Goal: Task Accomplishment & Management: Complete application form

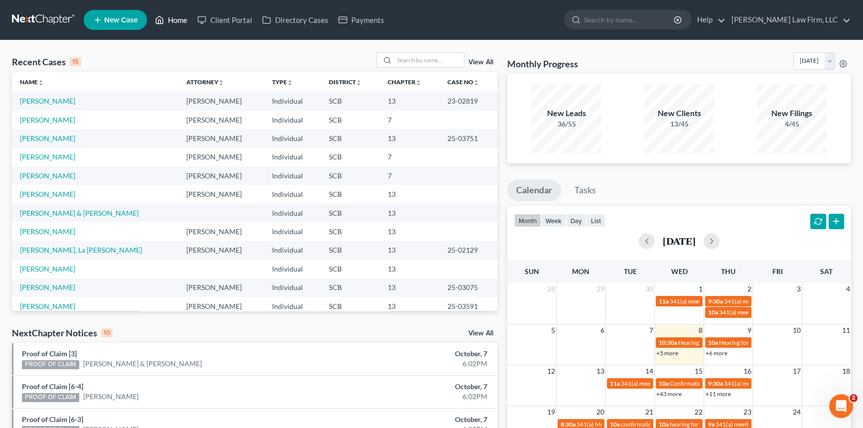
click at [172, 20] on link "Home" at bounding box center [171, 20] width 42 height 18
click at [414, 60] on input "search" at bounding box center [429, 60] width 70 height 14
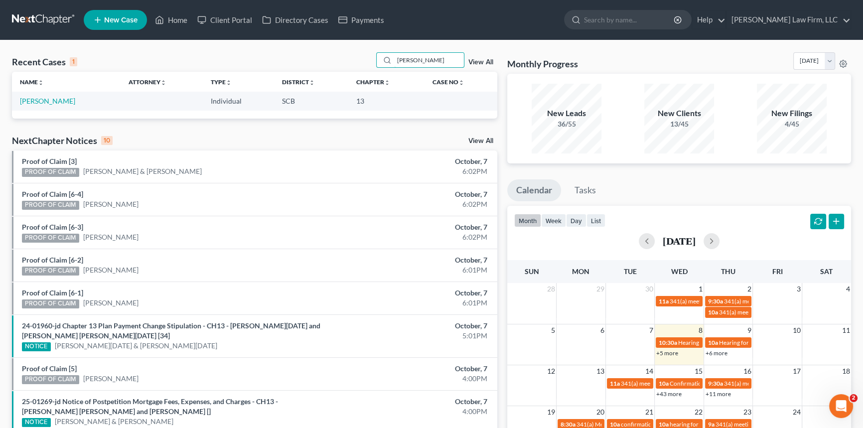
type input "[PERSON_NAME]"
click at [124, 16] on span "New Case" at bounding box center [120, 19] width 33 height 7
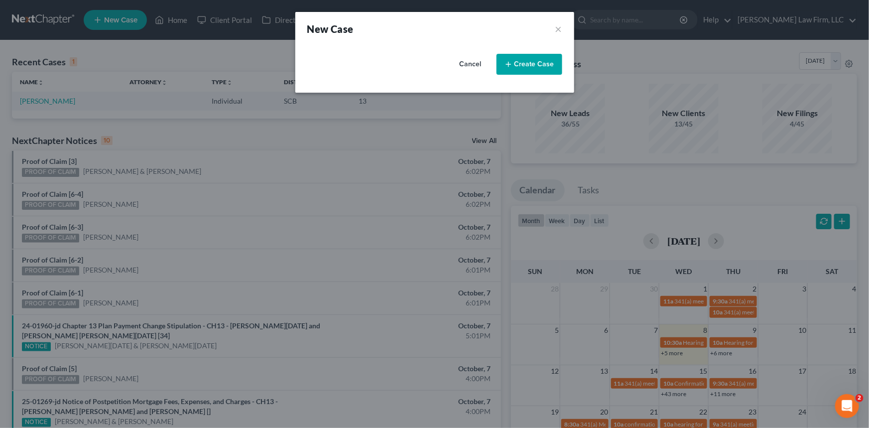
select select "72"
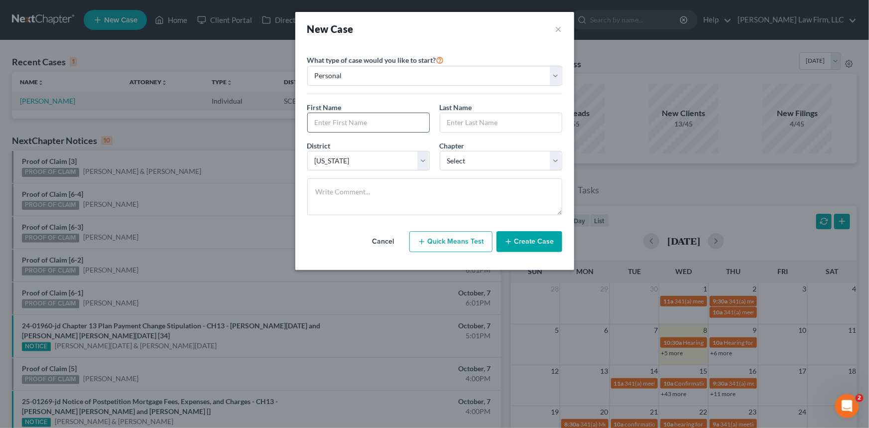
click at [329, 117] on input "text" at bounding box center [369, 122] width 122 height 19
type input "[PERSON_NAME]"
click at [481, 159] on select "Select 7 11 12 13" at bounding box center [501, 161] width 123 height 20
select select "0"
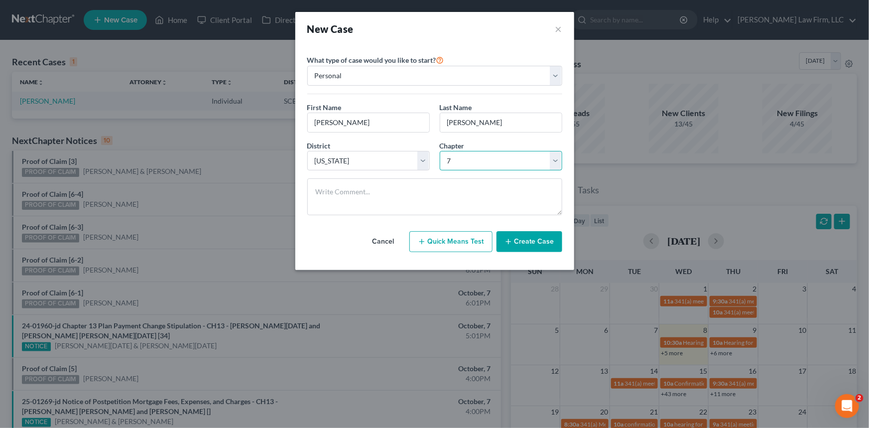
click at [440, 151] on select "Select 7 11 12 13" at bounding box center [501, 161] width 123 height 20
click at [539, 238] on button "Create Case" at bounding box center [530, 241] width 66 height 21
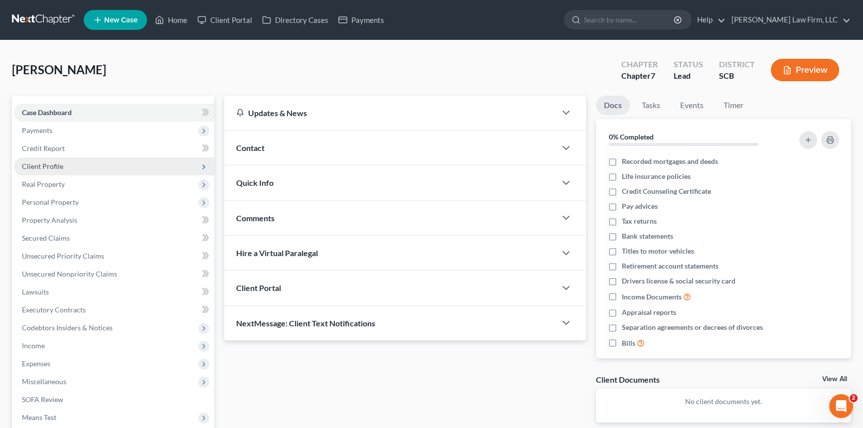
click at [54, 162] on span "Client Profile" at bounding box center [42, 166] width 41 height 8
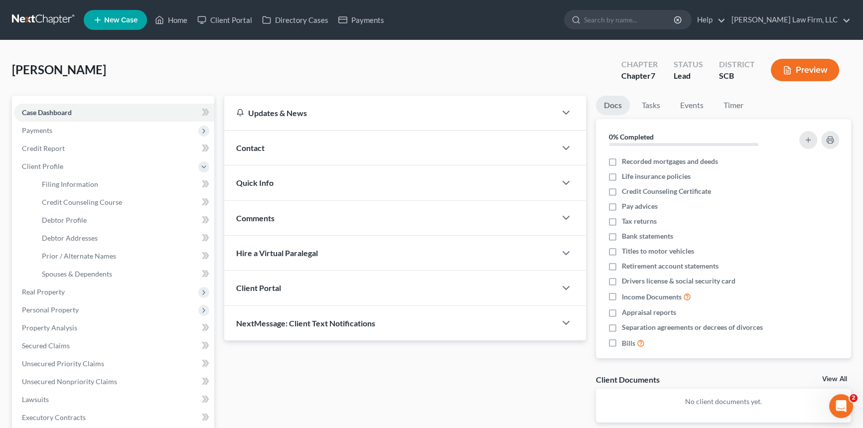
click at [264, 144] on span "Contact" at bounding box center [250, 147] width 28 height 9
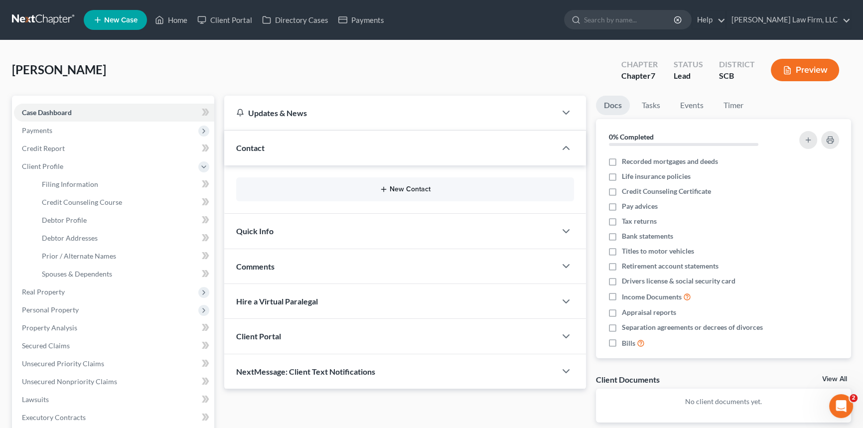
click at [391, 188] on button "New Contact" at bounding box center [405, 189] width 322 height 8
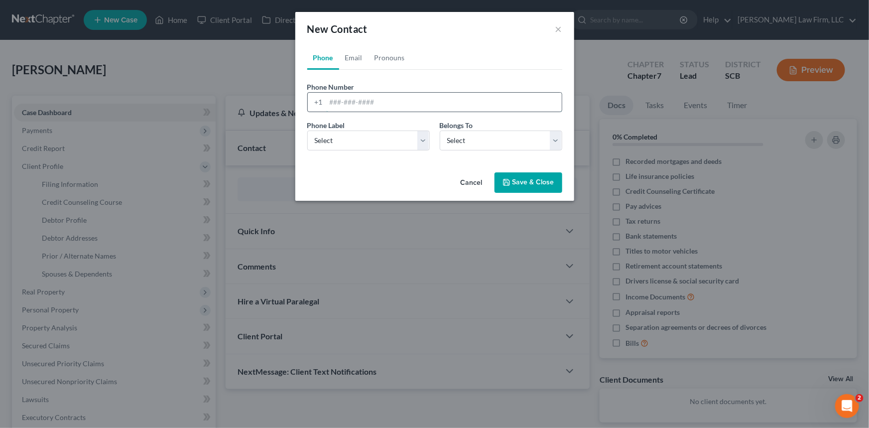
click at [329, 101] on input "tel" at bounding box center [444, 102] width 236 height 19
type input "[PHONE_NUMBER]"
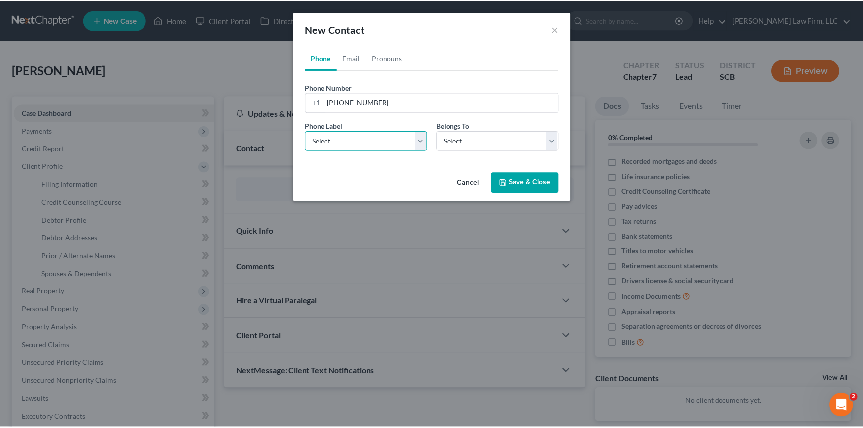
scroll to position [0, 0]
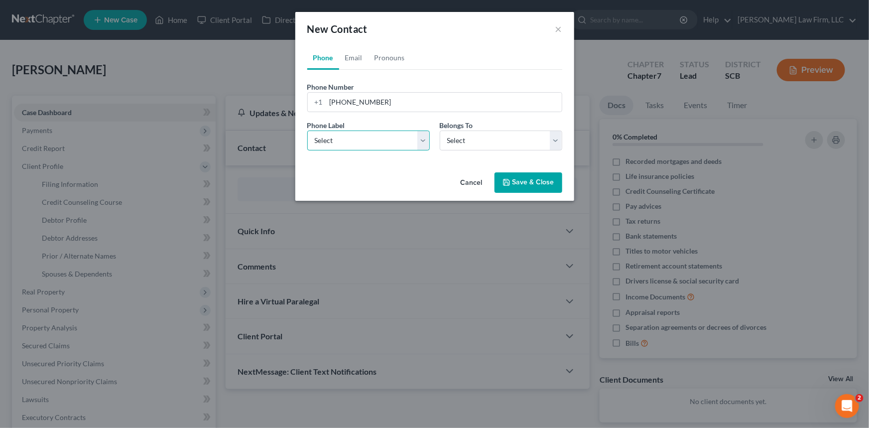
click at [327, 142] on select "Select Mobile Home Work Other" at bounding box center [368, 141] width 123 height 20
select select "0"
click at [307, 131] on select "Select Mobile Home Work Other" at bounding box center [368, 141] width 123 height 20
click at [451, 137] on select "Select Client Other" at bounding box center [501, 141] width 123 height 20
select select "0"
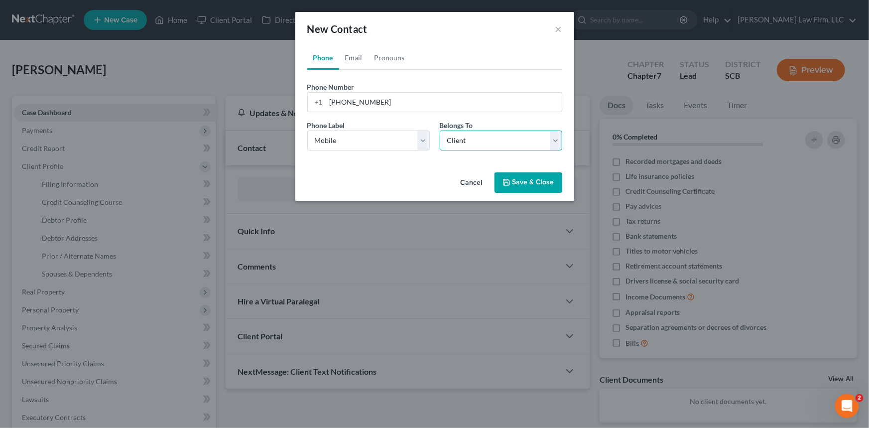
click at [440, 131] on select "Select Client Other" at bounding box center [501, 141] width 123 height 20
click at [331, 99] on input "[PHONE_NUMBER]" at bounding box center [444, 102] width 236 height 19
click at [324, 101] on div "+1" at bounding box center [317, 102] width 18 height 19
click at [320, 54] on link "Phone" at bounding box center [323, 58] width 32 height 24
click at [325, 104] on div "+1" at bounding box center [317, 102] width 18 height 19
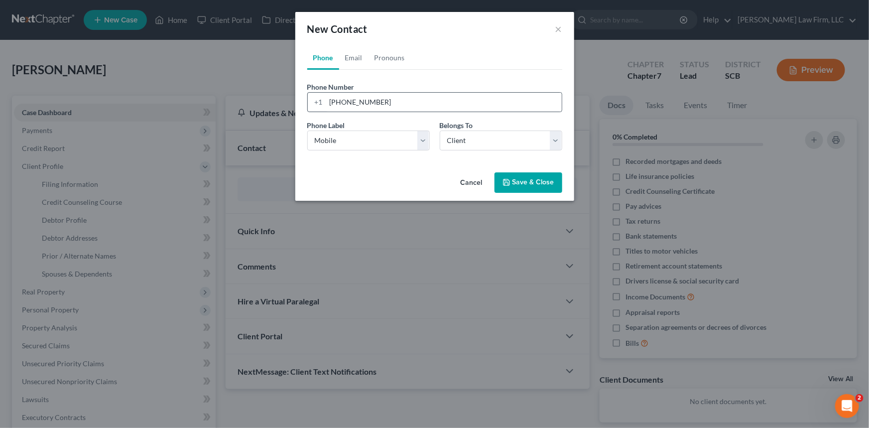
click at [324, 99] on div "+1" at bounding box center [317, 102] width 18 height 19
click at [477, 178] on button "Cancel" at bounding box center [472, 183] width 38 height 20
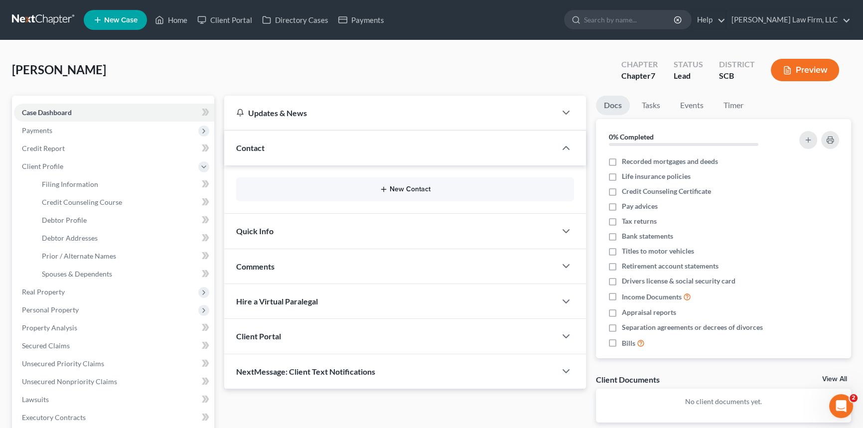
click at [398, 188] on button "New Contact" at bounding box center [405, 189] width 322 height 8
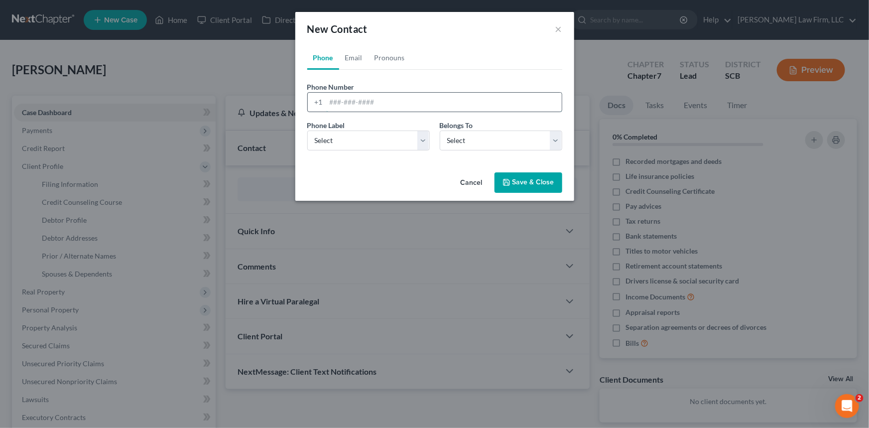
click at [326, 101] on input "tel" at bounding box center [444, 102] width 236 height 19
type input "[PHONE_NUMBER]"
click at [342, 138] on select "Select Mobile Home Work Other" at bounding box center [368, 141] width 123 height 20
select select "0"
click at [307, 131] on select "Select Mobile Home Work Other" at bounding box center [368, 141] width 123 height 20
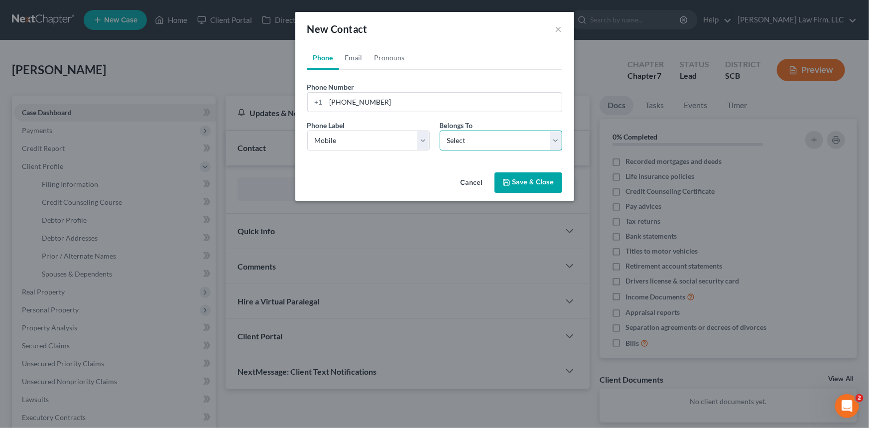
click at [499, 138] on select "Select Client Other" at bounding box center [501, 141] width 123 height 20
select select "0"
click at [440, 131] on select "Select Client Other" at bounding box center [501, 141] width 123 height 20
select select "0"
drag, startPoint x: 359, startPoint y: 53, endPoint x: 345, endPoint y: 73, distance: 23.9
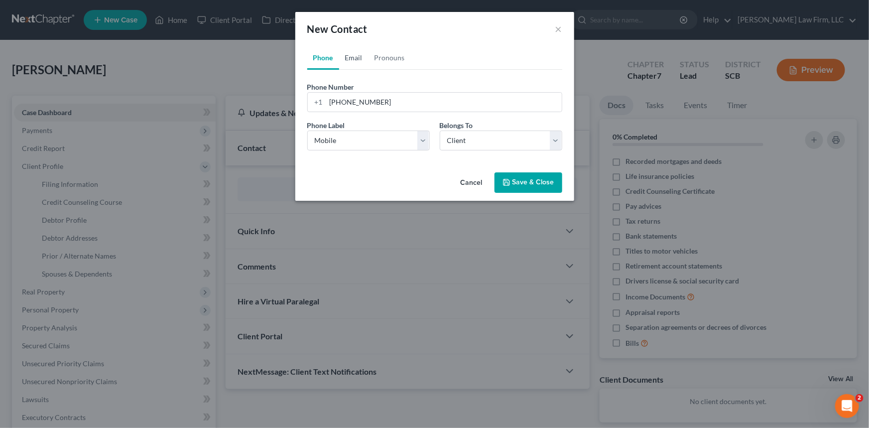
click at [358, 53] on link "Email" at bounding box center [353, 58] width 29 height 24
click at [337, 103] on input "email" at bounding box center [444, 102] width 236 height 19
drag, startPoint x: 390, startPoint y: 104, endPoint x: 384, endPoint y: 105, distance: 6.5
click at [390, 104] on input "[PERSON_NAME][EMAIL_ADDRESS][DOMAIN_NAME]" at bounding box center [444, 102] width 236 height 19
type input "[PERSON_NAME][EMAIL_ADDRESS][DOMAIN_NAME]"
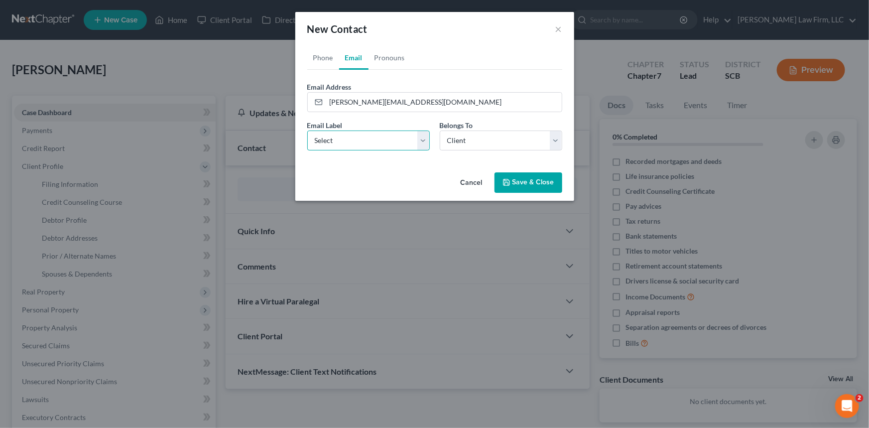
click at [331, 147] on select "Select Home Work Other" at bounding box center [368, 141] width 123 height 20
select select "0"
click at [307, 131] on select "Select Home Work Other" at bounding box center [368, 141] width 123 height 20
click at [527, 177] on button "Save & Close" at bounding box center [529, 182] width 68 height 21
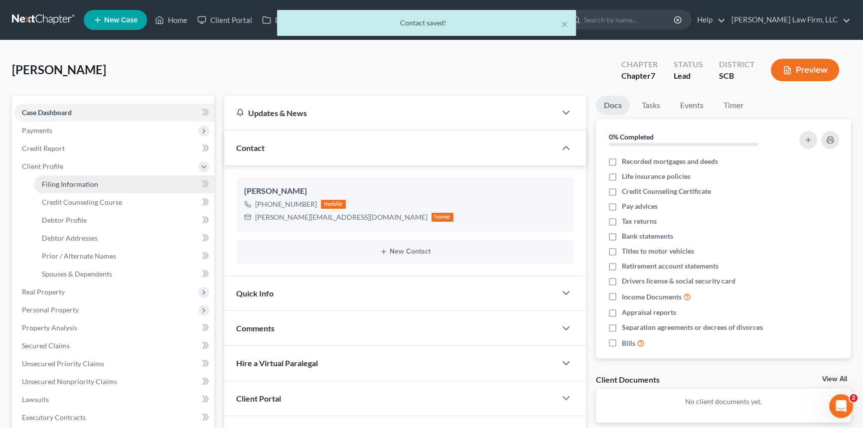
click at [69, 180] on span "Filing Information" at bounding box center [70, 184] width 56 height 8
select select "1"
select select "0"
select select "72"
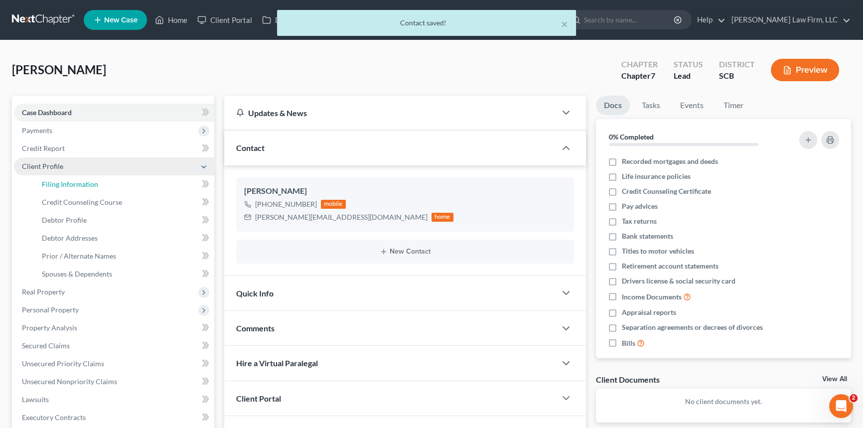
select select "42"
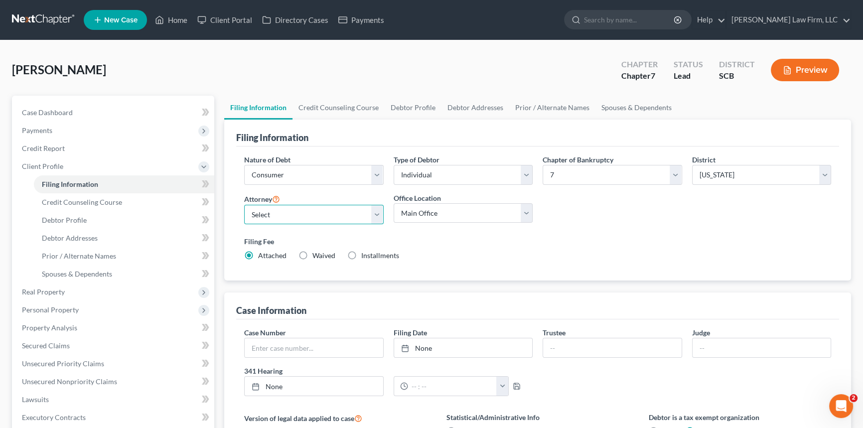
click at [376, 215] on select "Select [PERSON_NAME] - SCB [PERSON_NAME] - SCB" at bounding box center [313, 215] width 139 height 20
select select "1"
click at [244, 205] on select "Select [PERSON_NAME] - SCB [PERSON_NAME] - SCB" at bounding box center [313, 215] width 139 height 20
click at [60, 219] on span "Debtor Profile" at bounding box center [64, 220] width 45 height 8
select select "0"
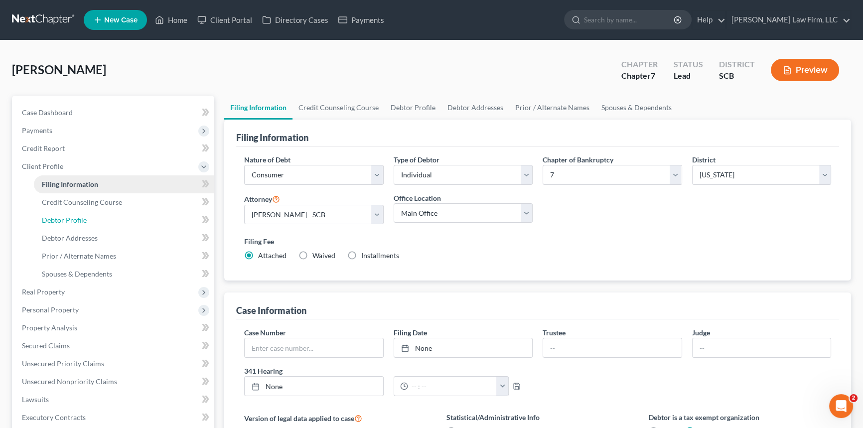
select select "0"
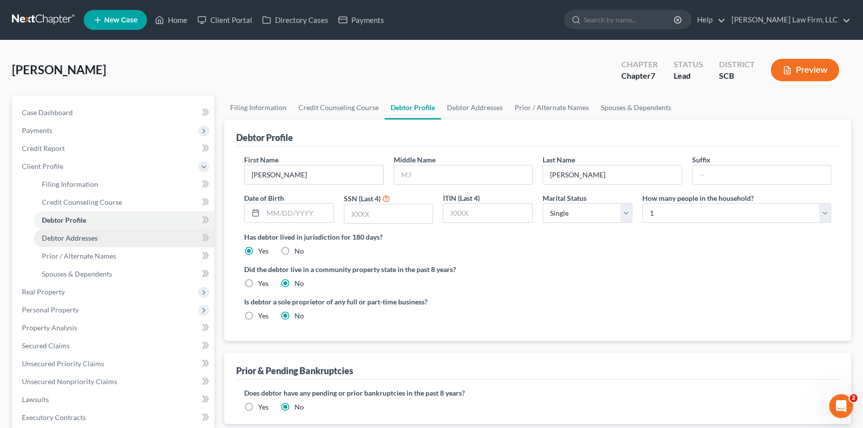
click at [66, 236] on span "Debtor Addresses" at bounding box center [70, 238] width 56 height 8
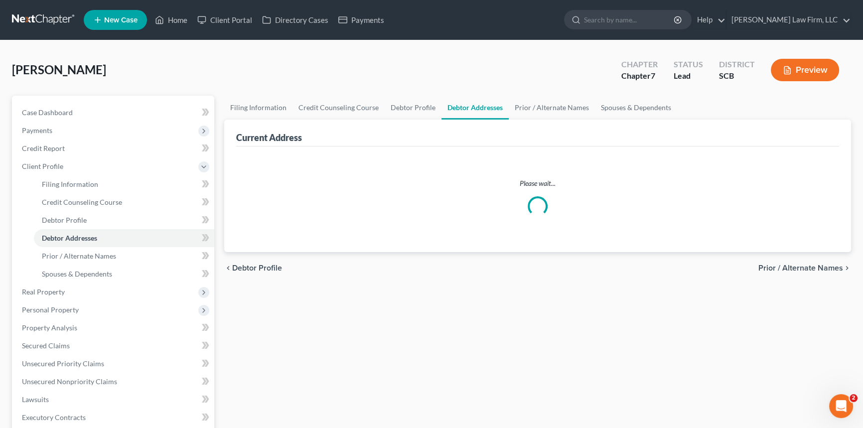
select select "0"
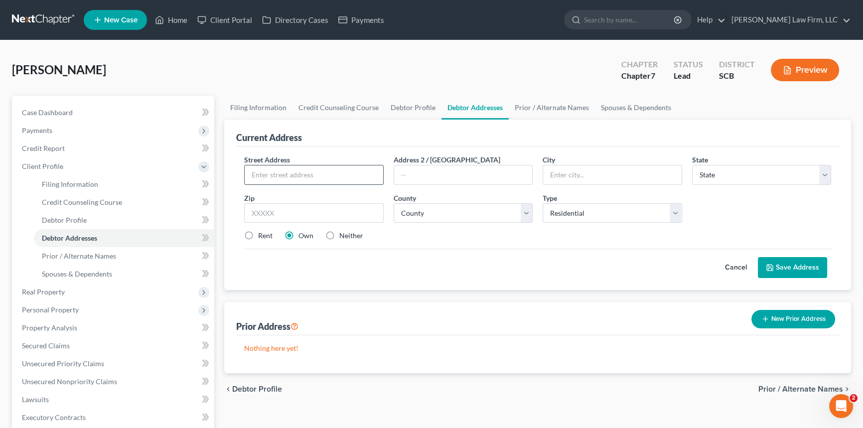
click at [253, 174] on input "text" at bounding box center [314, 174] width 138 height 19
click at [306, 174] on input "186 Seven farms DDrive" at bounding box center [314, 174] width 138 height 19
drag, startPoint x: 286, startPoint y: 174, endPoint x: 269, endPoint y: 174, distance: 17.4
click at [284, 174] on input "[STREET_ADDRESS]" at bounding box center [314, 174] width 138 height 19
type input "[STREET_ADDRESS]"
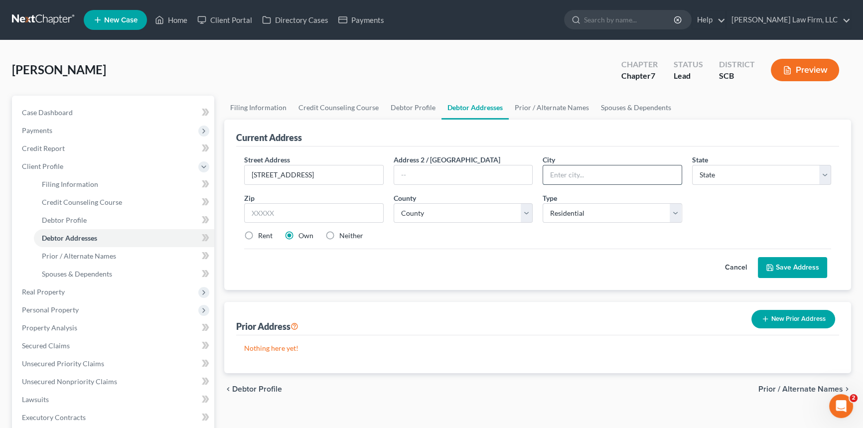
click at [557, 168] on input "text" at bounding box center [612, 174] width 138 height 19
click at [429, 165] on input "text" at bounding box center [463, 174] width 138 height 19
click at [416, 175] on input "Suitev 200F" at bounding box center [463, 174] width 138 height 19
type input "Suite 200F"
click at [577, 167] on input "text" at bounding box center [612, 174] width 138 height 19
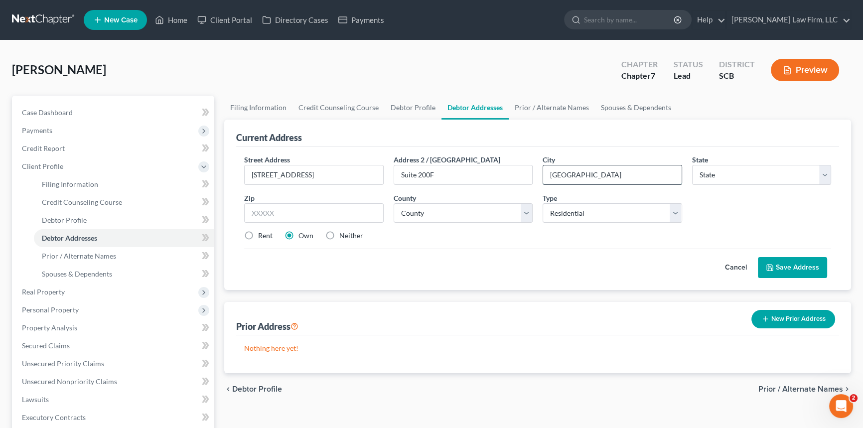
type input "[GEOGRAPHIC_DATA]"
select select "42"
click at [269, 209] on input "text" at bounding box center [313, 213] width 139 height 20
type input "29492"
click at [419, 207] on select "County [GEOGRAPHIC_DATA] [GEOGRAPHIC_DATA] [GEOGRAPHIC_DATA] [GEOGRAPHIC_DATA] …" at bounding box center [463, 213] width 139 height 20
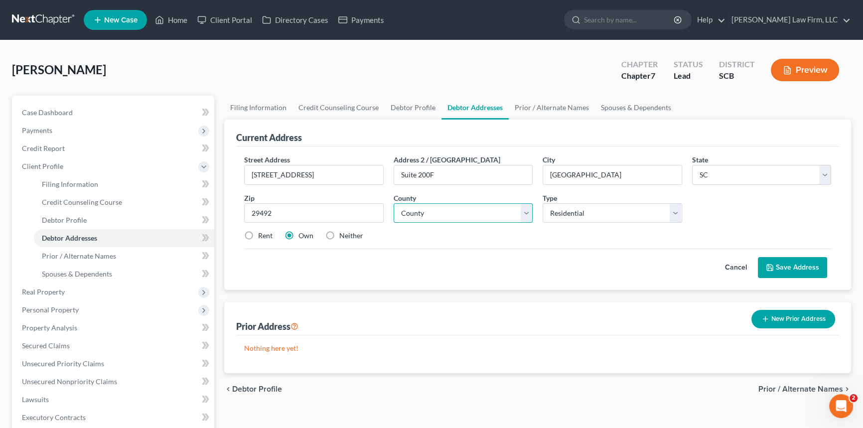
select select "7"
click at [394, 203] on select "County [GEOGRAPHIC_DATA] [GEOGRAPHIC_DATA] [GEOGRAPHIC_DATA] [GEOGRAPHIC_DATA] …" at bounding box center [463, 213] width 139 height 20
click at [258, 234] on label "Rent" at bounding box center [265, 236] width 14 height 10
click at [262, 234] on input "Rent" at bounding box center [265, 234] width 6 height 6
radio input "true"
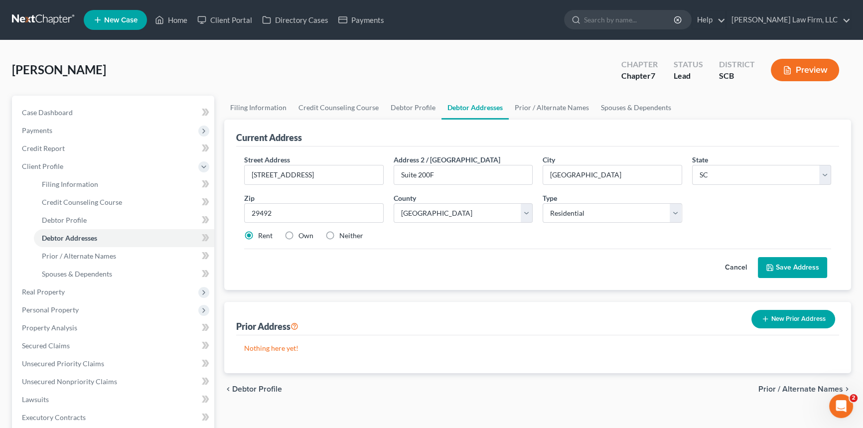
click at [804, 262] on button "Save Address" at bounding box center [792, 267] width 69 height 21
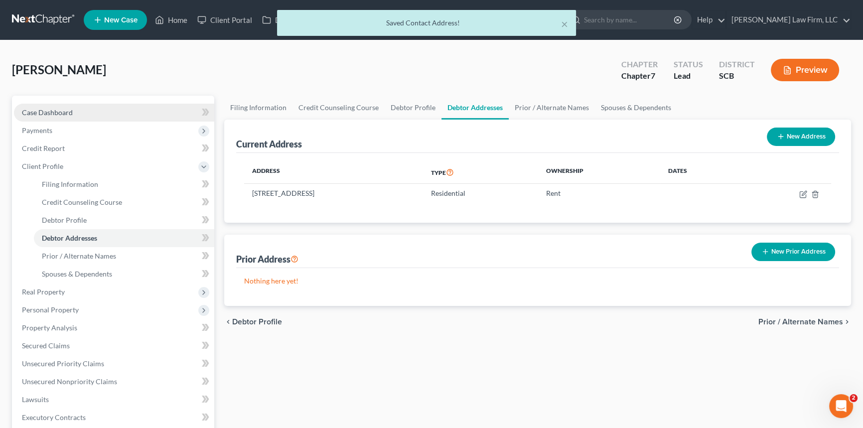
click at [46, 108] on span "Case Dashboard" at bounding box center [47, 112] width 51 height 8
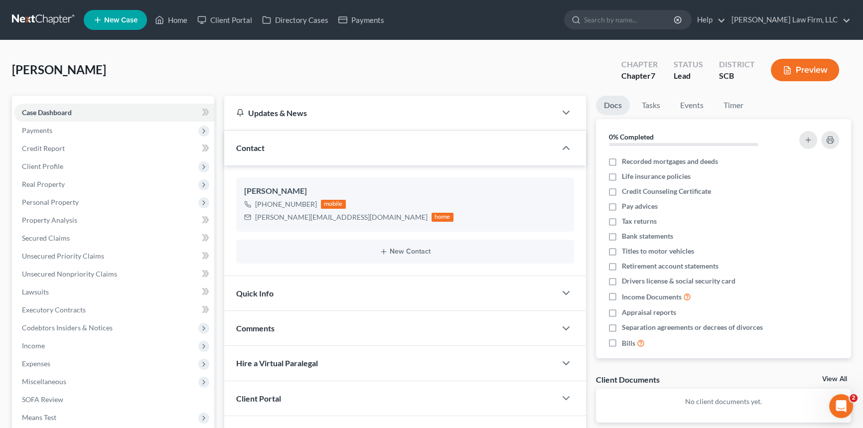
click at [261, 289] on span "Quick Info" at bounding box center [254, 292] width 37 height 9
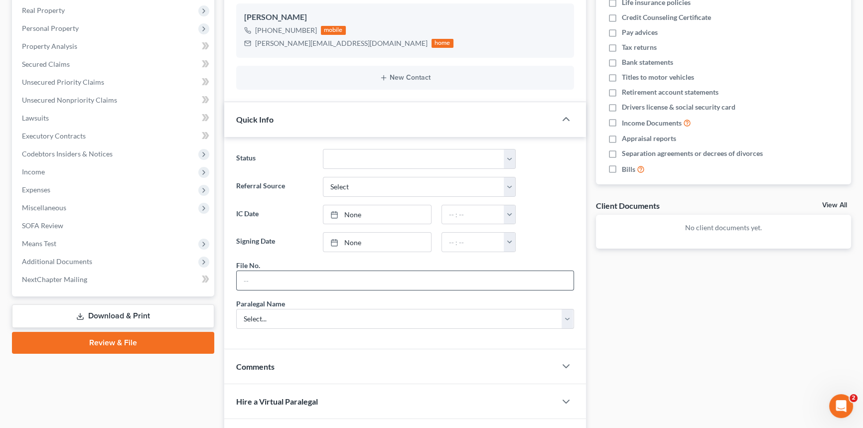
scroll to position [226, 0]
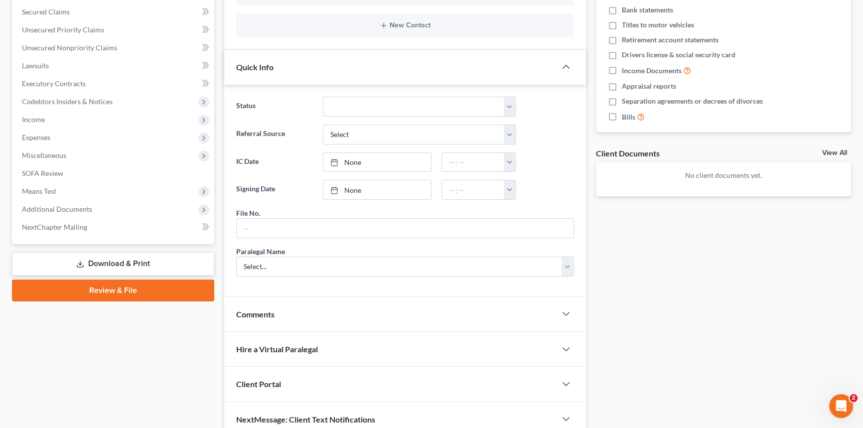
click at [267, 380] on span "Client Portal" at bounding box center [258, 383] width 45 height 9
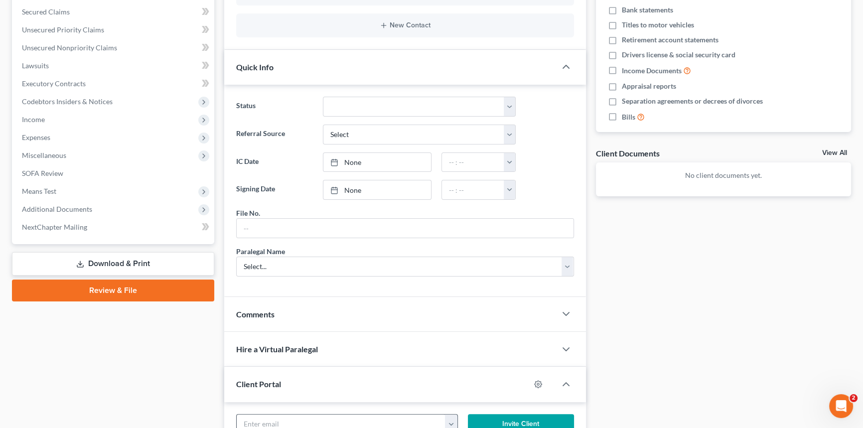
click at [248, 414] on input "email" at bounding box center [341, 423] width 209 height 19
type input "[PERSON_NAME][EMAIL_ADDRESS][DOMAIN_NAME]"
click at [530, 414] on button "Invite Client" at bounding box center [521, 424] width 106 height 20
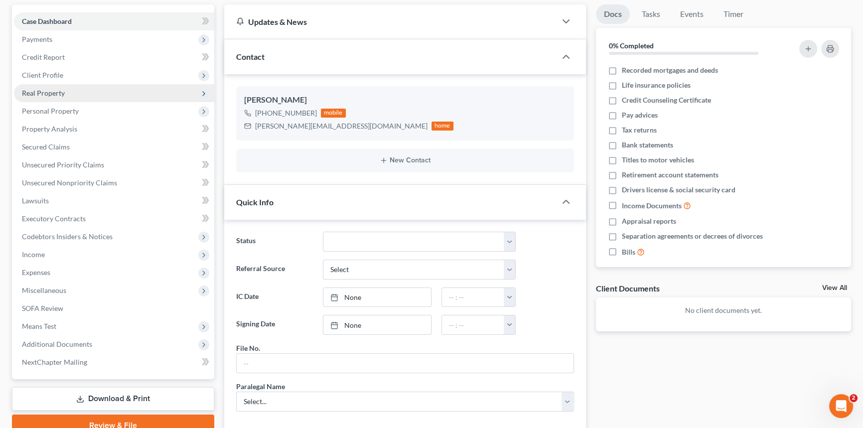
scroll to position [16, 0]
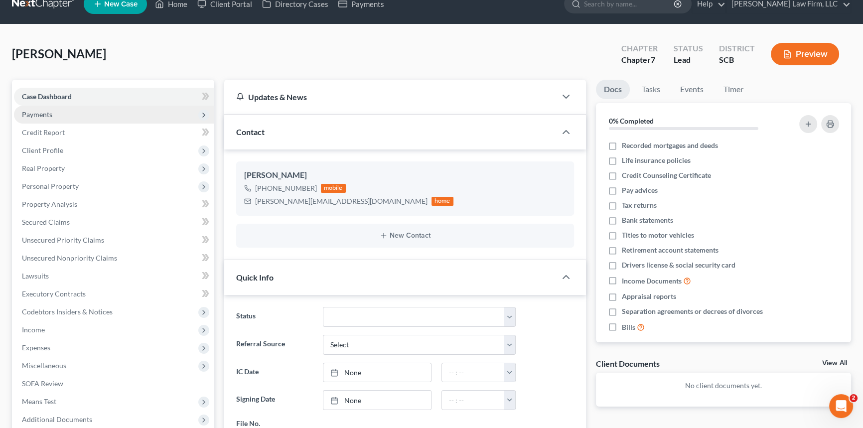
click at [41, 110] on span "Payments" at bounding box center [37, 114] width 30 height 8
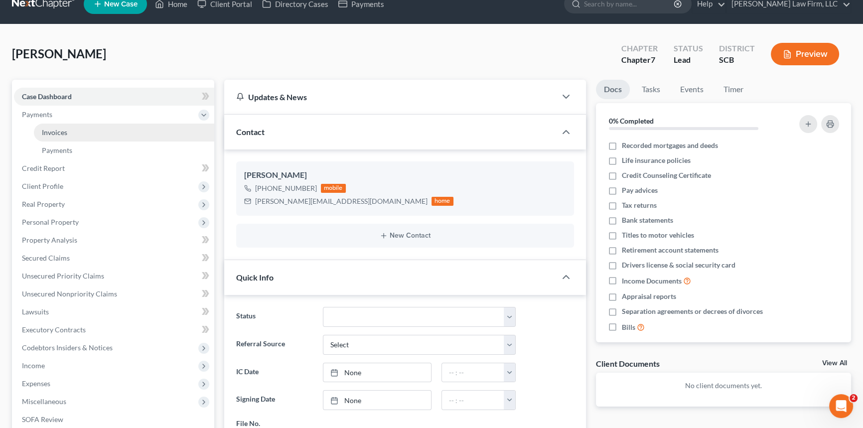
click at [54, 128] on span "Invoices" at bounding box center [54, 132] width 25 height 8
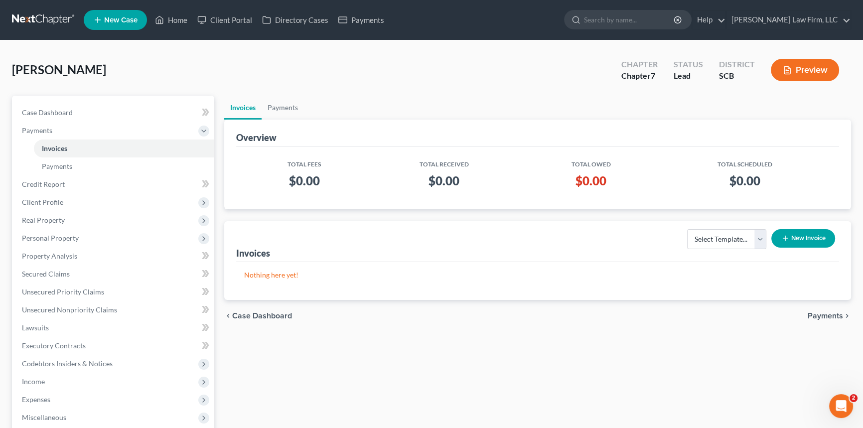
click at [788, 232] on button "New Invoice" at bounding box center [803, 238] width 64 height 18
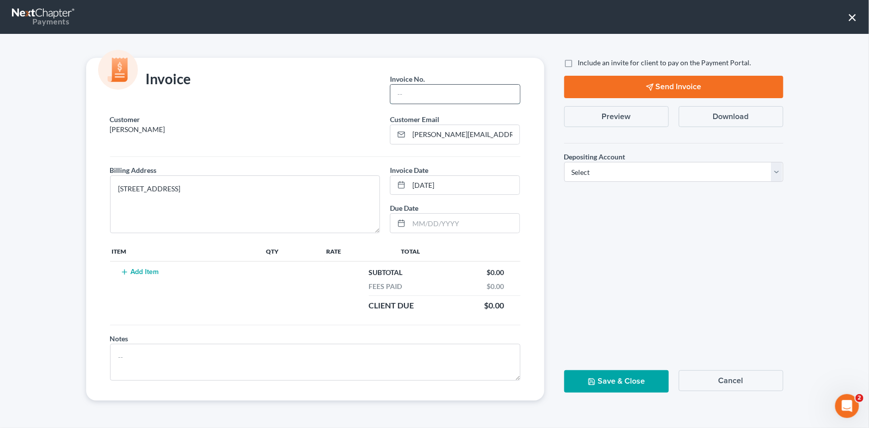
click at [431, 98] on input "text" at bounding box center [455, 94] width 129 height 19
type input "0000"
click at [142, 268] on button "Add Item" at bounding box center [140, 272] width 44 height 8
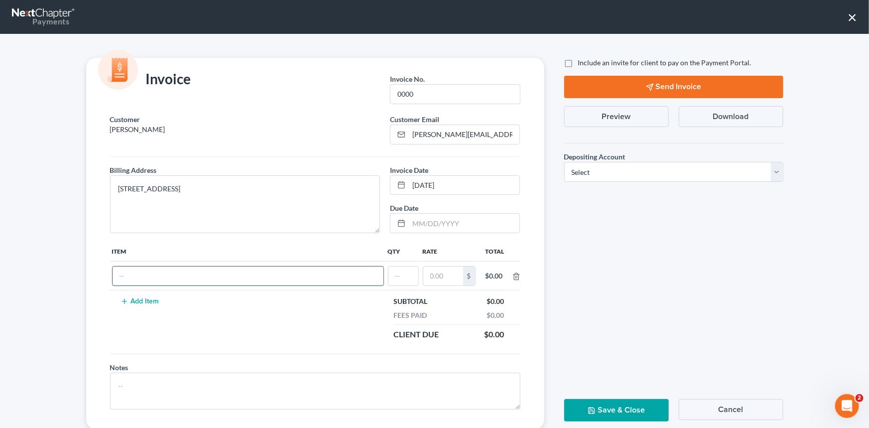
click at [126, 273] on input "text" at bounding box center [248, 276] width 271 height 19
type input "Chapter 7"
type input "1"
type input "3,500.00"
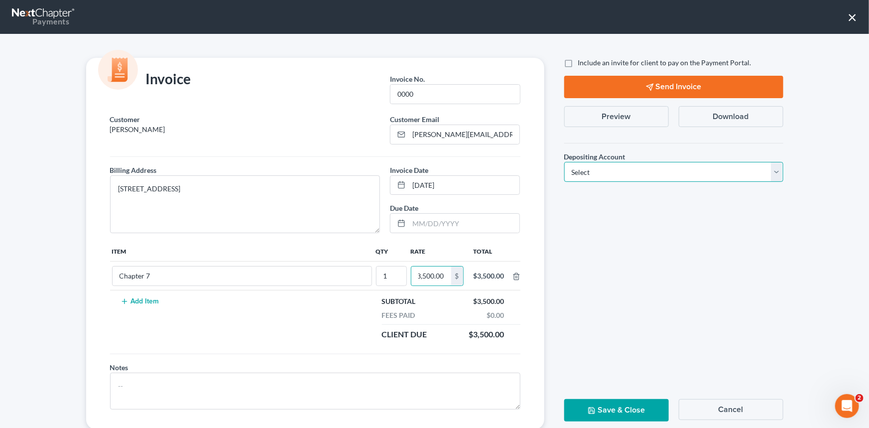
scroll to position [0, 0]
click at [777, 168] on select "Select Operation Trust" at bounding box center [673, 172] width 219 height 20
select select "1"
click at [564, 162] on select "Select Operation Trust" at bounding box center [673, 172] width 219 height 20
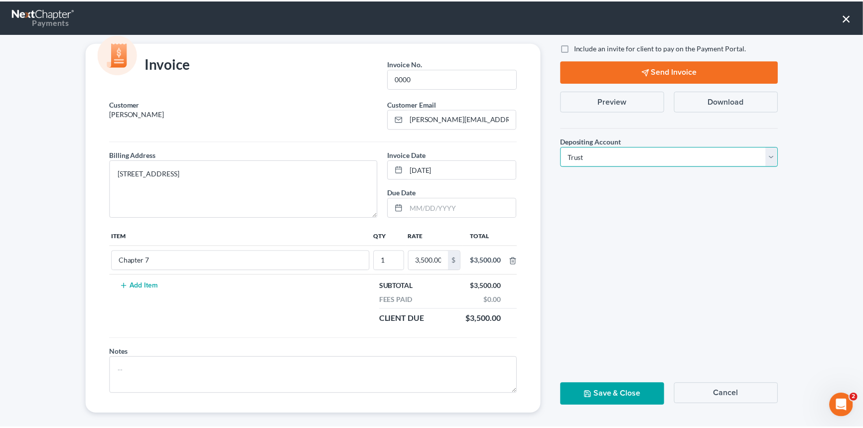
scroll to position [24, 0]
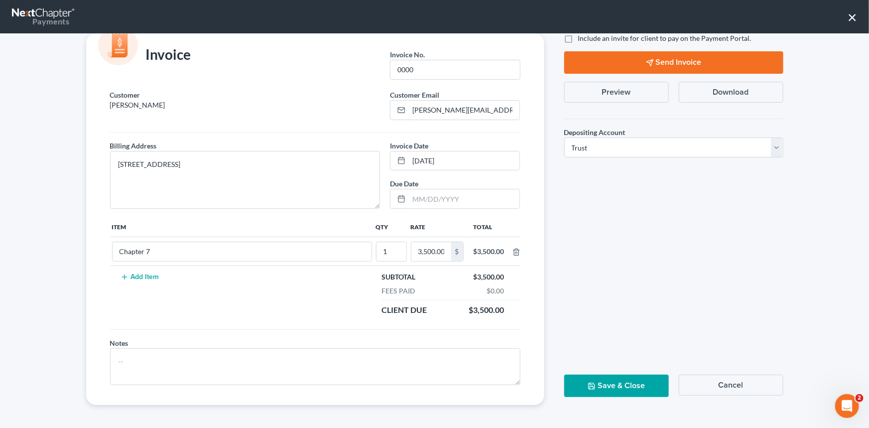
drag, startPoint x: 616, startPoint y: 382, endPoint x: 622, endPoint y: 377, distance: 7.8
click at [622, 377] on button "Save & Close" at bounding box center [616, 386] width 105 height 22
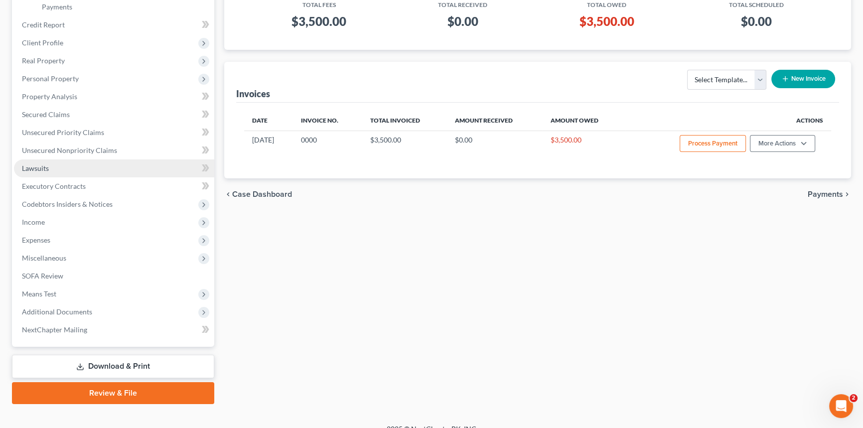
scroll to position [172, 0]
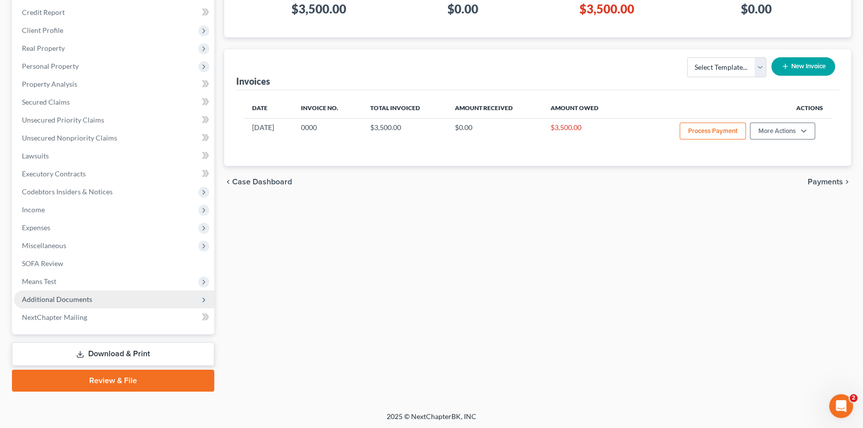
click at [59, 297] on span "Additional Documents" at bounding box center [57, 299] width 70 height 8
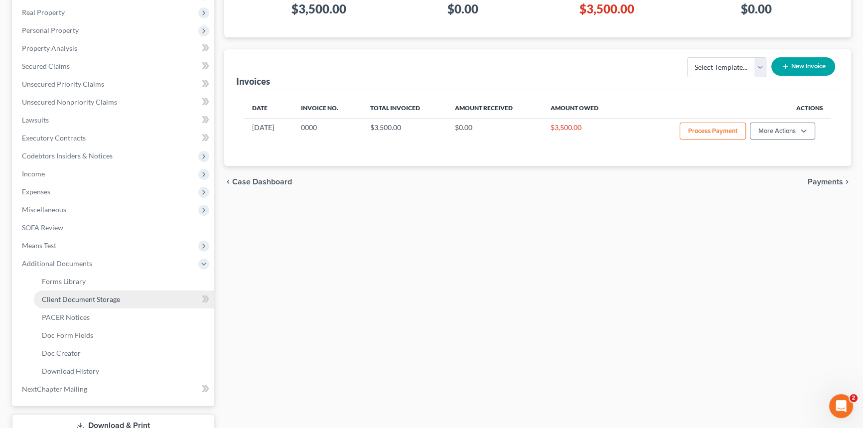
click at [73, 295] on span "Client Document Storage" at bounding box center [81, 299] width 78 height 8
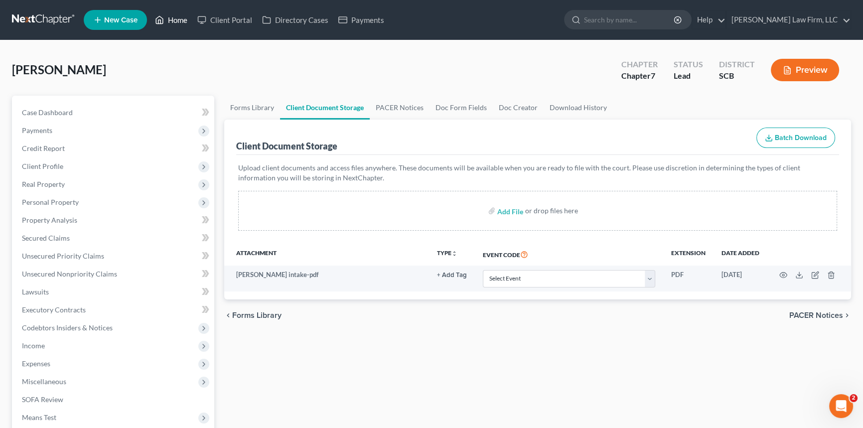
click at [175, 13] on link "Home" at bounding box center [171, 20] width 42 height 18
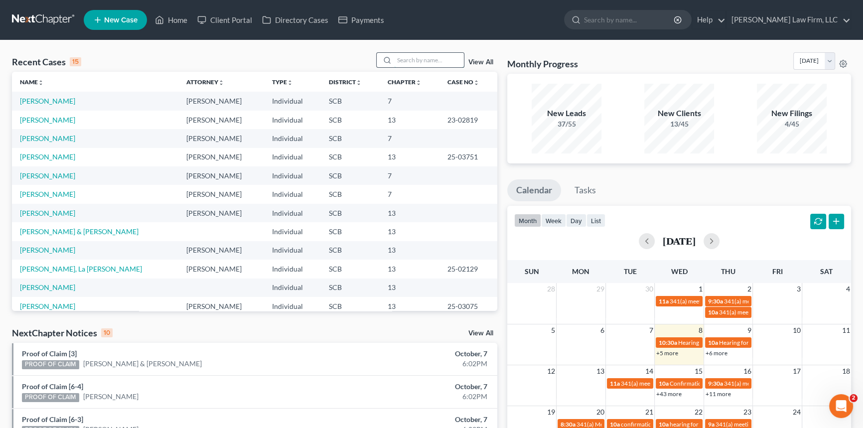
click at [399, 61] on input "search" at bounding box center [429, 60] width 70 height 14
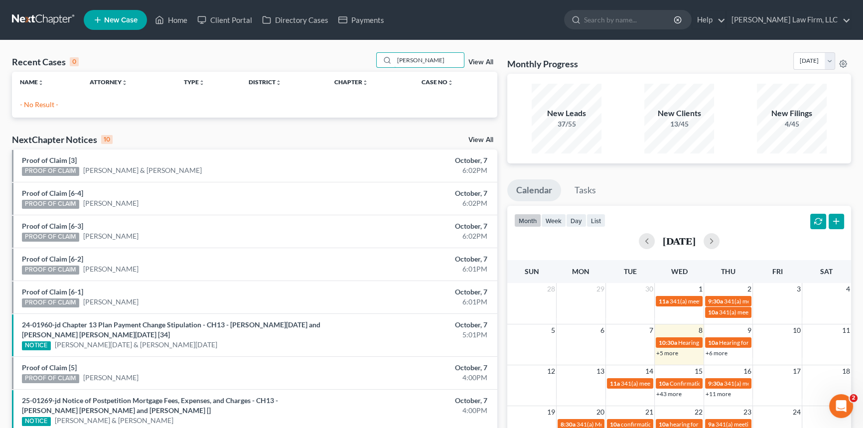
type input "[PERSON_NAME]"
click at [110, 20] on span "New Case" at bounding box center [120, 19] width 33 height 7
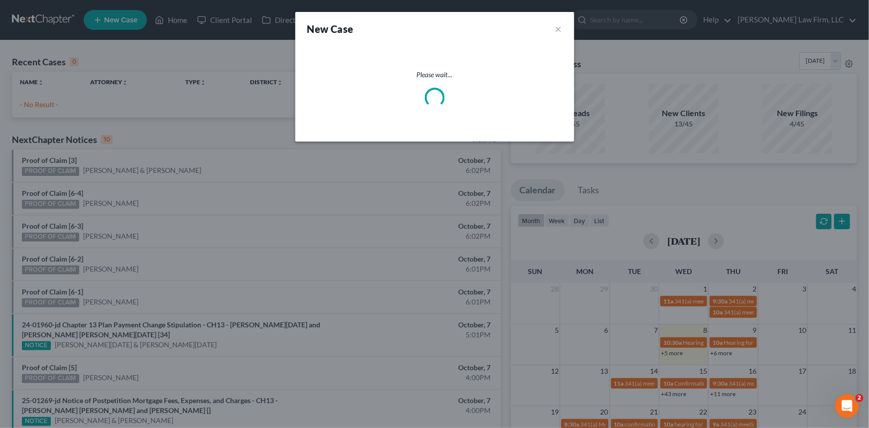
select select "72"
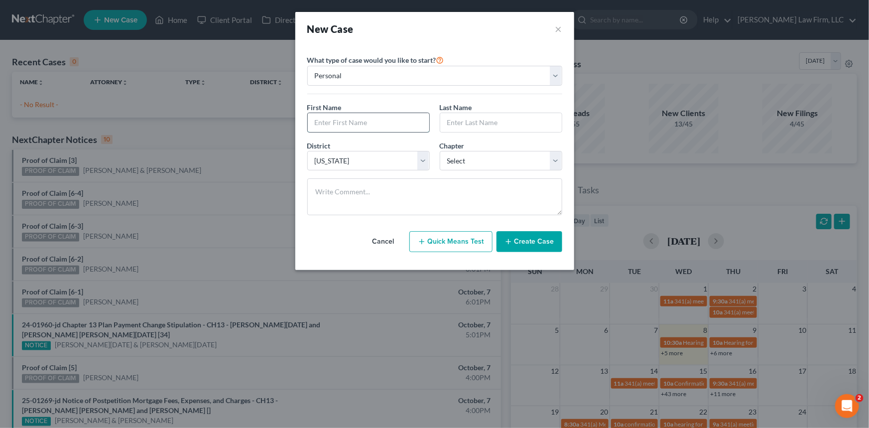
click at [319, 123] on input "text" at bounding box center [369, 122] width 122 height 19
type input "MacKenna"
type input "[PERSON_NAME]"
click at [516, 156] on select "Select 7 11 12 13" at bounding box center [501, 161] width 123 height 20
select select "3"
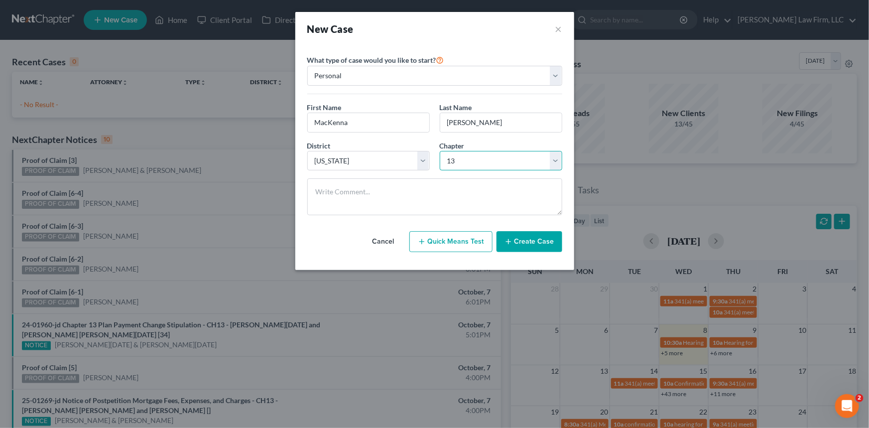
click at [440, 151] on select "Select 7 11 12 13" at bounding box center [501, 161] width 123 height 20
click at [536, 245] on button "Create Case" at bounding box center [530, 241] width 66 height 21
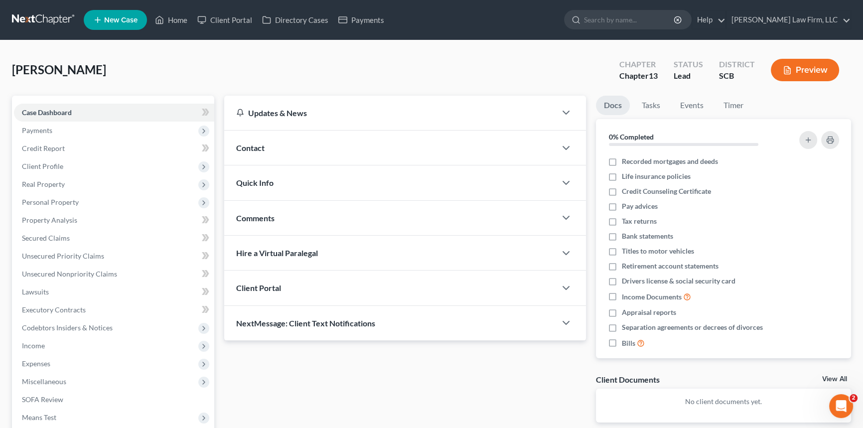
click at [256, 143] on span "Contact" at bounding box center [250, 147] width 28 height 9
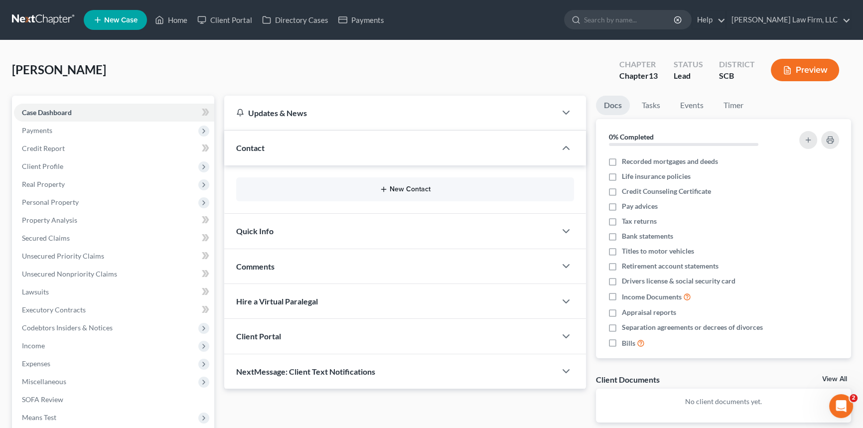
click at [392, 188] on button "New Contact" at bounding box center [405, 189] width 322 height 8
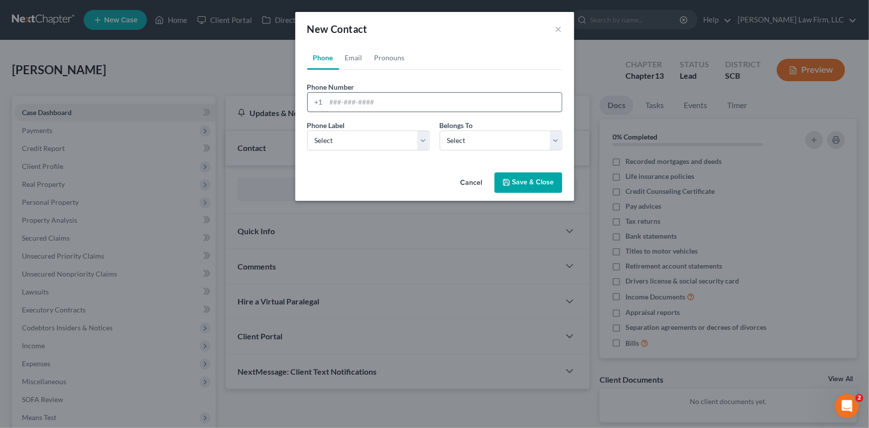
click at [327, 98] on input "tel" at bounding box center [444, 102] width 236 height 19
type input "[PHONE_NUMBER]"
click at [327, 139] on select "Select Mobile Home Work Other" at bounding box center [368, 141] width 123 height 20
select select "0"
click at [307, 131] on select "Select Mobile Home Work Other" at bounding box center [368, 141] width 123 height 20
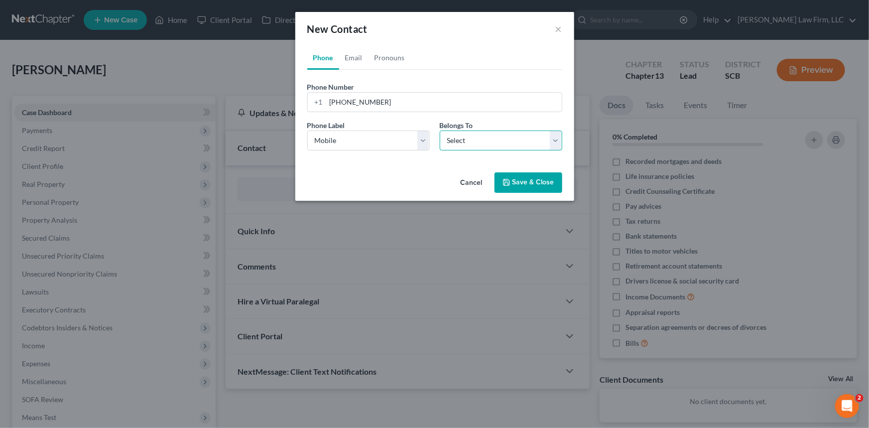
click at [470, 132] on select "Select Client Other" at bounding box center [501, 141] width 123 height 20
select select "0"
click at [440, 131] on select "Select Client Other" at bounding box center [501, 141] width 123 height 20
select select "0"
click at [356, 54] on link "Email" at bounding box center [353, 58] width 29 height 24
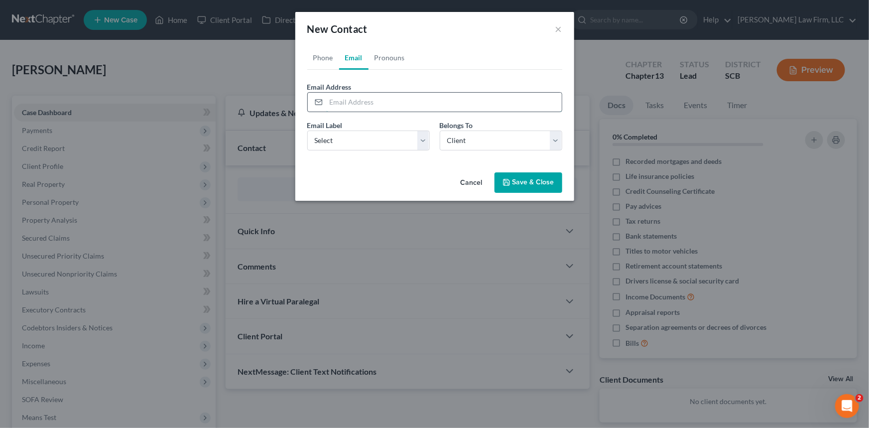
click at [334, 99] on input "email" at bounding box center [444, 102] width 236 height 19
type input "[EMAIL_ADDRESS][DOMAIN_NAME]"
click at [349, 139] on select "Select Home Work Other" at bounding box center [368, 141] width 123 height 20
select select "0"
click at [307, 131] on select "Select Home Work Other" at bounding box center [368, 141] width 123 height 20
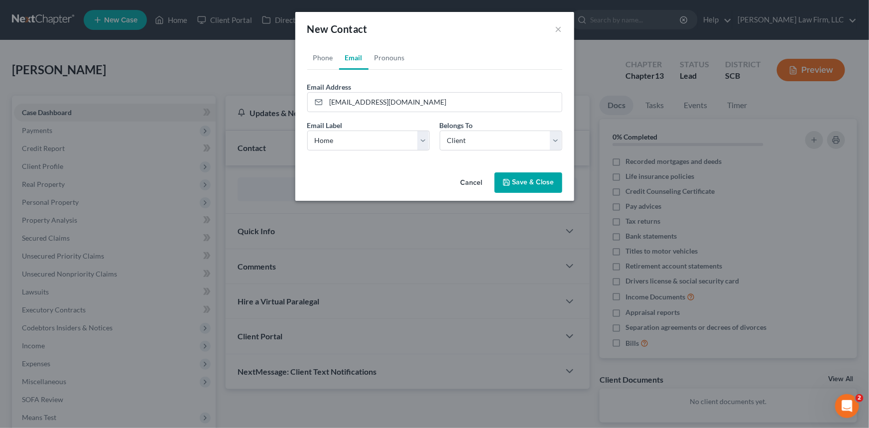
click at [519, 184] on button "Save & Close" at bounding box center [529, 182] width 68 height 21
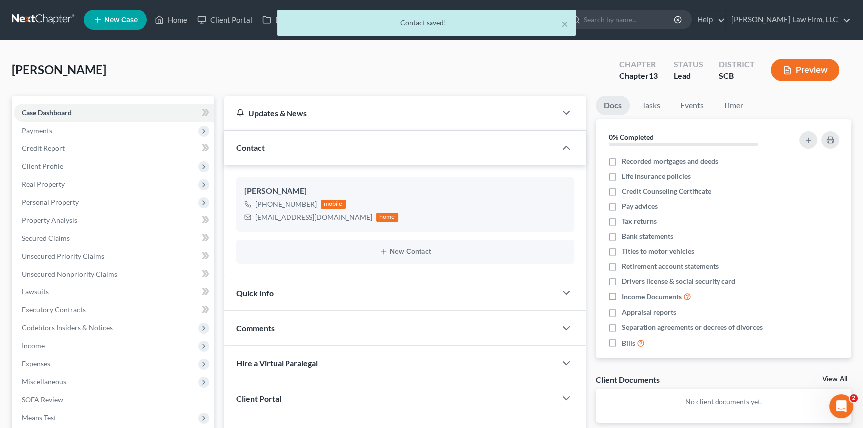
click at [261, 289] on div "Quick Info" at bounding box center [390, 293] width 332 height 34
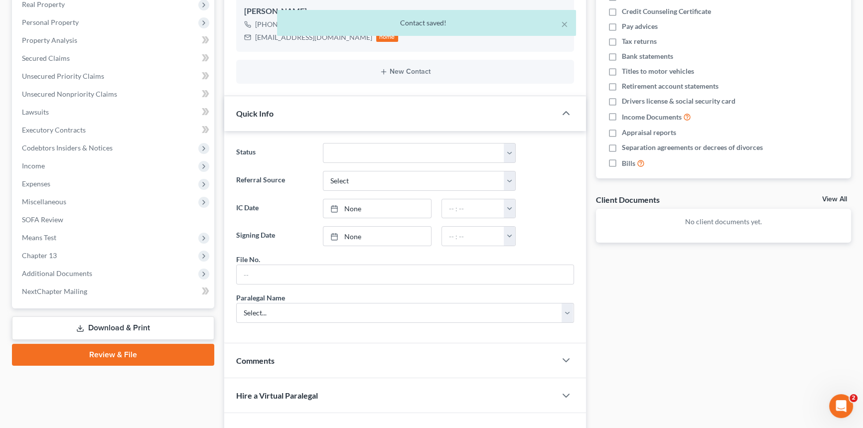
scroll to position [271, 0]
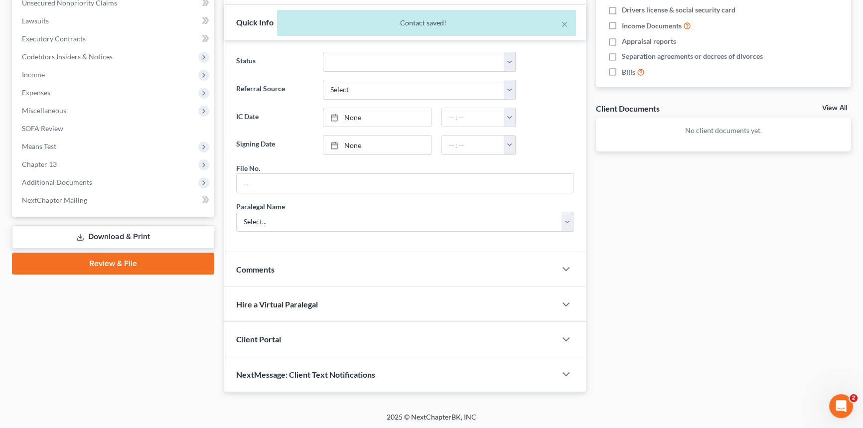
click at [270, 339] on span "Client Portal" at bounding box center [258, 338] width 45 height 9
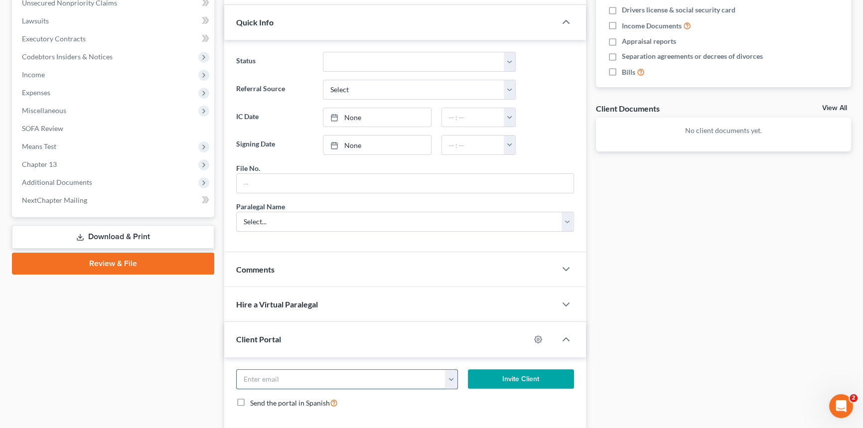
click at [246, 377] on input "email" at bounding box center [341, 379] width 209 height 19
type input "[EMAIL_ADDRESS][DOMAIN_NAME]"
click at [511, 370] on button "Invite Client" at bounding box center [521, 379] width 106 height 20
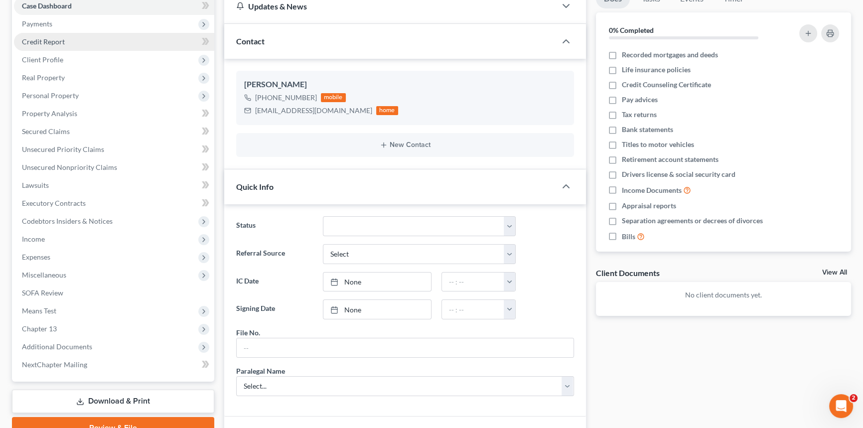
scroll to position [90, 0]
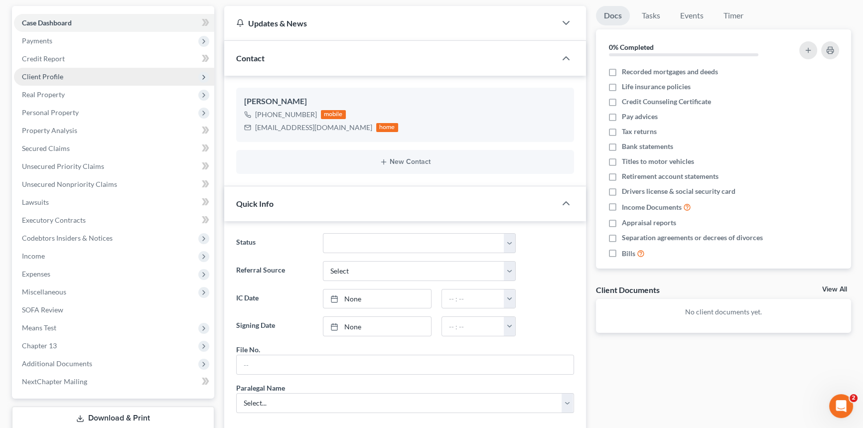
click at [45, 74] on span "Client Profile" at bounding box center [42, 76] width 41 height 8
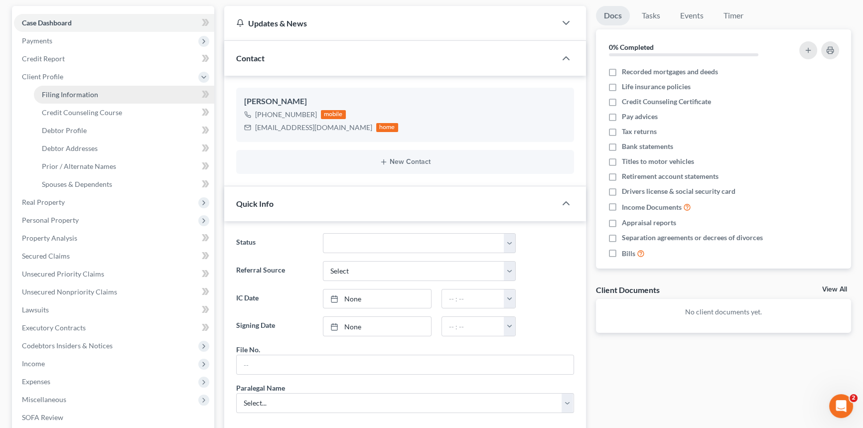
click at [67, 90] on span "Filing Information" at bounding box center [70, 94] width 56 height 8
select select "1"
select select "0"
select select "3"
select select "72"
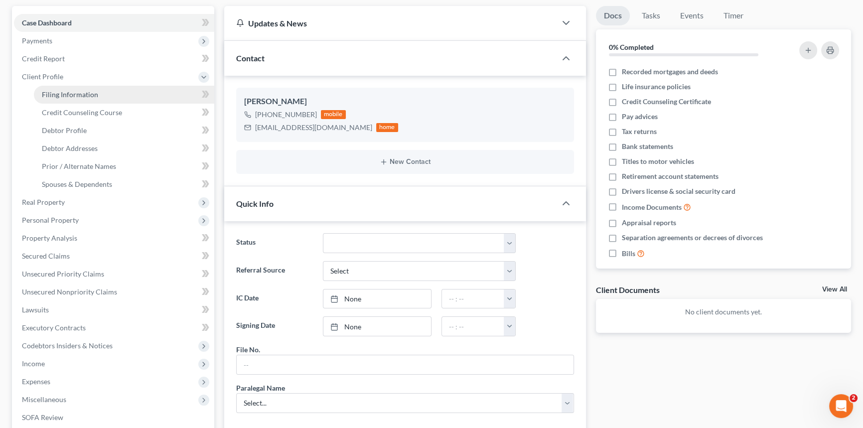
select select "42"
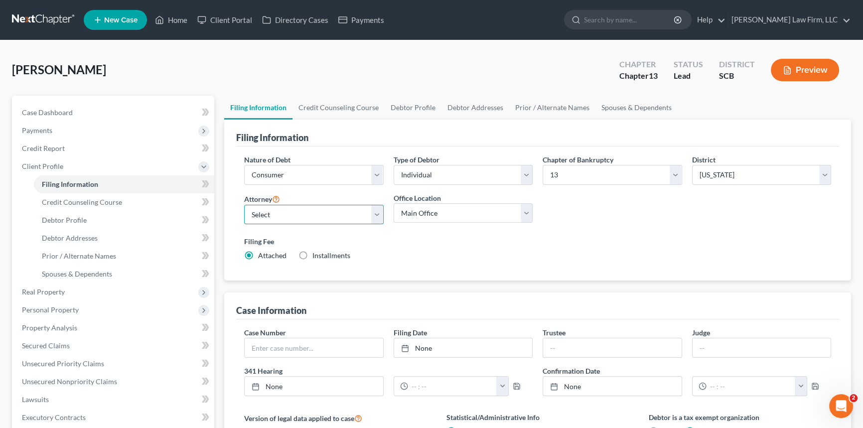
click at [375, 214] on select "Select [PERSON_NAME] - SCB [PERSON_NAME] - SCB" at bounding box center [313, 215] width 139 height 20
select select "1"
click at [244, 205] on select "Select [PERSON_NAME] - SCB [PERSON_NAME] - SCB" at bounding box center [313, 215] width 139 height 20
click at [71, 217] on span "Debtor Profile" at bounding box center [64, 220] width 45 height 8
select select "0"
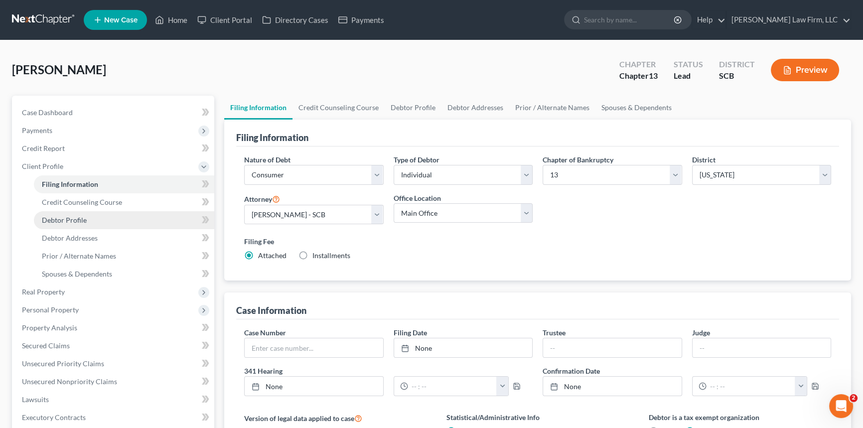
select select "0"
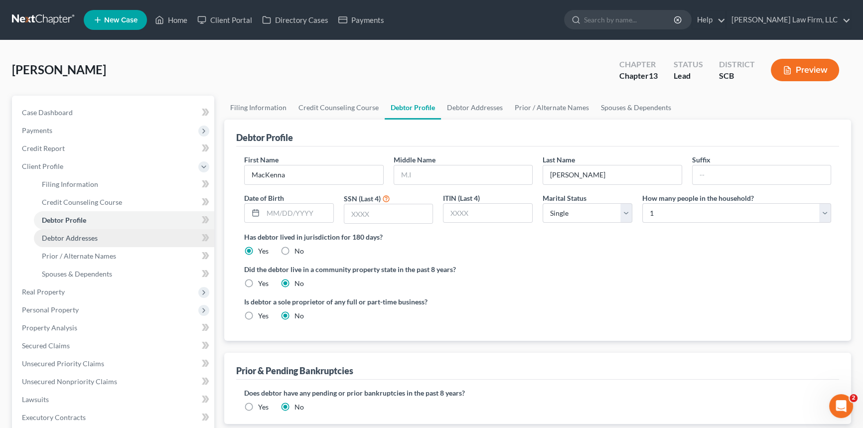
click at [77, 236] on span "Debtor Addresses" at bounding box center [70, 238] width 56 height 8
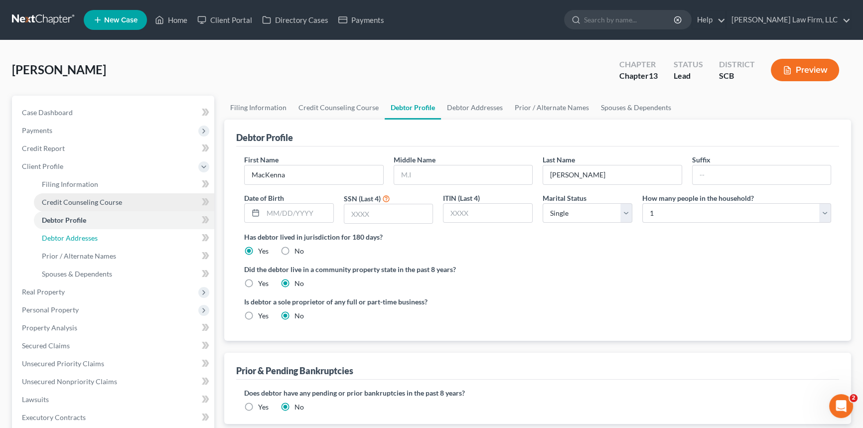
select select "0"
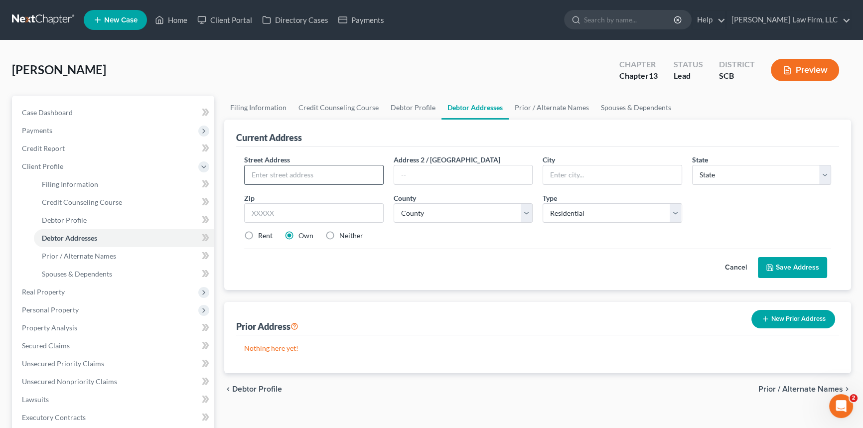
click at [264, 173] on input "text" at bounding box center [314, 174] width 138 height 19
type input "[STREET_ADDRESS]"
type input "`"
type input "`[GEOGRAPHIC_DATA]"
select select "42"
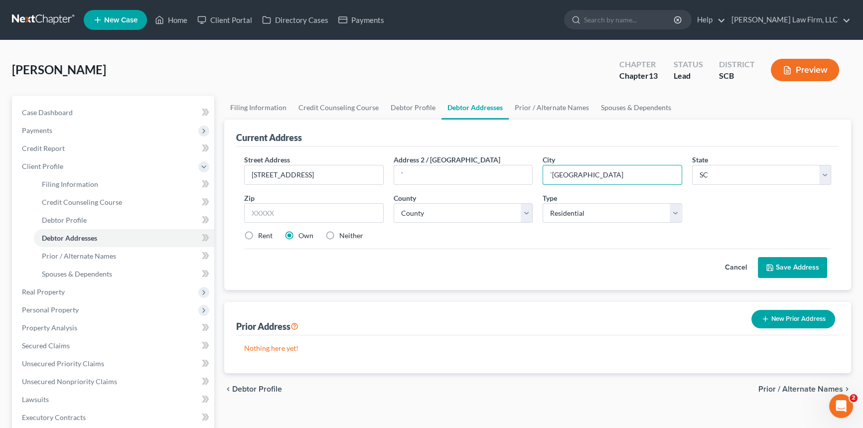
drag, startPoint x: 551, startPoint y: 173, endPoint x: 534, endPoint y: 175, distance: 17.5
click at [548, 174] on input "`[GEOGRAPHIC_DATA]" at bounding box center [612, 174] width 138 height 19
type input "[GEOGRAPHIC_DATA]"
click at [272, 206] on input "text" at bounding box center [313, 213] width 139 height 20
type input "29485"
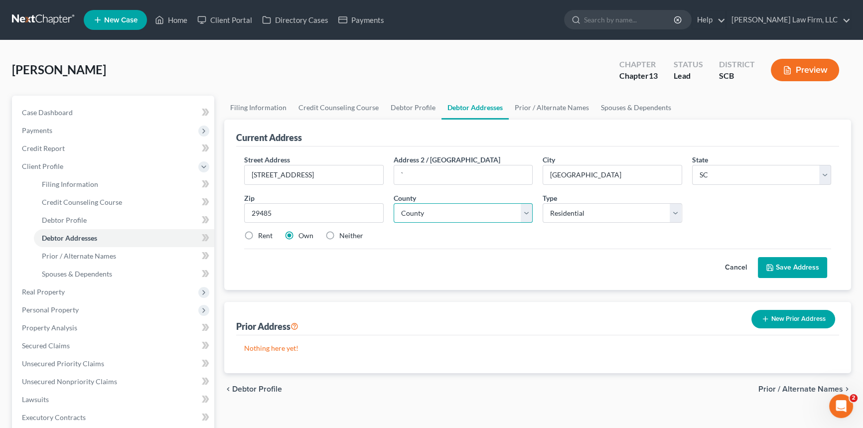
click at [398, 214] on select "County [GEOGRAPHIC_DATA] [GEOGRAPHIC_DATA] [GEOGRAPHIC_DATA] [GEOGRAPHIC_DATA] …" at bounding box center [463, 213] width 139 height 20
select select "17"
click at [394, 203] on select "County [GEOGRAPHIC_DATA] [GEOGRAPHIC_DATA] [GEOGRAPHIC_DATA] [GEOGRAPHIC_DATA] …" at bounding box center [463, 213] width 139 height 20
click at [790, 264] on button "Save Address" at bounding box center [792, 267] width 69 height 21
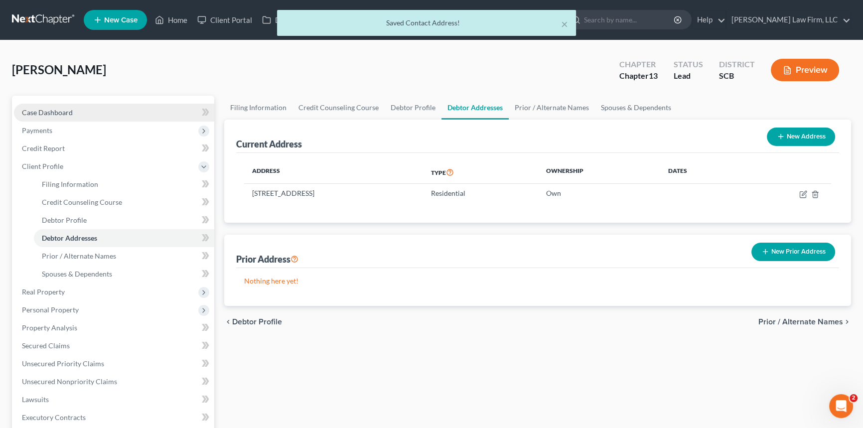
click at [49, 109] on span "Case Dashboard" at bounding box center [47, 112] width 51 height 8
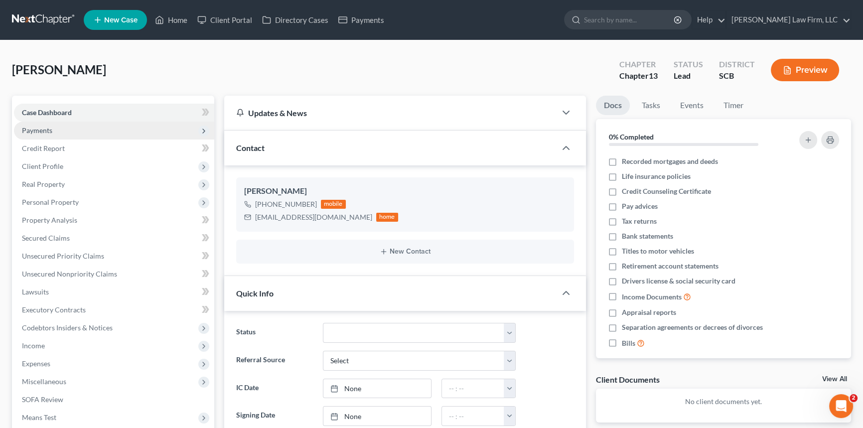
click at [39, 130] on span "Payments" at bounding box center [37, 130] width 30 height 8
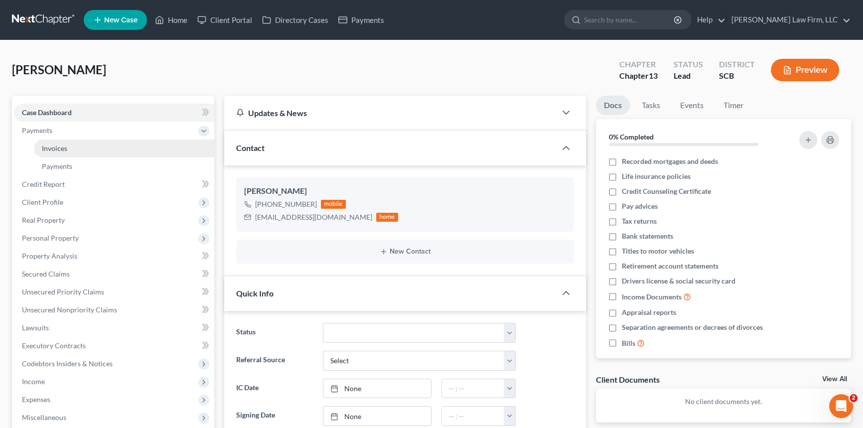
click at [65, 139] on link "Invoices" at bounding box center [124, 148] width 180 height 18
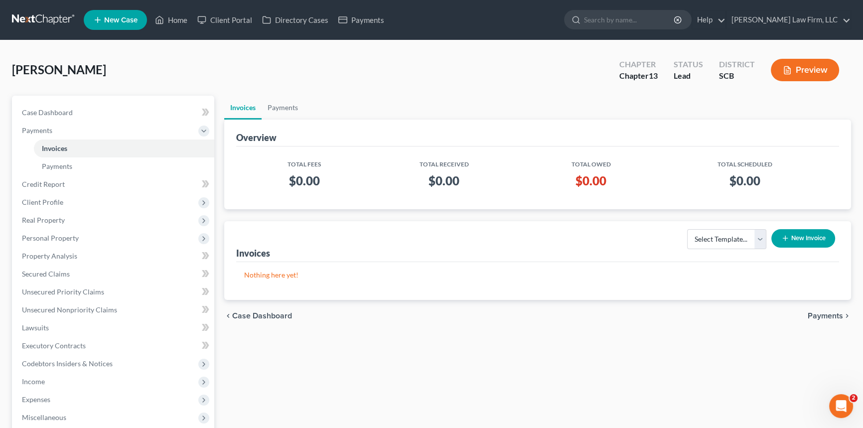
click at [807, 227] on div "Select Template... New Invoice" at bounding box center [758, 242] width 161 height 34
click at [808, 233] on button "New Invoice" at bounding box center [803, 238] width 64 height 18
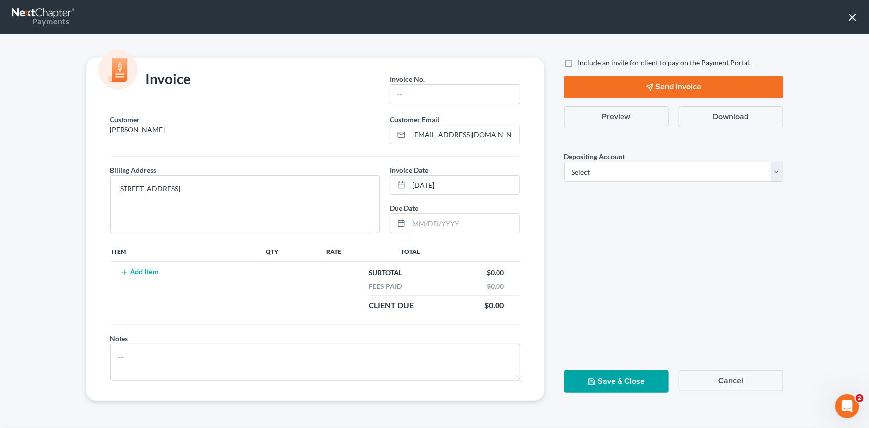
drag, startPoint x: 414, startPoint y: 82, endPoint x: 407, endPoint y: 78, distance: 8.5
click at [410, 77] on span "Invoice No." at bounding box center [407, 79] width 35 height 8
click at [403, 88] on input "text" at bounding box center [455, 94] width 129 height 19
type input "0000"
click at [138, 269] on button "Add Item" at bounding box center [140, 272] width 44 height 8
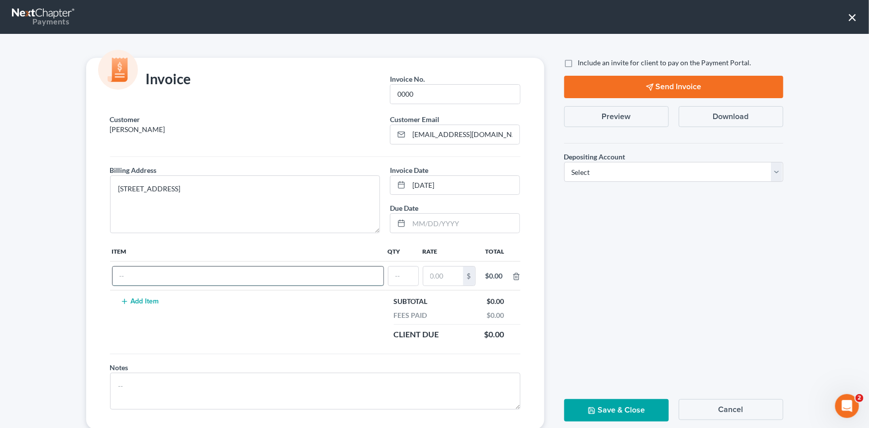
drag, startPoint x: 128, startPoint y: 274, endPoint x: 124, endPoint y: 271, distance: 5.7
click at [124, 271] on input "text" at bounding box center [248, 276] width 271 height 19
type input "Chapter 13"
type input "1"
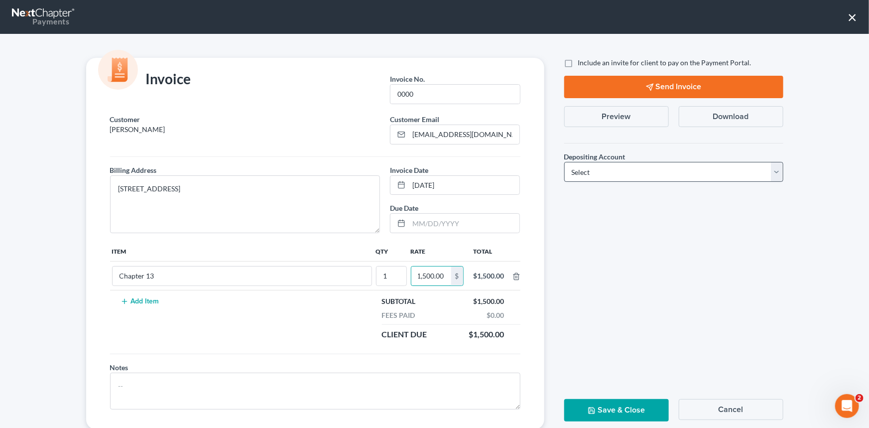
type input "1,500.00"
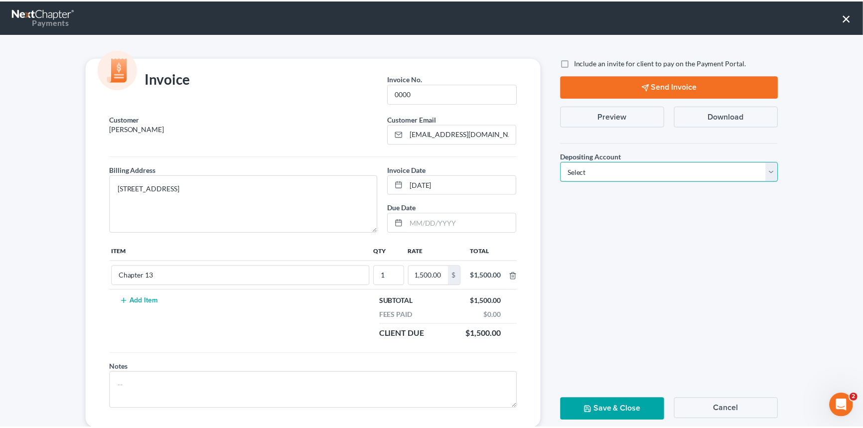
scroll to position [0, 0]
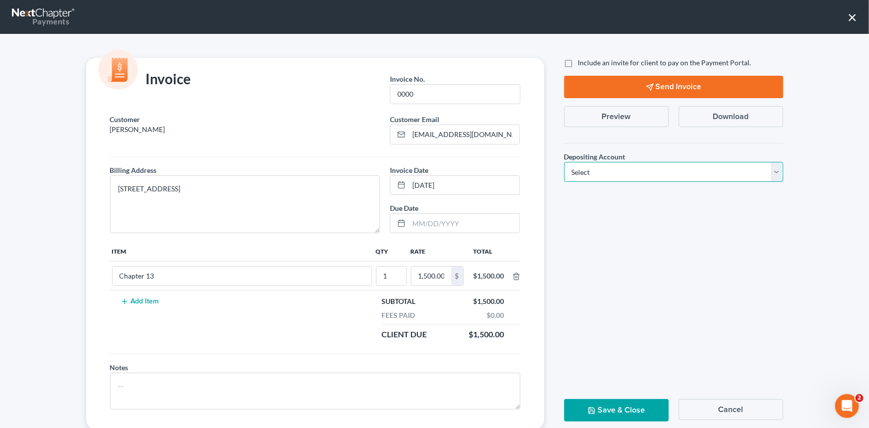
click at [777, 167] on select "Select Operation Trust" at bounding box center [673, 172] width 219 height 20
select select "1"
click at [564, 162] on select "Select Operation Trust" at bounding box center [673, 172] width 219 height 20
click at [596, 403] on button "Save & Close" at bounding box center [616, 410] width 105 height 22
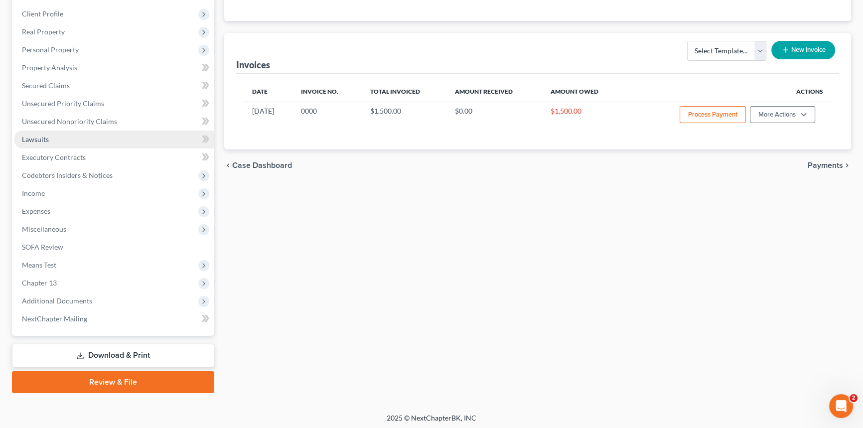
scroll to position [190, 0]
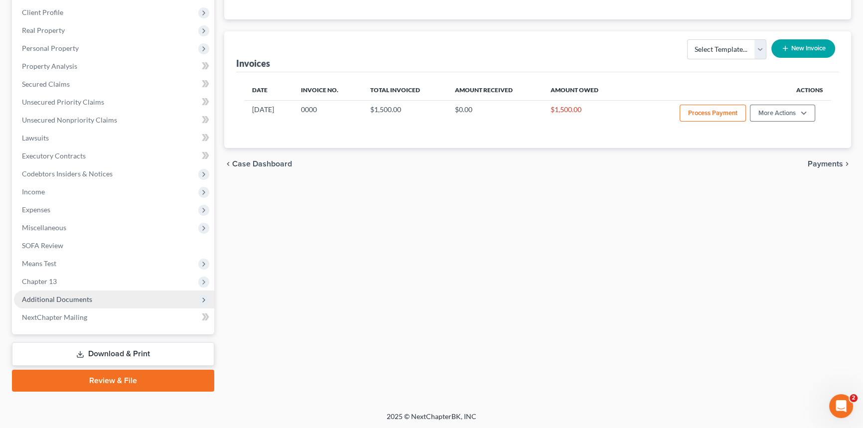
click at [73, 299] on span "Additional Documents" at bounding box center [57, 299] width 70 height 8
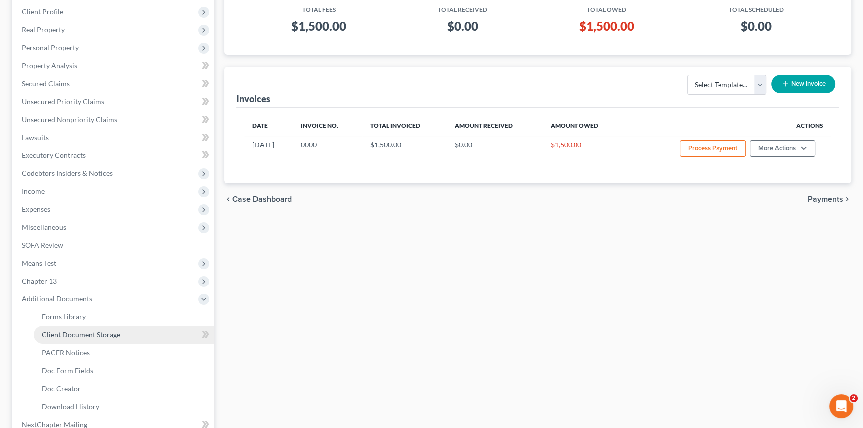
click at [66, 332] on span "Client Document Storage" at bounding box center [81, 334] width 78 height 8
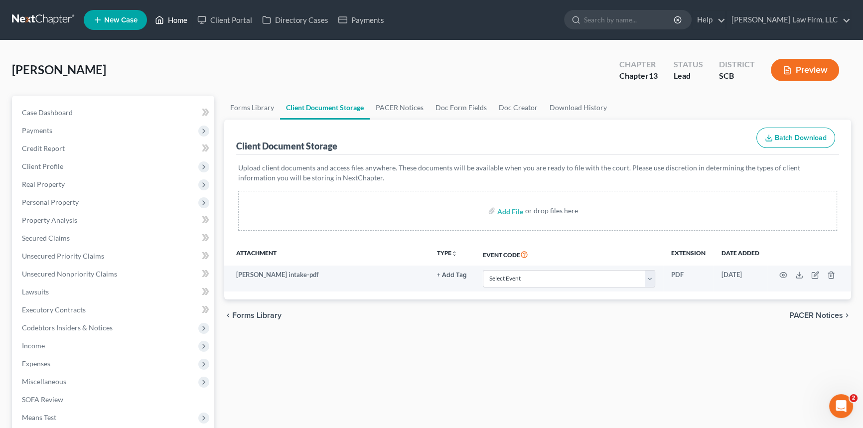
click at [184, 16] on link "Home" at bounding box center [171, 20] width 42 height 18
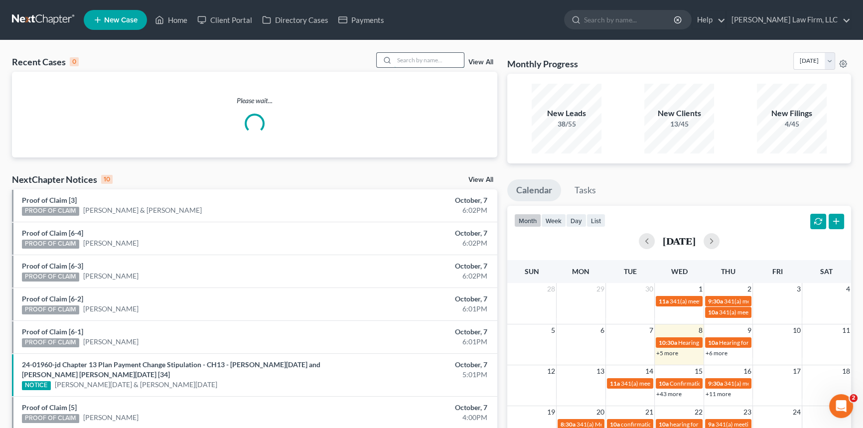
click at [399, 59] on input "search" at bounding box center [429, 60] width 70 height 14
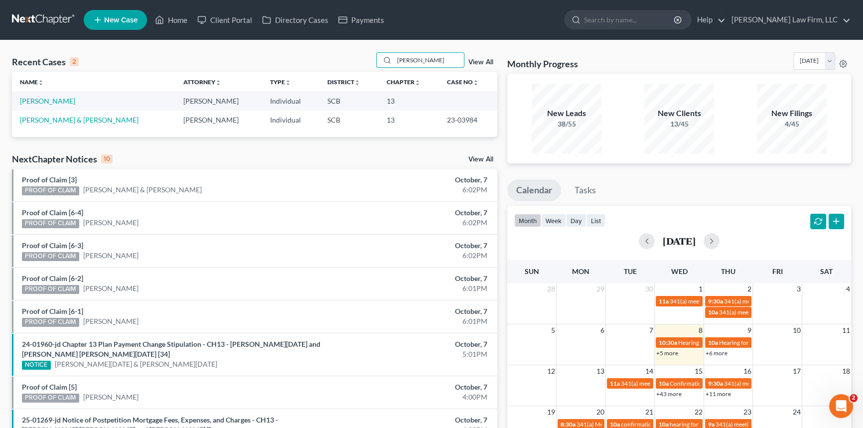
type input "[PERSON_NAME]"
click at [124, 13] on link "New Case" at bounding box center [115, 20] width 63 height 20
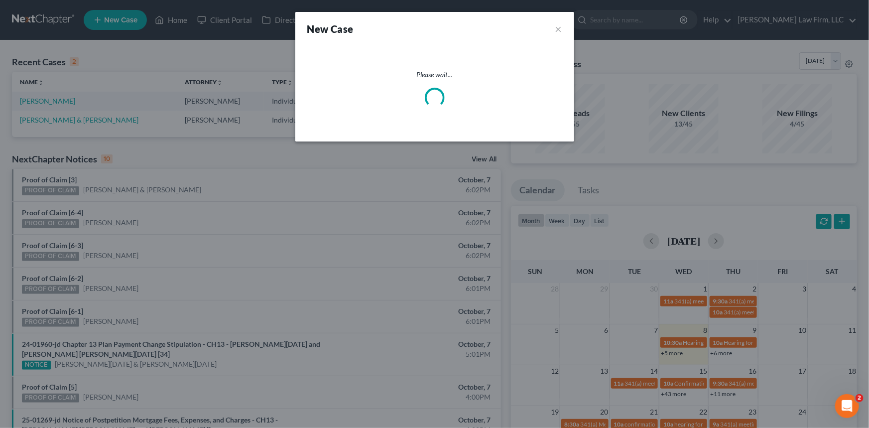
select select "72"
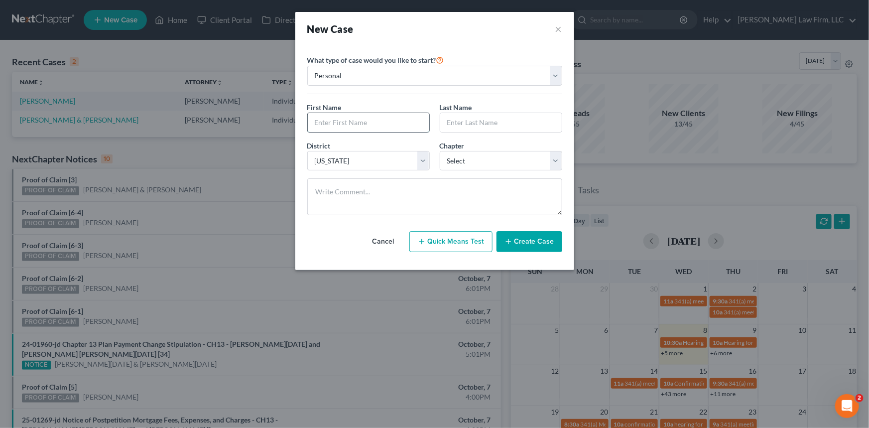
click at [321, 116] on input "text" at bounding box center [369, 122] width 122 height 19
type input "[PERSON_NAME]"
click at [483, 163] on select "Select 7 11 12 13" at bounding box center [501, 161] width 123 height 20
select select "0"
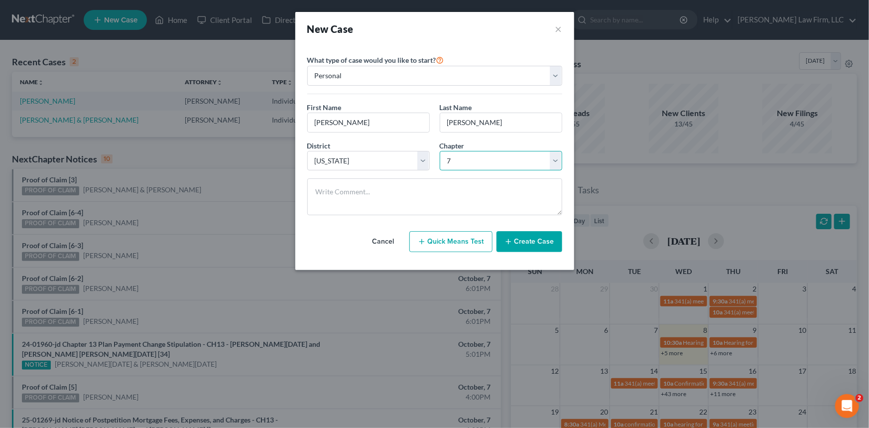
click at [440, 151] on select "Select 7 11 12 13" at bounding box center [501, 161] width 123 height 20
click at [522, 238] on button "Create Case" at bounding box center [530, 241] width 66 height 21
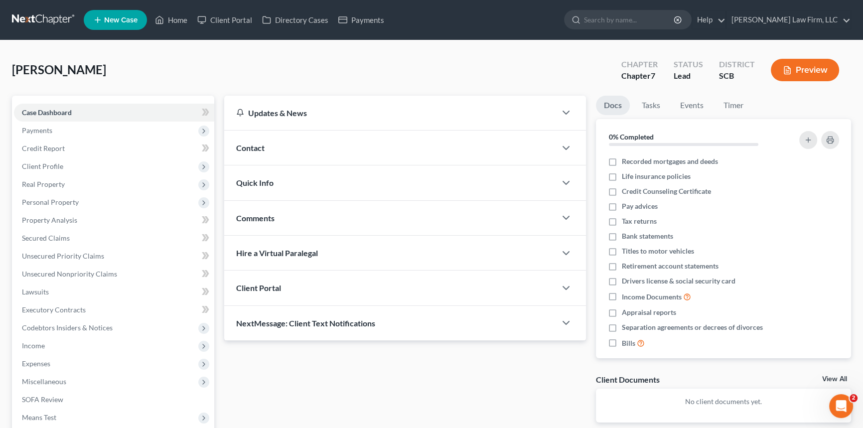
click at [259, 144] on span "Contact" at bounding box center [250, 147] width 28 height 9
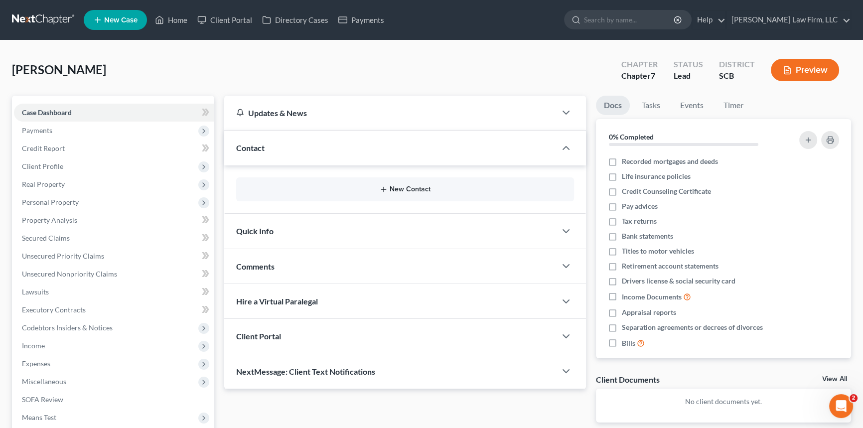
click at [397, 187] on button "New Contact" at bounding box center [405, 189] width 322 height 8
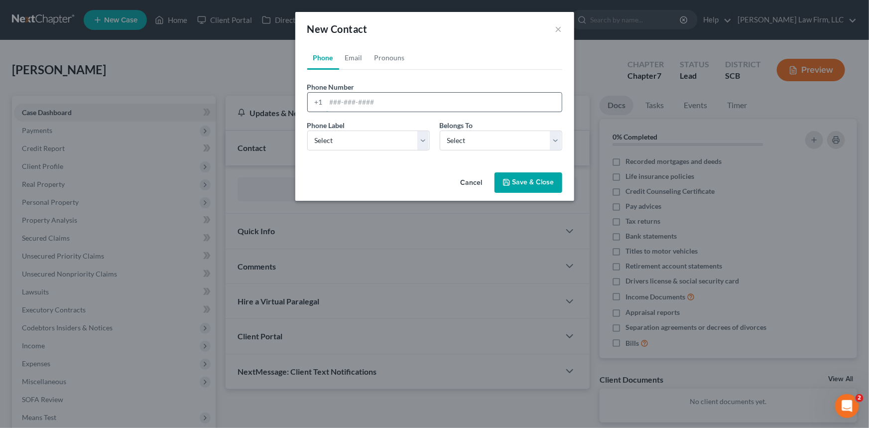
click at [330, 103] on input "tel" at bounding box center [444, 102] width 236 height 19
type input "[PHONE_NUMBER]"
click at [324, 141] on select "Select Mobile Home Work Other" at bounding box center [368, 141] width 123 height 20
select select "0"
click at [307, 131] on select "Select Mobile Home Work Other" at bounding box center [368, 141] width 123 height 20
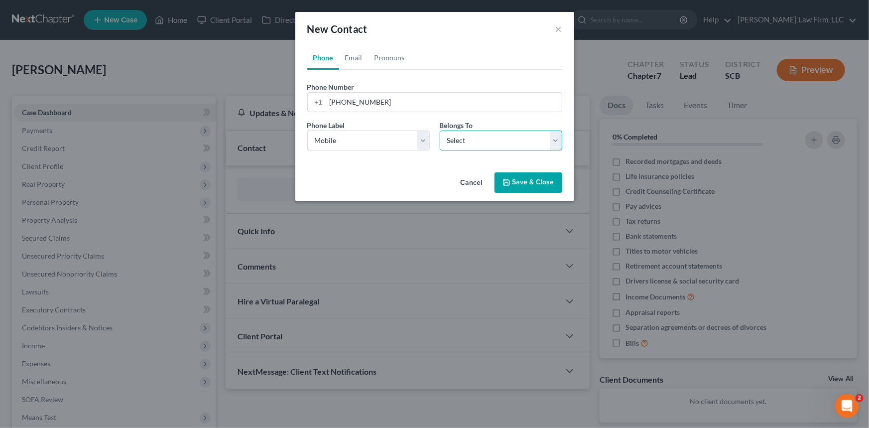
drag, startPoint x: 468, startPoint y: 143, endPoint x: 478, endPoint y: 149, distance: 11.6
click at [468, 143] on select "Select Client Other" at bounding box center [501, 141] width 123 height 20
select select "0"
click at [440, 131] on select "Select Client Other" at bounding box center [501, 141] width 123 height 20
select select "0"
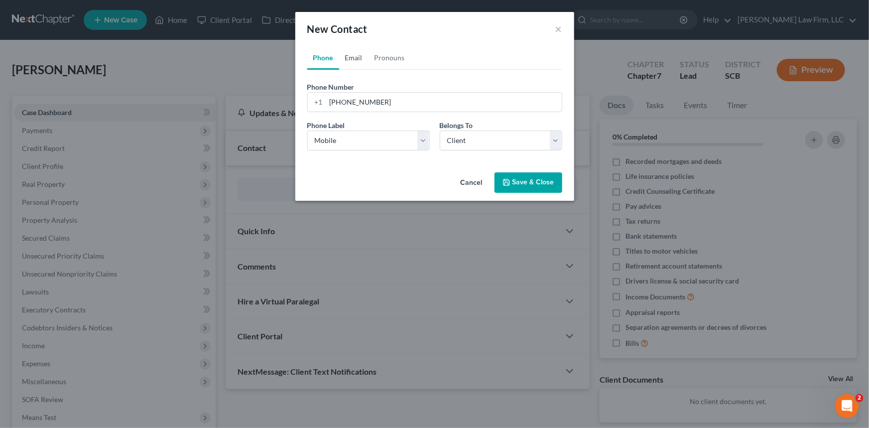
click at [355, 52] on link "Email" at bounding box center [353, 58] width 29 height 24
click at [329, 100] on input "email" at bounding box center [444, 102] width 236 height 19
click at [390, 102] on input "[EMAIL_ADDRESS][DOMAIN_NAME]" at bounding box center [444, 102] width 236 height 19
drag, startPoint x: 390, startPoint y: 102, endPoint x: 345, endPoint y: 118, distance: 47.4
type input "[EMAIL_ADDRESS][DOMAIN_NAME]"
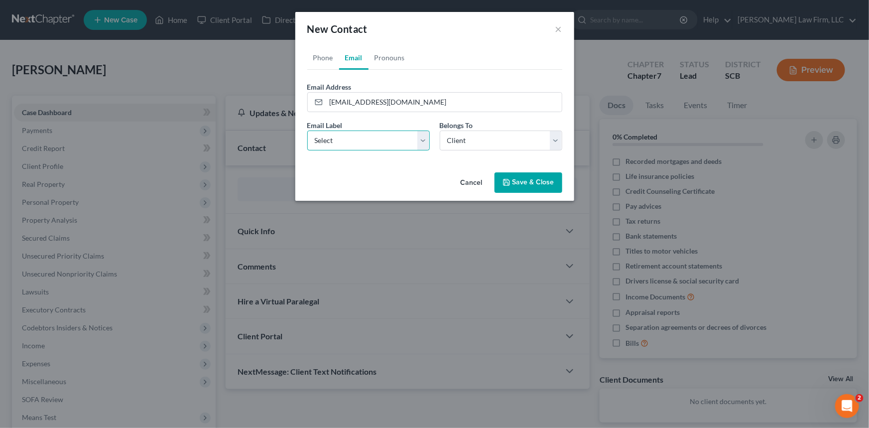
drag, startPoint x: 345, startPoint y: 118, endPoint x: 337, endPoint y: 137, distance: 20.8
click at [337, 137] on select "Select Home Work Other" at bounding box center [368, 141] width 123 height 20
select select "0"
click at [307, 131] on select "Select Home Work Other" at bounding box center [368, 141] width 123 height 20
click at [453, 144] on select "Select Client Other" at bounding box center [501, 141] width 123 height 20
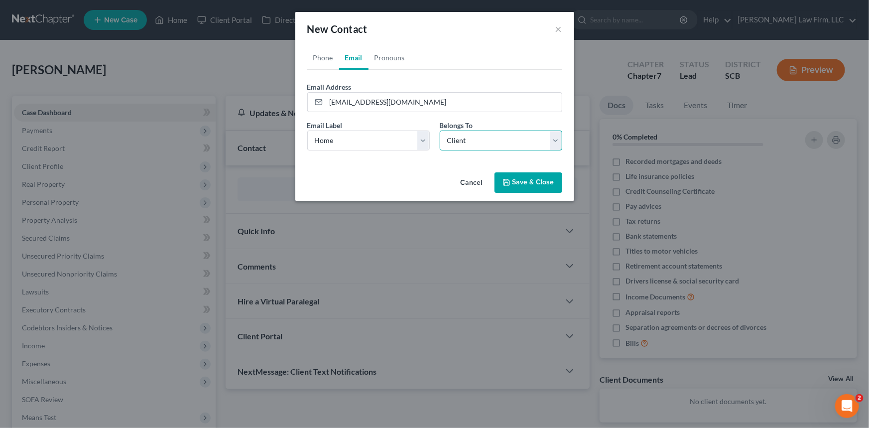
click at [440, 131] on select "Select Client Other" at bounding box center [501, 141] width 123 height 20
click at [525, 180] on button "Save & Close" at bounding box center [529, 182] width 68 height 21
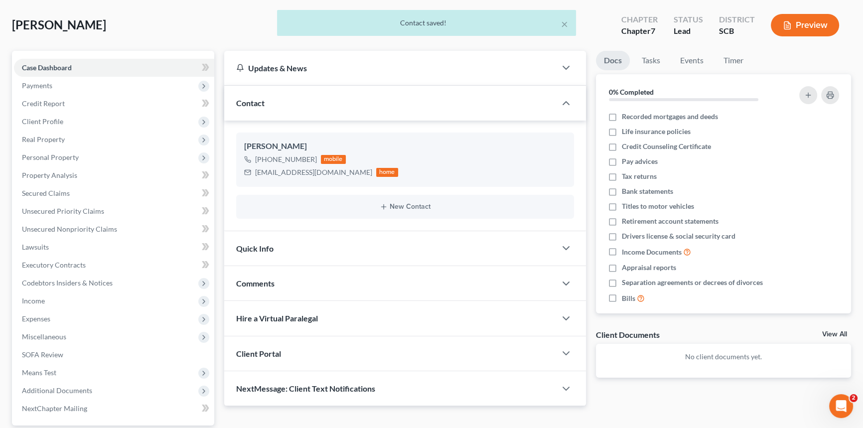
scroll to position [135, 0]
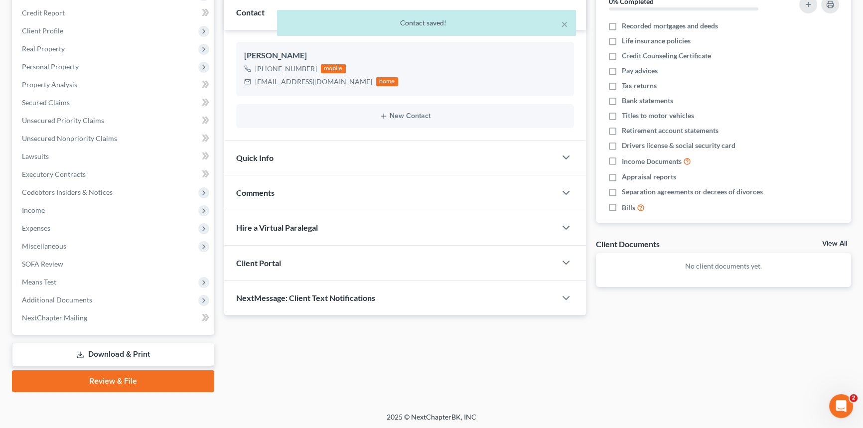
click at [262, 259] on span "Client Portal" at bounding box center [258, 262] width 45 height 9
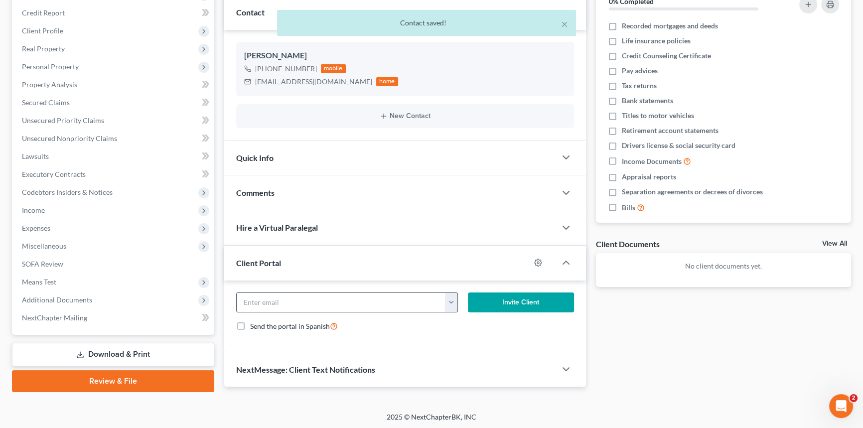
click at [252, 298] on input "email" at bounding box center [341, 302] width 209 height 19
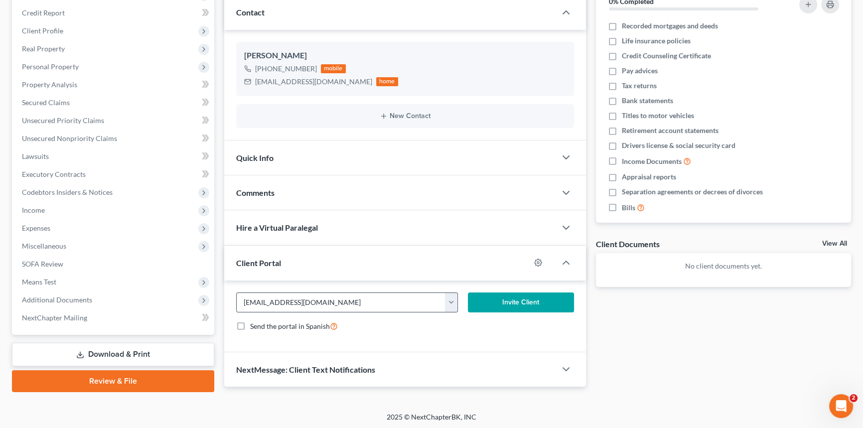
click at [305, 301] on input "[EMAIL_ADDRESS][DOMAIN_NAME]" at bounding box center [341, 302] width 209 height 19
type input "[EMAIL_ADDRESS][DOMAIN_NAME]"
click at [507, 294] on button "Invite Client" at bounding box center [521, 302] width 106 height 20
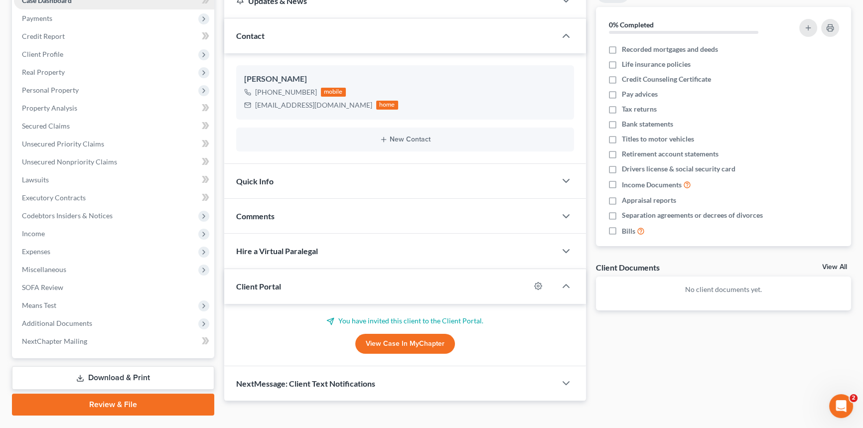
scroll to position [90, 0]
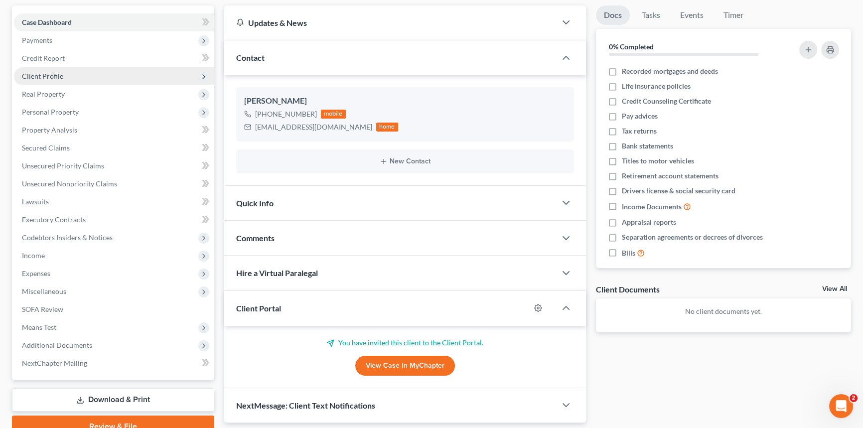
click at [42, 74] on span "Client Profile" at bounding box center [42, 76] width 41 height 8
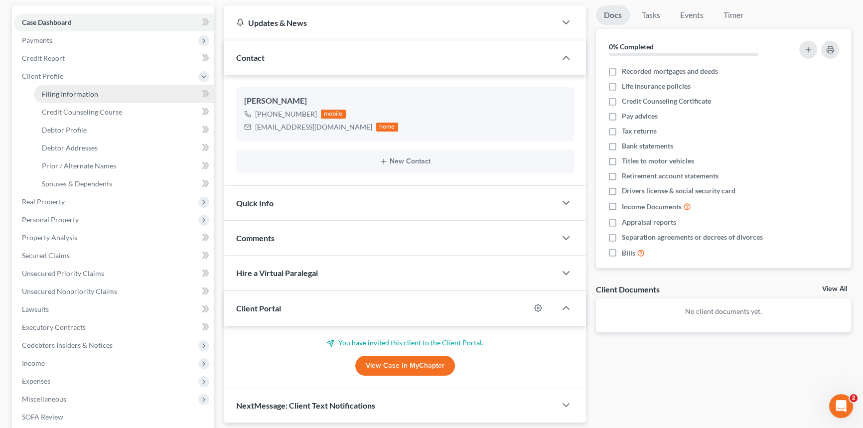
click at [89, 94] on span "Filing Information" at bounding box center [70, 94] width 56 height 8
select select "1"
select select "0"
select select "72"
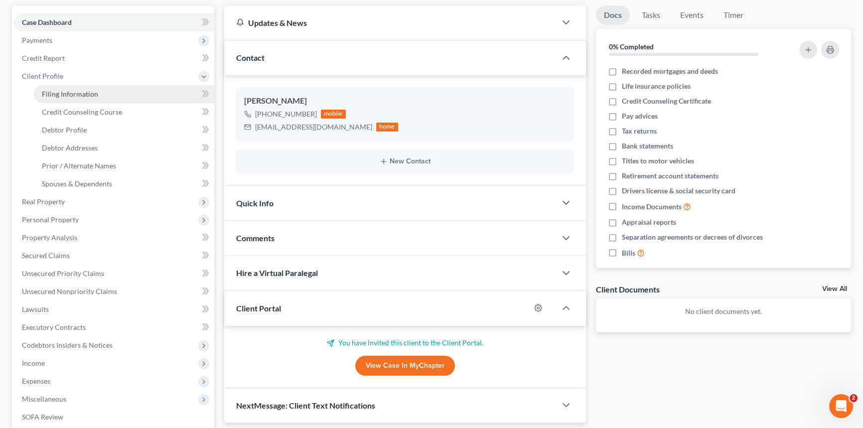
select select "42"
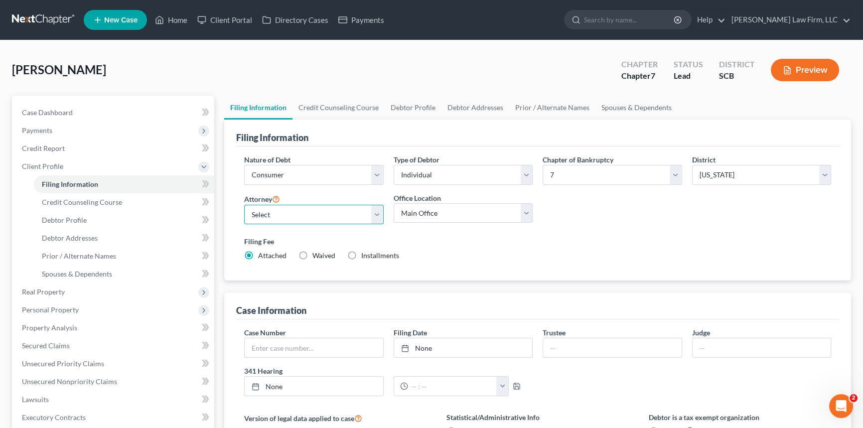
click at [377, 212] on select "Select [PERSON_NAME] - SCB [PERSON_NAME] - SCB" at bounding box center [313, 215] width 139 height 20
select select "1"
click at [244, 205] on select "Select [PERSON_NAME] - SCB [PERSON_NAME] - SCB" at bounding box center [313, 215] width 139 height 20
click at [69, 219] on span "Debtor Profile" at bounding box center [64, 220] width 45 height 8
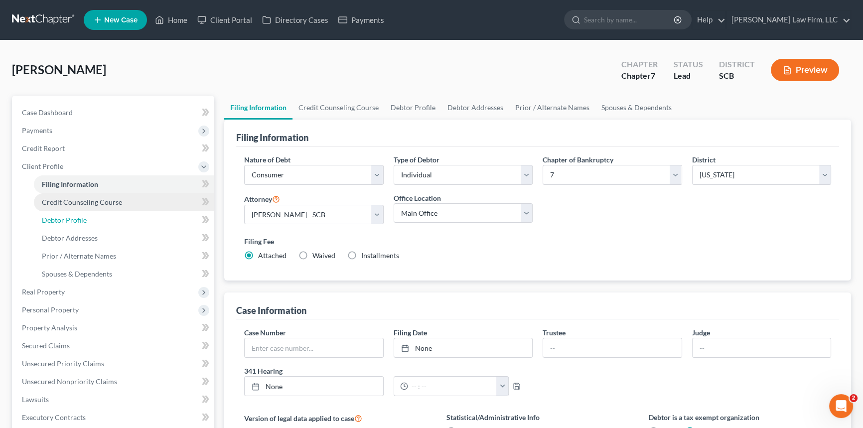
select select "0"
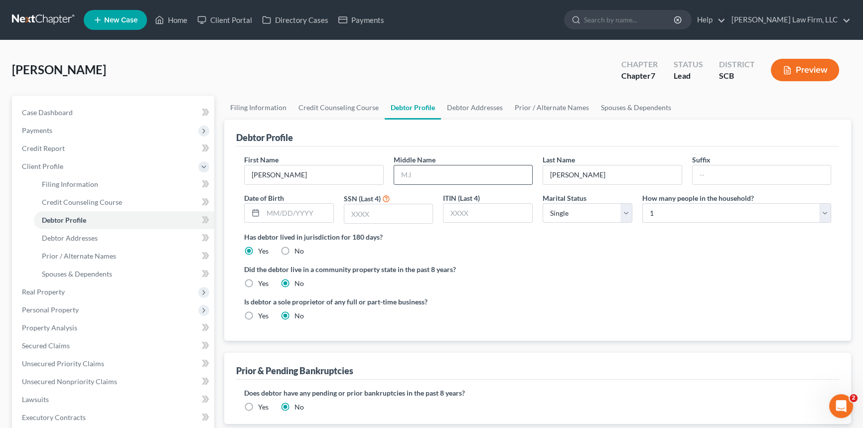
click at [417, 165] on div at bounding box center [463, 175] width 139 height 20
click at [405, 171] on input "text" at bounding box center [463, 174] width 138 height 19
click at [307, 165] on input "[PERSON_NAME]" at bounding box center [314, 174] width 138 height 19
click at [426, 176] on input "text" at bounding box center [463, 174] width 138 height 19
type input "a"
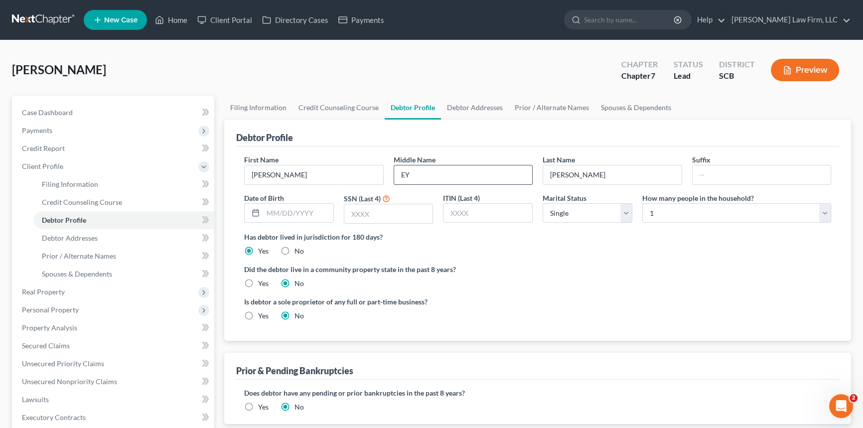
type input "Y"
type input "aSHLEY"
drag, startPoint x: 401, startPoint y: 174, endPoint x: 423, endPoint y: 173, distance: 22.5
click at [423, 173] on input "aSHLEY" at bounding box center [463, 174] width 138 height 19
type input "[PERSON_NAME]"
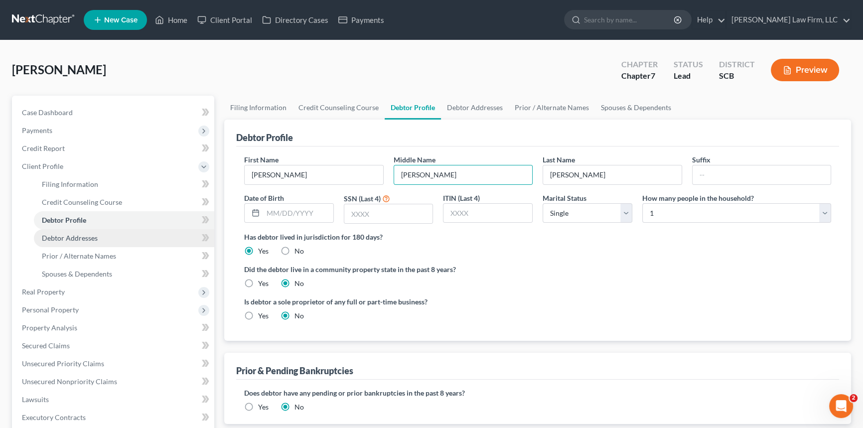
click at [57, 237] on span "Debtor Addresses" at bounding box center [70, 238] width 56 height 8
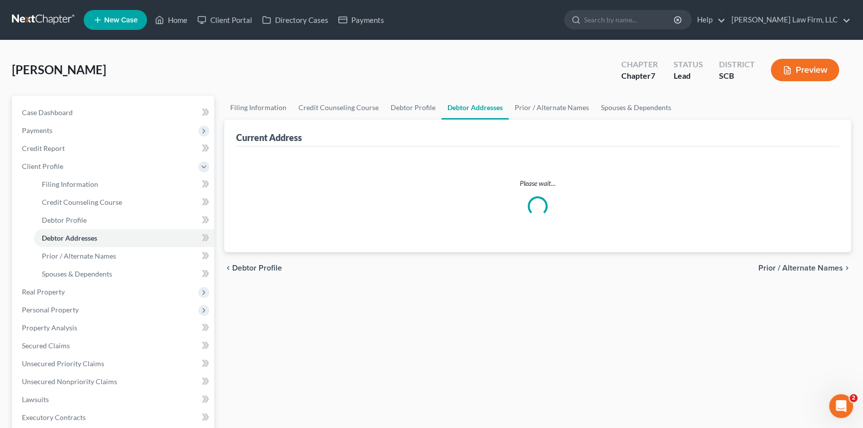
select select "0"
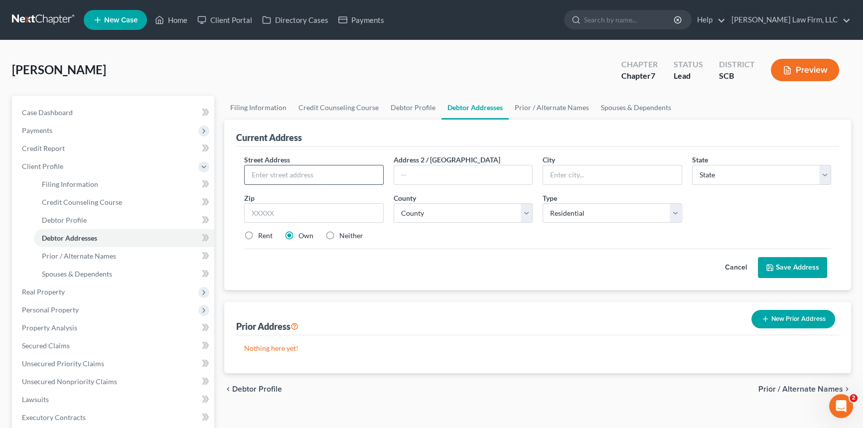
click at [258, 170] on input "text" at bounding box center [314, 174] width 138 height 19
type input "[STREET_ADDRESS]"
click at [563, 176] on input "text" at bounding box center [612, 174] width 138 height 19
type input "Ravenel"
click at [702, 172] on select "State [US_STATE] AK AR AZ CA CO CT DE DC [GEOGRAPHIC_DATA] [GEOGRAPHIC_DATA] GU…" at bounding box center [761, 175] width 139 height 20
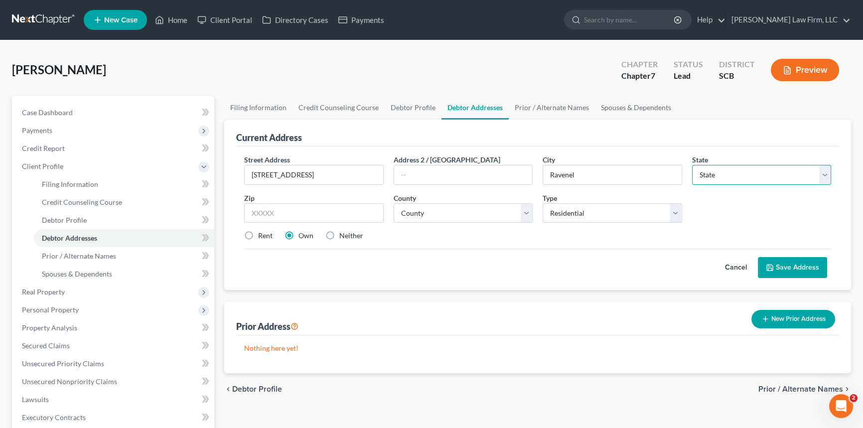
select select "42"
click at [692, 165] on select "State [US_STATE] AK AR AZ CA CO CT DE DC [GEOGRAPHIC_DATA] [GEOGRAPHIC_DATA] GU…" at bounding box center [761, 175] width 139 height 20
click at [256, 213] on input "text" at bounding box center [313, 213] width 139 height 20
type input "29470"
click at [417, 211] on select "County [GEOGRAPHIC_DATA] [GEOGRAPHIC_DATA] [GEOGRAPHIC_DATA] [GEOGRAPHIC_DATA] …" at bounding box center [463, 213] width 139 height 20
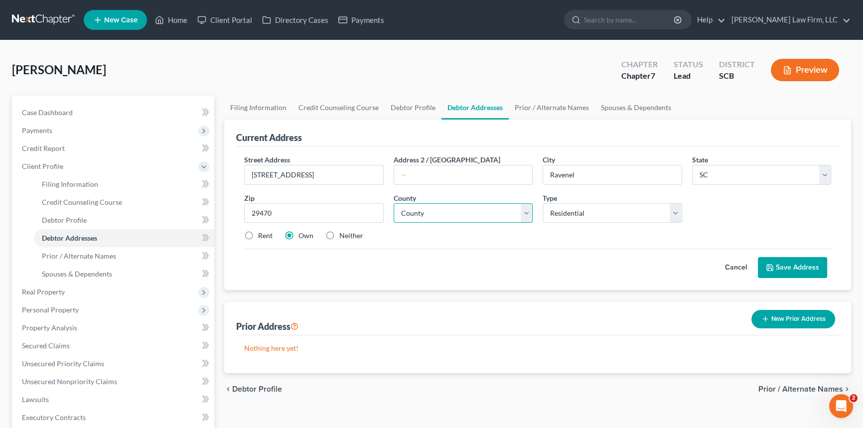
select select "9"
click at [394, 203] on select "County [GEOGRAPHIC_DATA] [GEOGRAPHIC_DATA] [GEOGRAPHIC_DATA] [GEOGRAPHIC_DATA] …" at bounding box center [463, 213] width 139 height 20
click at [258, 231] on label "Rent" at bounding box center [265, 236] width 14 height 10
click at [262, 231] on input "Rent" at bounding box center [265, 234] width 6 height 6
radio input "true"
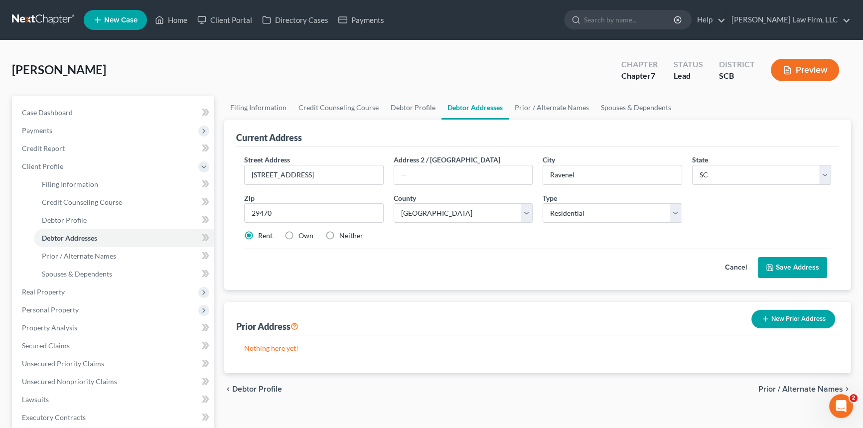
click at [791, 263] on button "Save Address" at bounding box center [792, 267] width 69 height 21
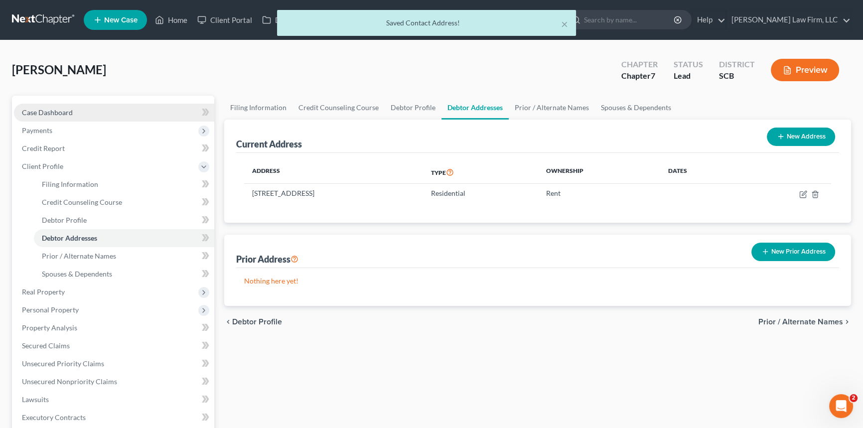
click at [50, 105] on link "Case Dashboard" at bounding box center [114, 113] width 200 height 18
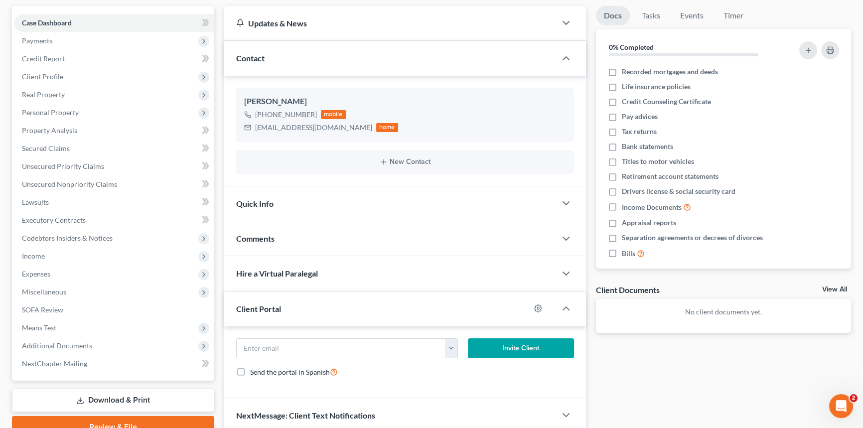
scroll to position [90, 0]
click at [277, 342] on input "email" at bounding box center [341, 347] width 209 height 19
type input "[EMAIL_ADDRESS][DOMAIN_NAME]"
click at [499, 340] on button "Invite Client" at bounding box center [521, 348] width 106 height 20
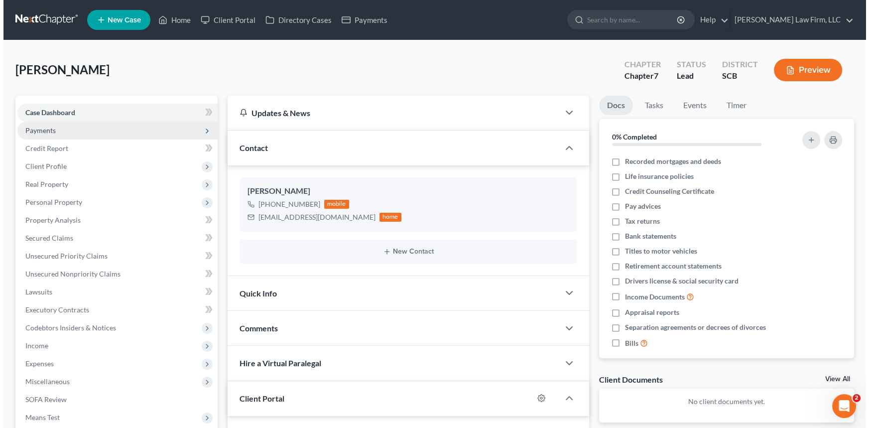
scroll to position [0, 0]
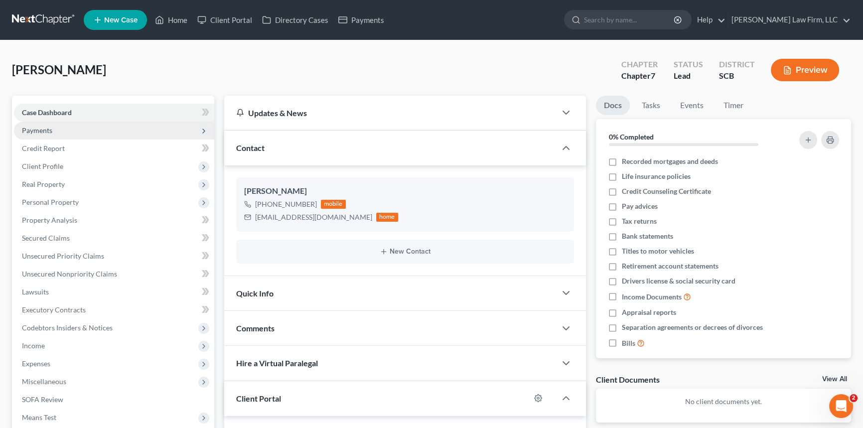
click at [39, 127] on span "Payments" at bounding box center [37, 130] width 30 height 8
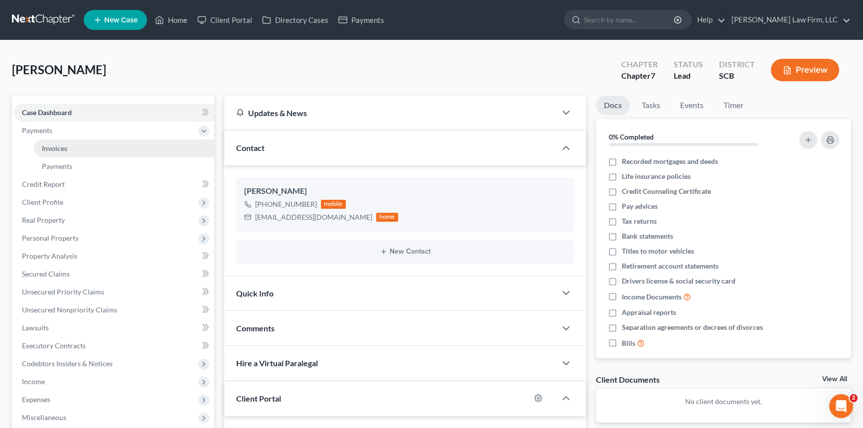
click at [71, 142] on link "Invoices" at bounding box center [124, 148] width 180 height 18
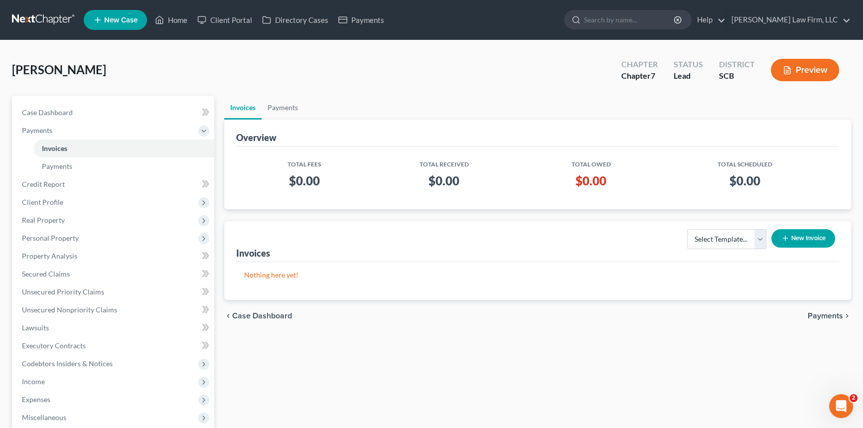
click at [804, 237] on button "New Invoice" at bounding box center [803, 238] width 64 height 18
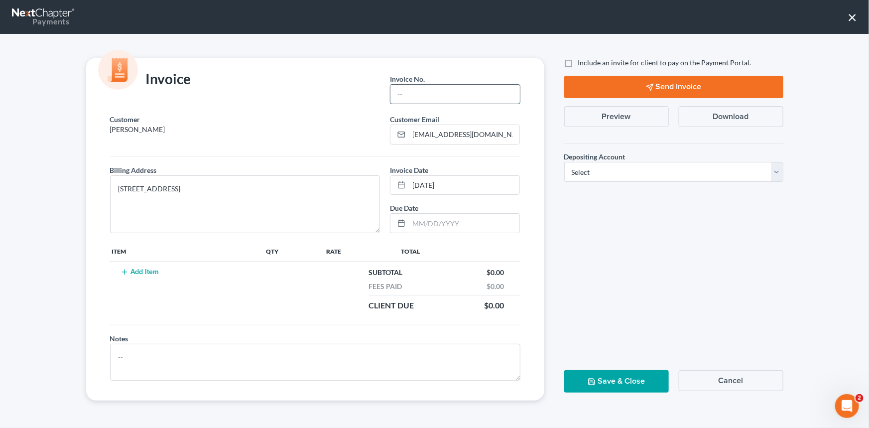
click at [426, 100] on input "text" at bounding box center [455, 94] width 129 height 19
type input "0000"
click at [136, 268] on button "Add Item" at bounding box center [140, 272] width 44 height 8
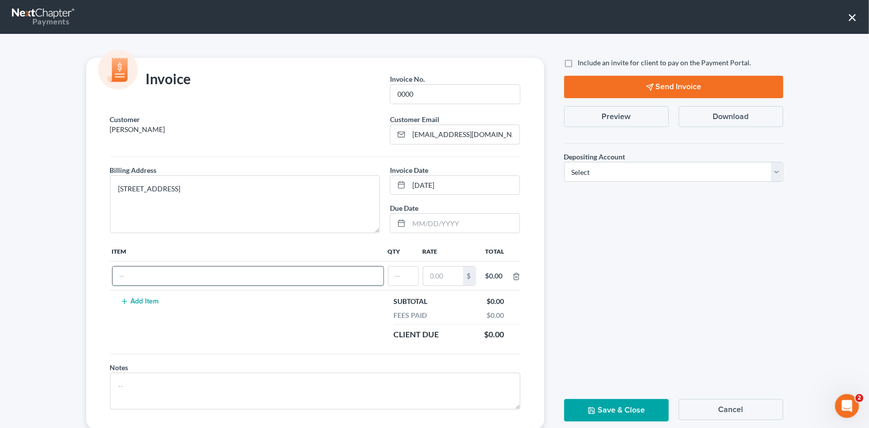
drag, startPoint x: 126, startPoint y: 277, endPoint x: 125, endPoint y: 271, distance: 6.6
click at [126, 276] on input "text" at bounding box center [248, 276] width 271 height 19
type input "Chapter 7"
type input "1"
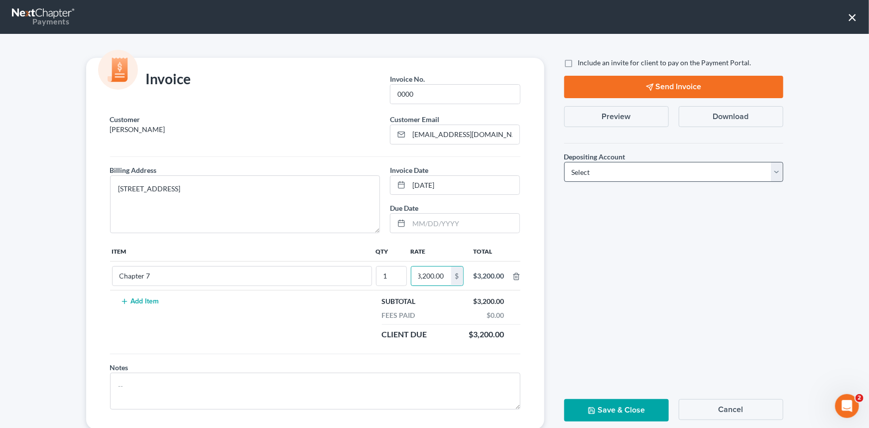
type input "3,200.00"
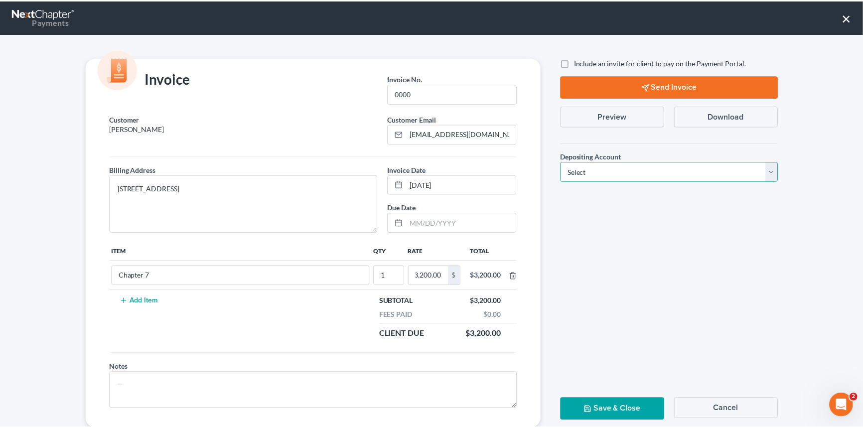
scroll to position [0, 0]
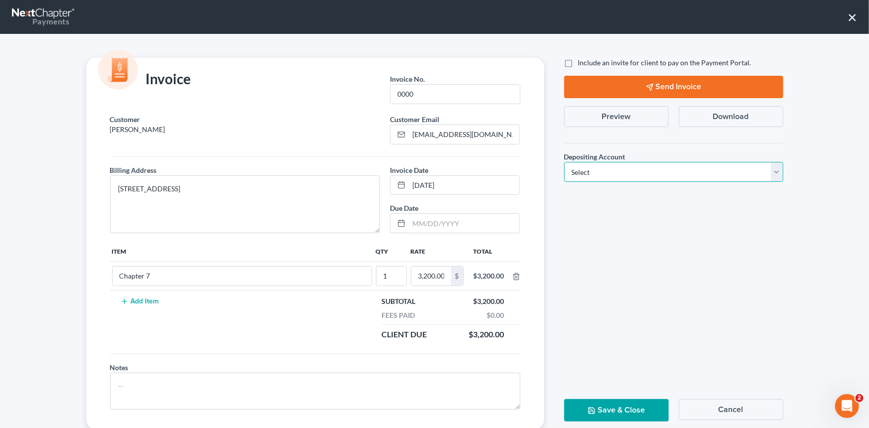
drag, startPoint x: 779, startPoint y: 170, endPoint x: 757, endPoint y: 179, distance: 23.7
click at [779, 170] on select "Select Operation Trust" at bounding box center [673, 172] width 219 height 20
select select "1"
click at [564, 162] on select "Select Operation Trust" at bounding box center [673, 172] width 219 height 20
click at [616, 408] on button "Save & Close" at bounding box center [616, 410] width 105 height 22
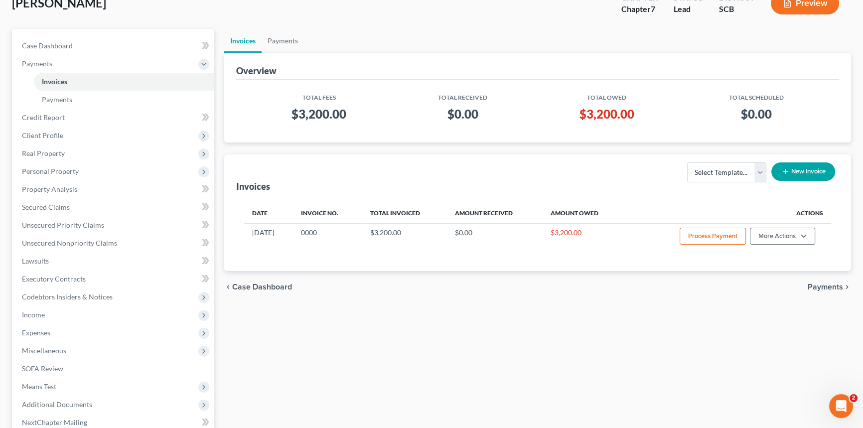
scroll to position [135, 0]
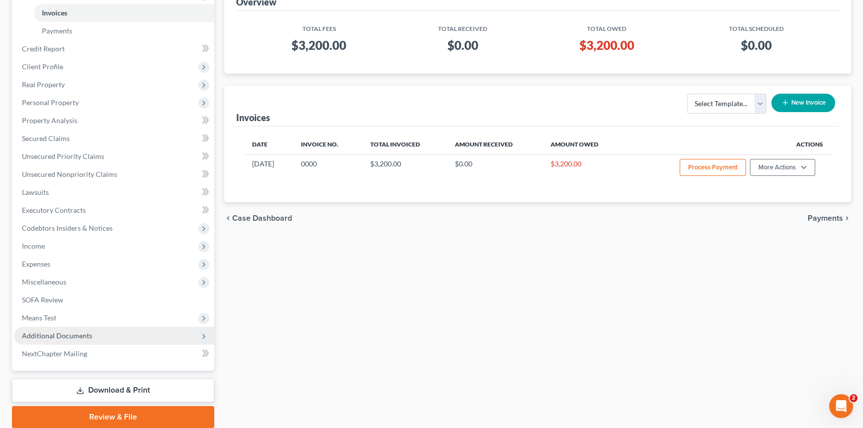
click at [66, 334] on span "Additional Documents" at bounding box center [57, 335] width 70 height 8
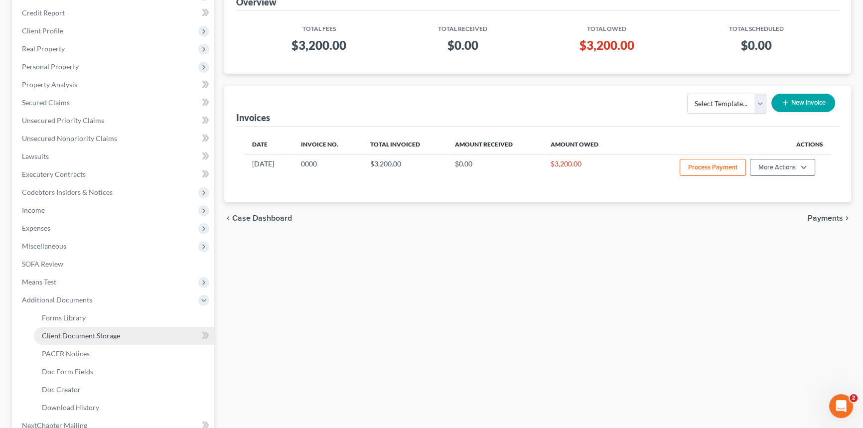
click at [101, 333] on span "Client Document Storage" at bounding box center [81, 335] width 78 height 8
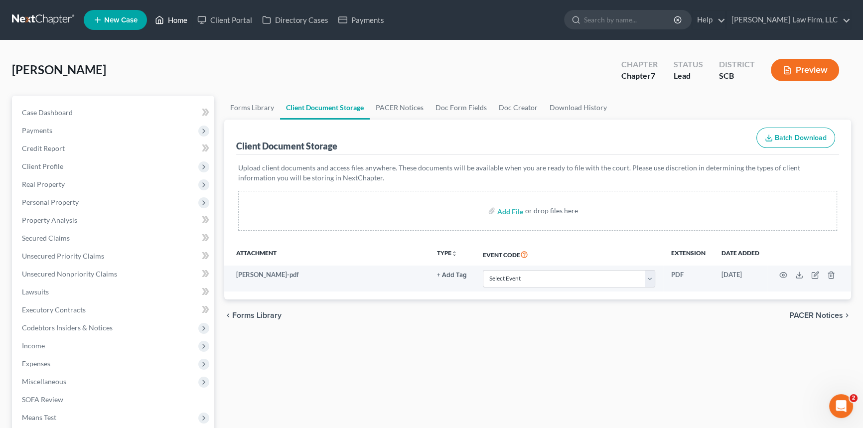
click at [176, 14] on link "Home" at bounding box center [171, 20] width 42 height 18
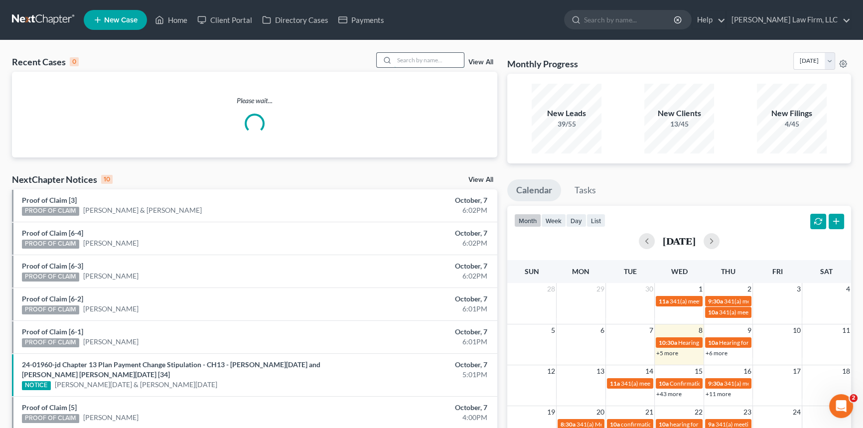
drag, startPoint x: 409, startPoint y: 60, endPoint x: 378, endPoint y: 66, distance: 31.6
click at [409, 60] on input "search" at bounding box center [429, 60] width 70 height 14
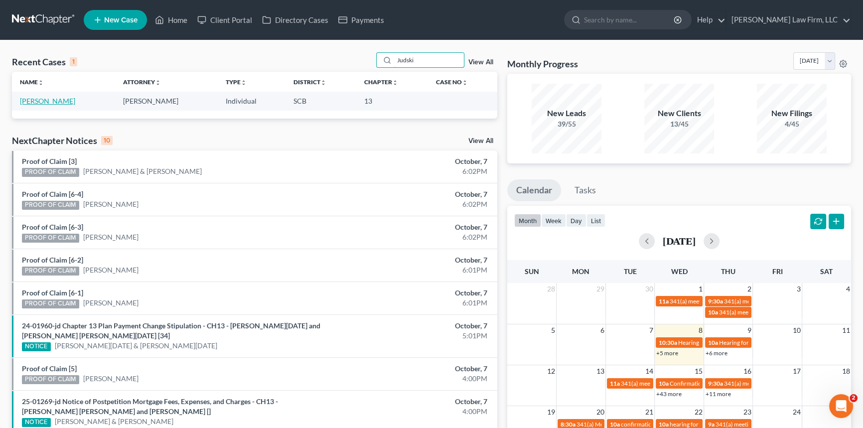
type input "Judski"
click at [54, 100] on link "[PERSON_NAME]" at bounding box center [47, 101] width 55 height 8
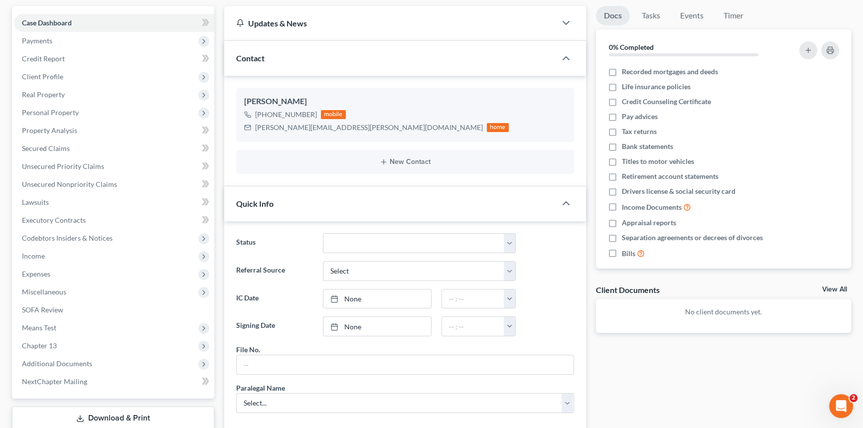
scroll to position [90, 0]
click at [283, 359] on input "text" at bounding box center [405, 364] width 337 height 19
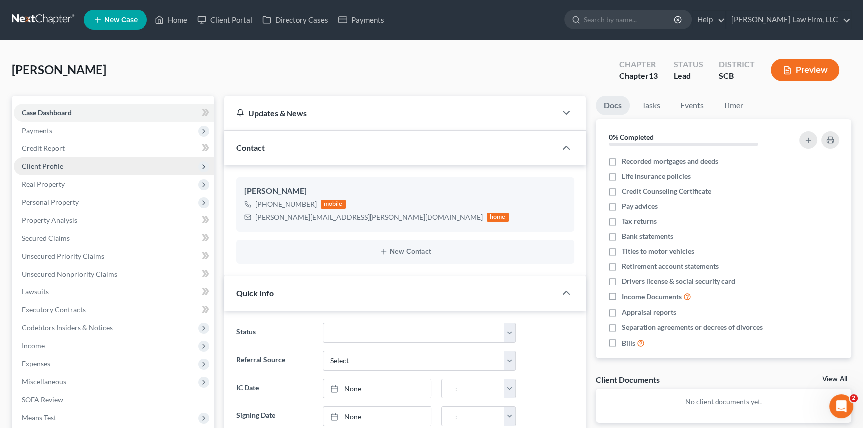
click at [35, 163] on span "Client Profile" at bounding box center [42, 166] width 41 height 8
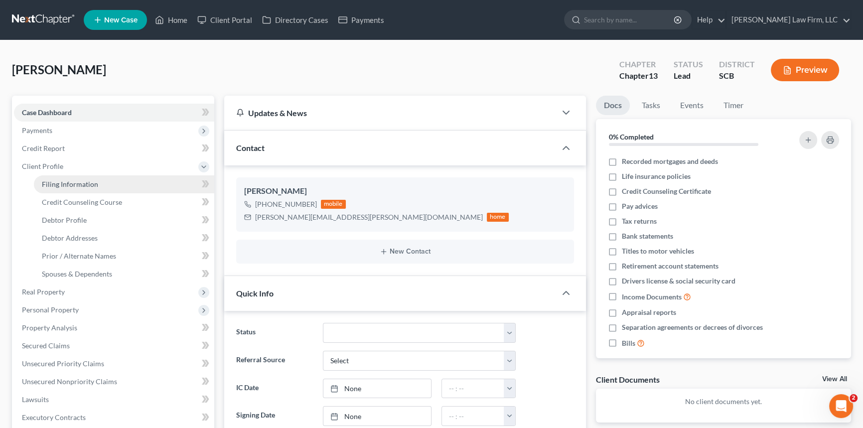
click at [74, 181] on span "Filing Information" at bounding box center [70, 184] width 56 height 8
select select "1"
select select "0"
select select "3"
select select "72"
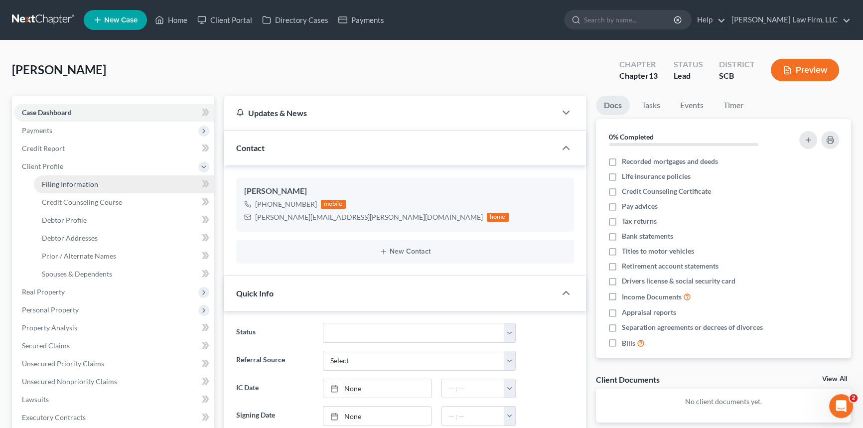
select select "1"
select select "42"
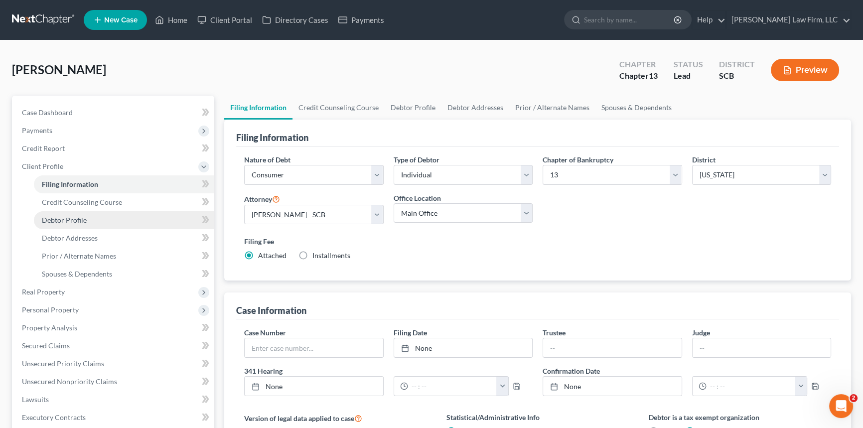
click at [70, 216] on span "Debtor Profile" at bounding box center [64, 220] width 45 height 8
select select "0"
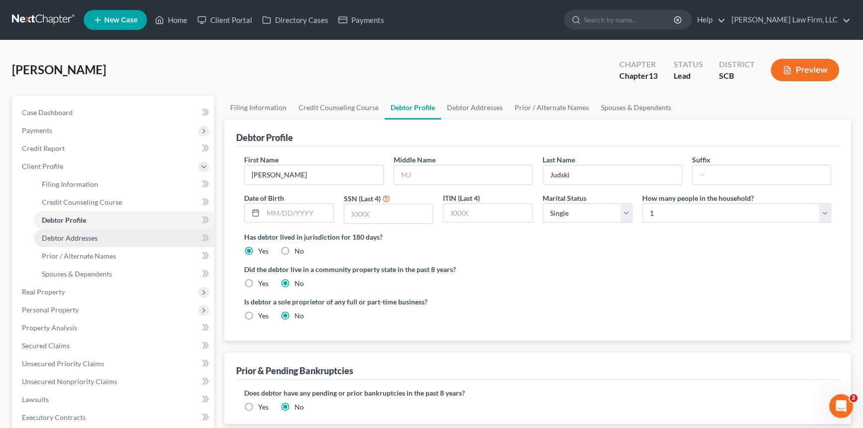
click at [73, 234] on span "Debtor Addresses" at bounding box center [70, 238] width 56 height 8
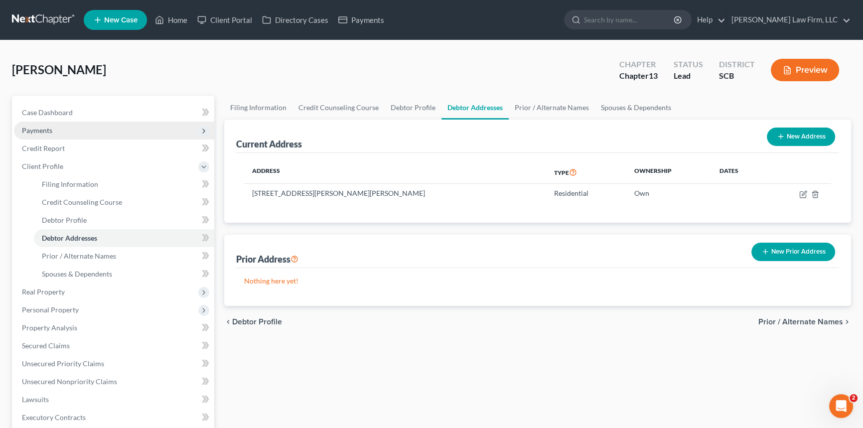
click at [37, 126] on span "Payments" at bounding box center [37, 130] width 30 height 8
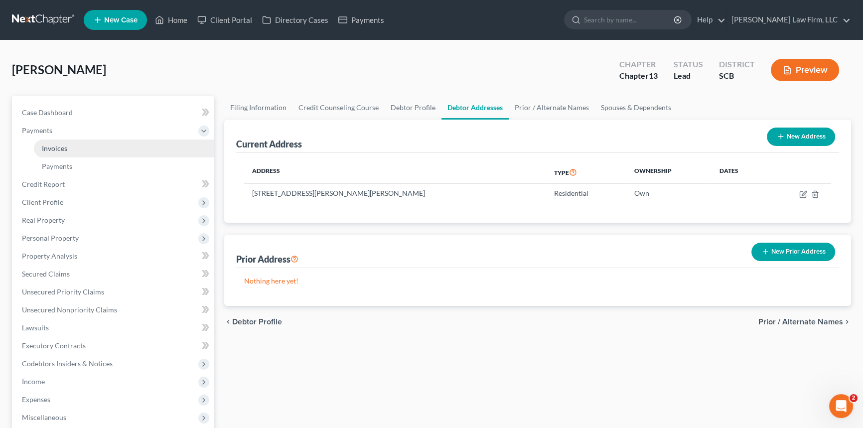
click at [64, 144] on span "Invoices" at bounding box center [54, 148] width 25 height 8
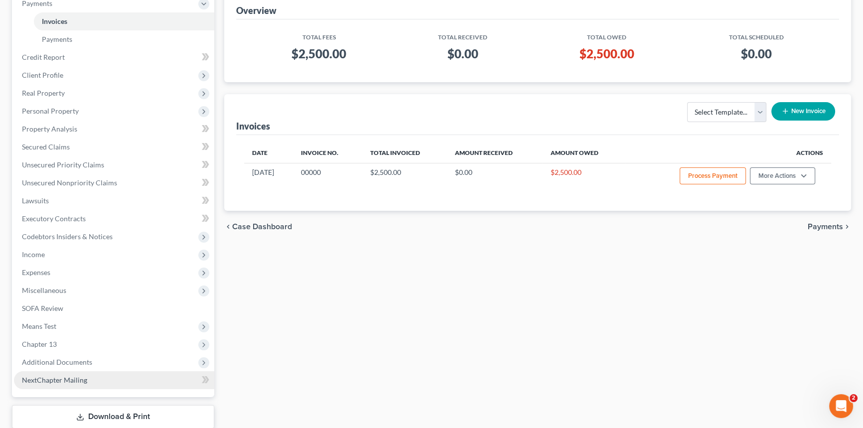
scroll to position [135, 0]
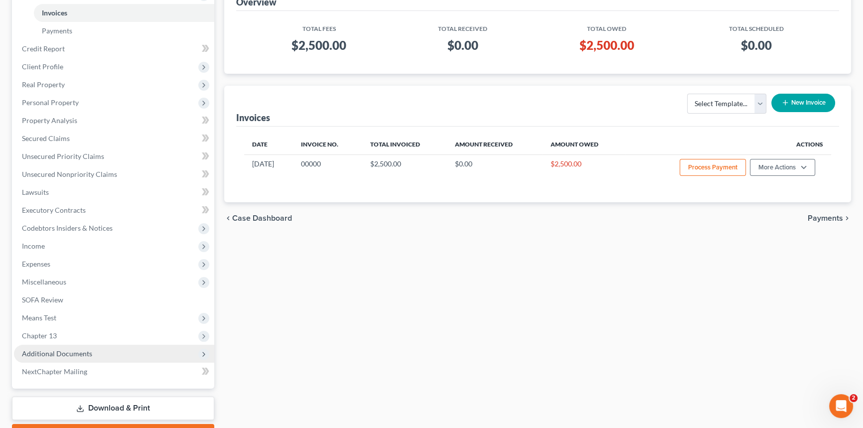
click at [65, 352] on span "Additional Documents" at bounding box center [57, 353] width 70 height 8
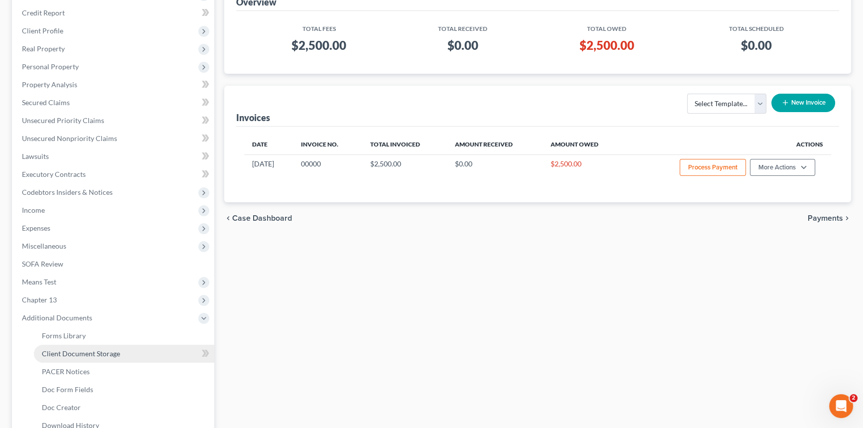
click at [71, 351] on span "Client Document Storage" at bounding box center [81, 353] width 78 height 8
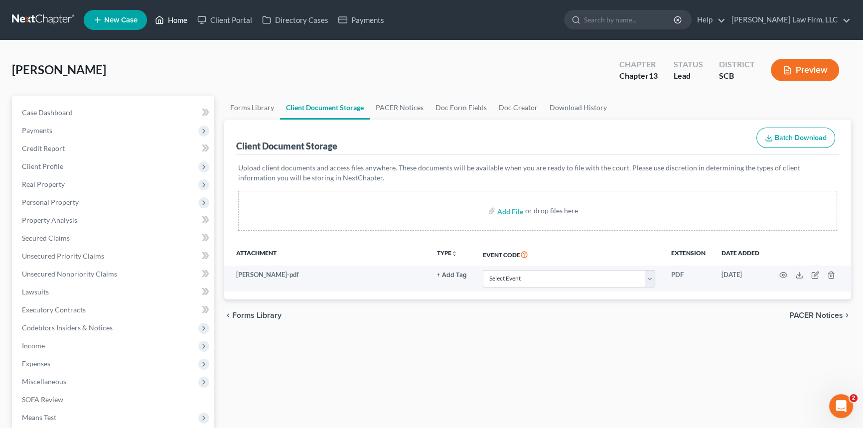
click at [179, 14] on link "Home" at bounding box center [171, 20] width 42 height 18
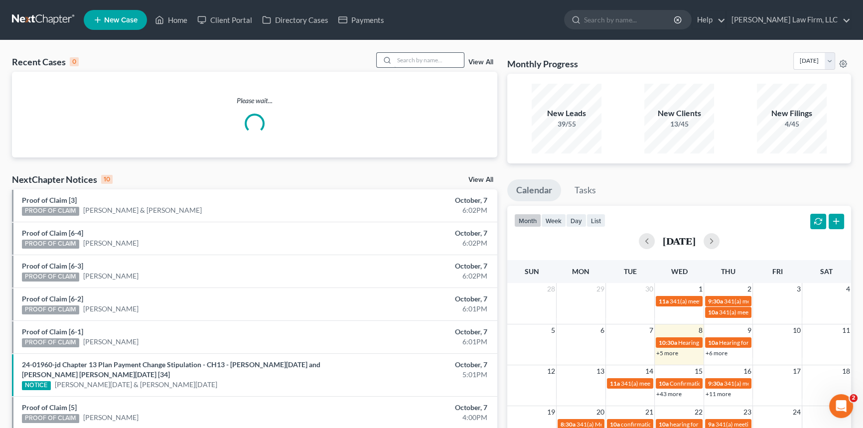
click at [395, 62] on div at bounding box center [420, 59] width 89 height 15
click at [397, 60] on input "search" at bounding box center [429, 60] width 70 height 14
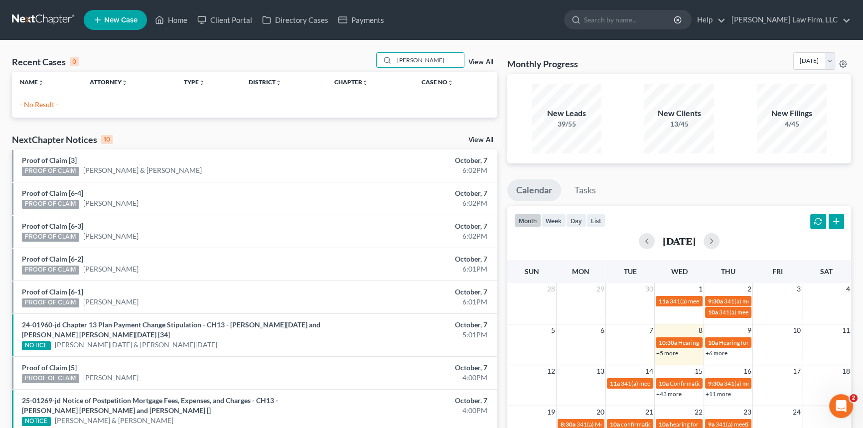
type input "[PERSON_NAME]"
click at [127, 13] on link "New Case" at bounding box center [115, 20] width 63 height 20
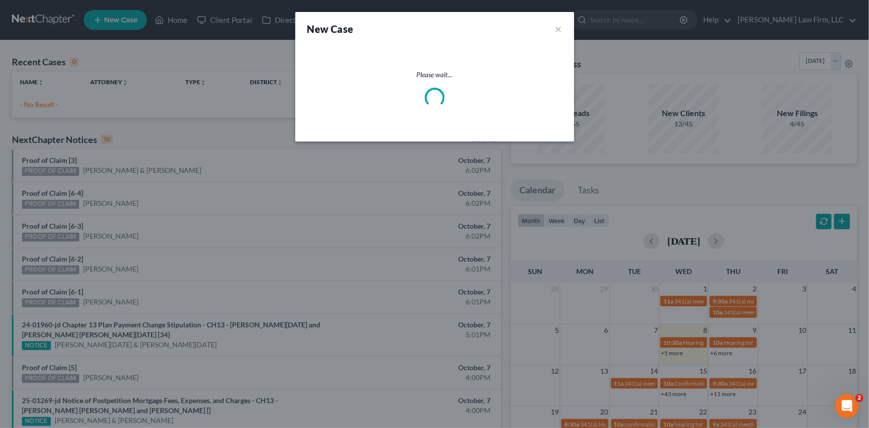
select select "72"
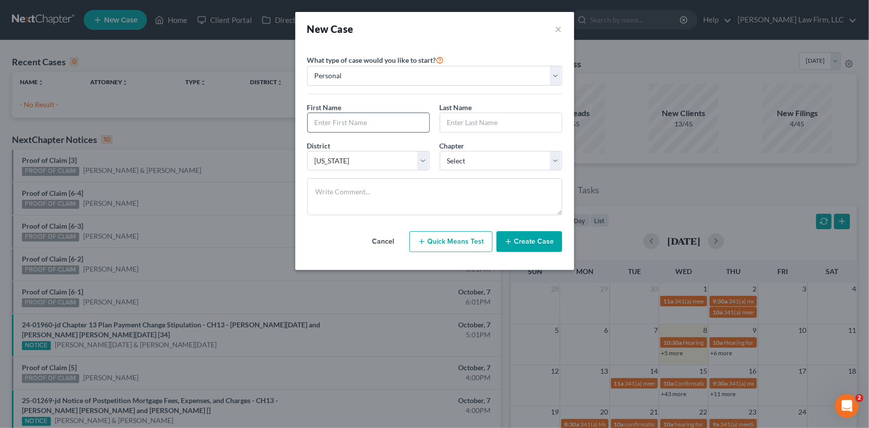
click at [318, 118] on input "text" at bounding box center [369, 122] width 122 height 19
type input "[PERSON_NAME]"
click at [464, 159] on select "Select 7 11 12 13" at bounding box center [501, 161] width 123 height 20
select select "3"
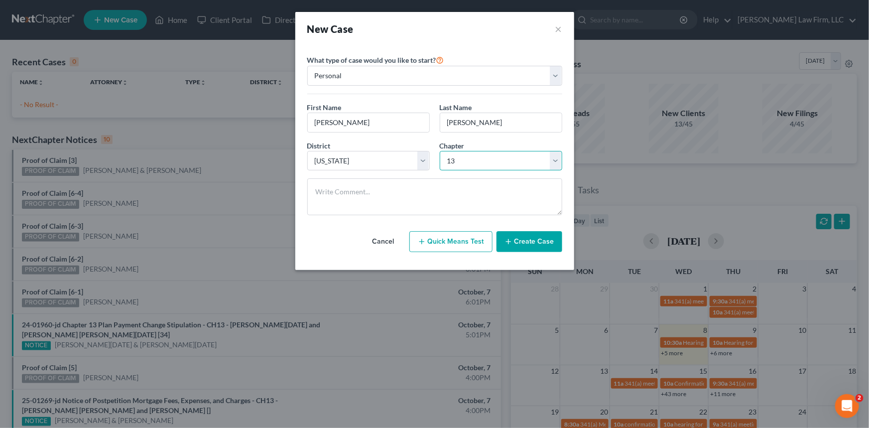
click at [440, 151] on select "Select 7 11 12 13" at bounding box center [501, 161] width 123 height 20
click at [540, 234] on button "Create Case" at bounding box center [530, 241] width 66 height 21
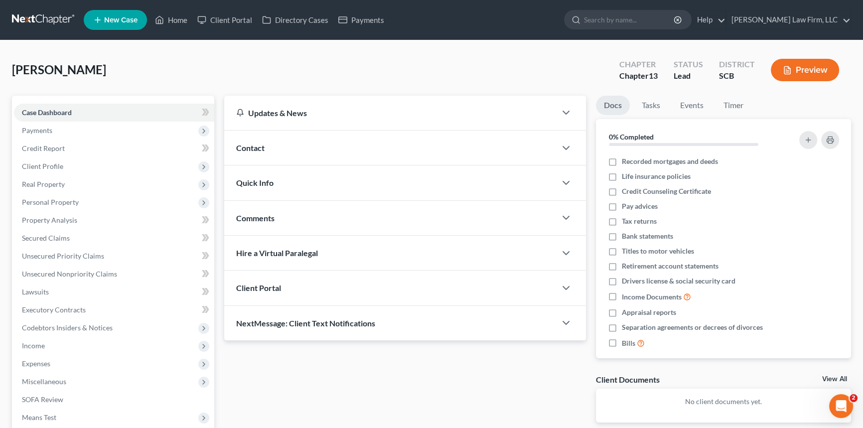
click at [247, 148] on span "Contact" at bounding box center [250, 147] width 28 height 9
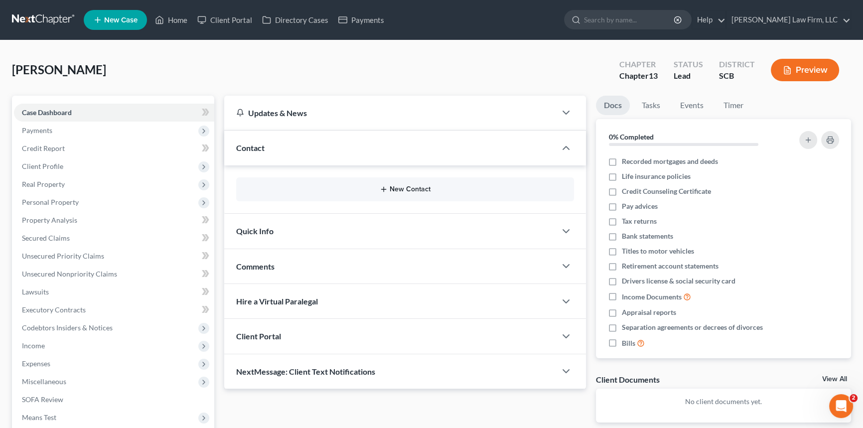
click at [400, 187] on button "New Contact" at bounding box center [405, 189] width 322 height 8
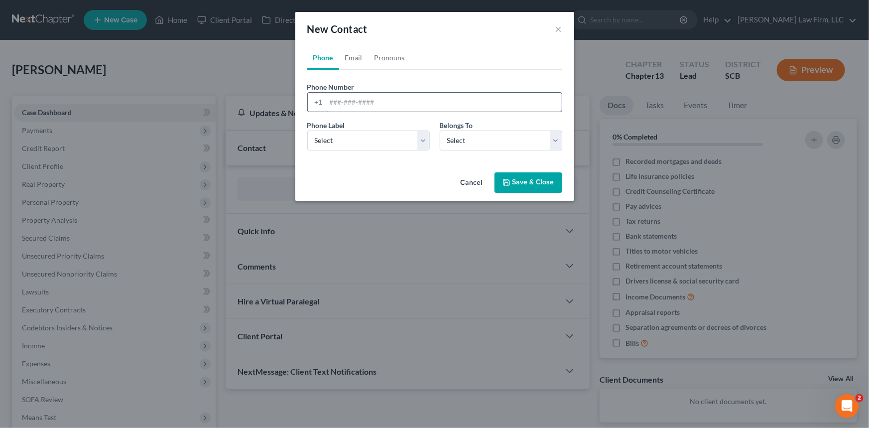
click at [331, 101] on input "tel" at bounding box center [444, 102] width 236 height 19
type input "[PHONE_NUMBER]"
click at [356, 140] on select "Select Mobile Home Work Other" at bounding box center [368, 141] width 123 height 20
select select "0"
click at [307, 131] on select "Select Mobile Home Work Other" at bounding box center [368, 141] width 123 height 20
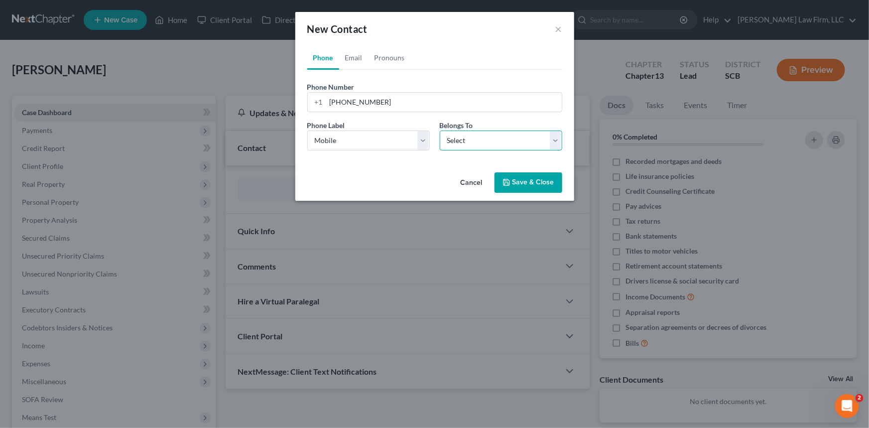
click at [459, 138] on select "Select Client Other" at bounding box center [501, 141] width 123 height 20
select select "0"
click at [440, 131] on select "Select Client Other" at bounding box center [501, 141] width 123 height 20
click at [350, 53] on link "Email" at bounding box center [353, 58] width 29 height 24
click at [334, 99] on input "email" at bounding box center [444, 102] width 236 height 19
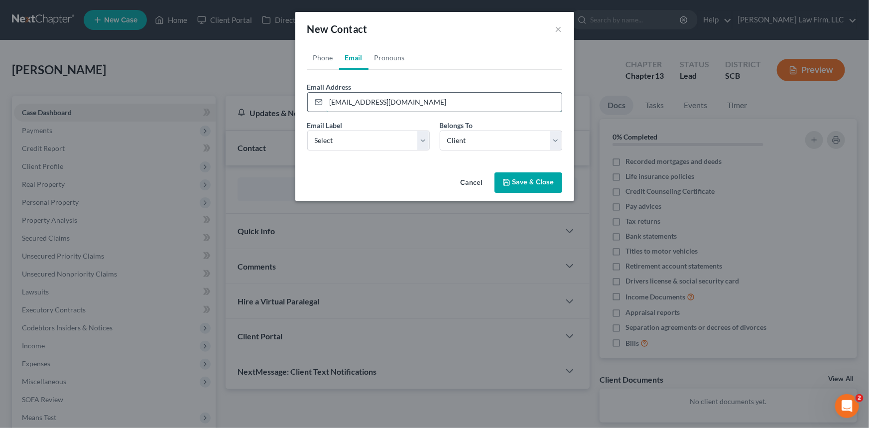
click at [355, 102] on input "[EMAIL_ADDRESS][DOMAIN_NAME]" at bounding box center [444, 102] width 236 height 19
type input "[EMAIL_ADDRESS][DOMAIN_NAME]"
click at [333, 139] on select "Select Home Work Other" at bounding box center [368, 141] width 123 height 20
select select "0"
click at [307, 131] on select "Select Home Work Other" at bounding box center [368, 141] width 123 height 20
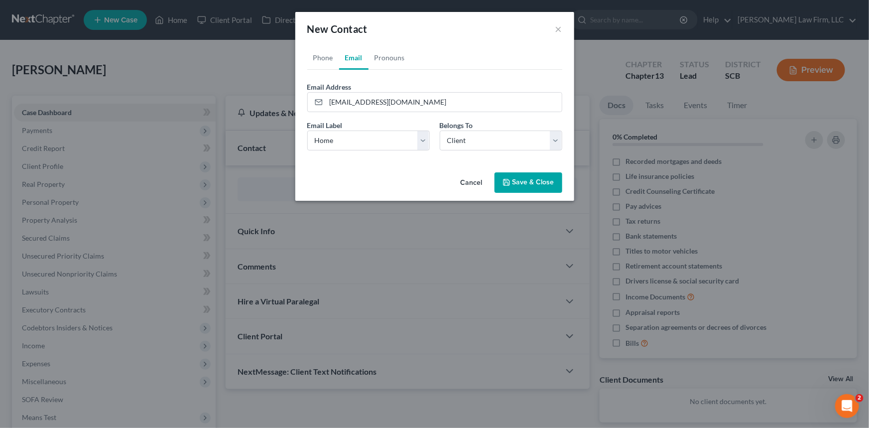
click at [529, 182] on button "Save & Close" at bounding box center [529, 182] width 68 height 21
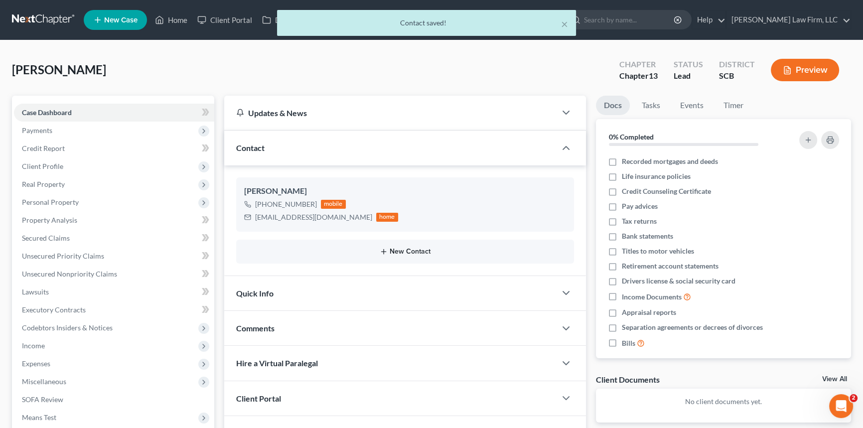
click at [401, 249] on button "New Contact" at bounding box center [405, 252] width 322 height 8
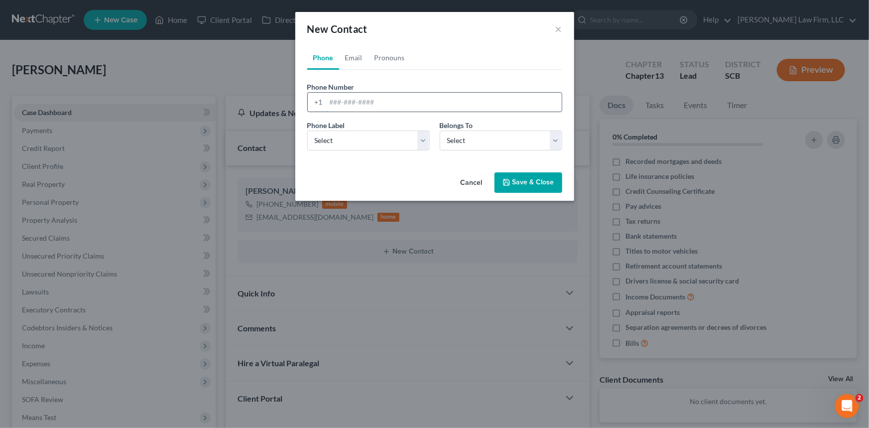
click at [332, 102] on input "tel" at bounding box center [444, 102] width 236 height 19
type input "[PHONE_NUMBER]"
click at [343, 136] on select "Select Mobile Home Work Other" at bounding box center [368, 141] width 123 height 20
select select "0"
click at [307, 131] on select "Select Mobile Home Work Other" at bounding box center [368, 141] width 123 height 20
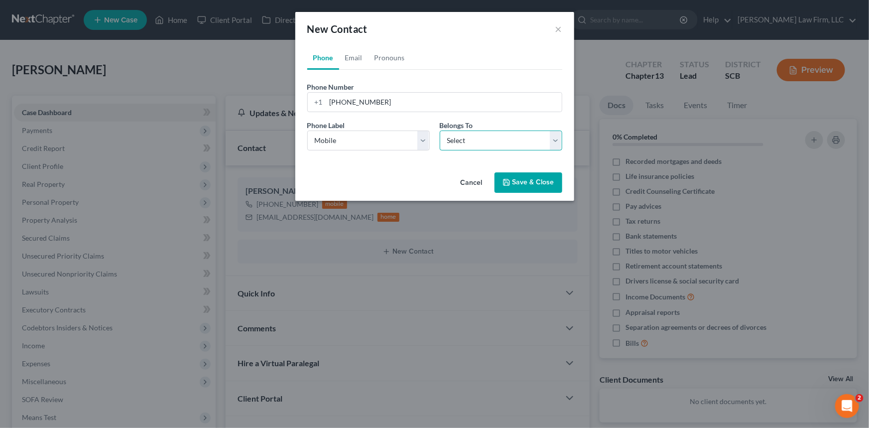
click at [469, 141] on select "Select Client Other" at bounding box center [501, 141] width 123 height 20
select select "1"
click at [440, 131] on select "Select Client Other" at bounding box center [501, 141] width 123 height 20
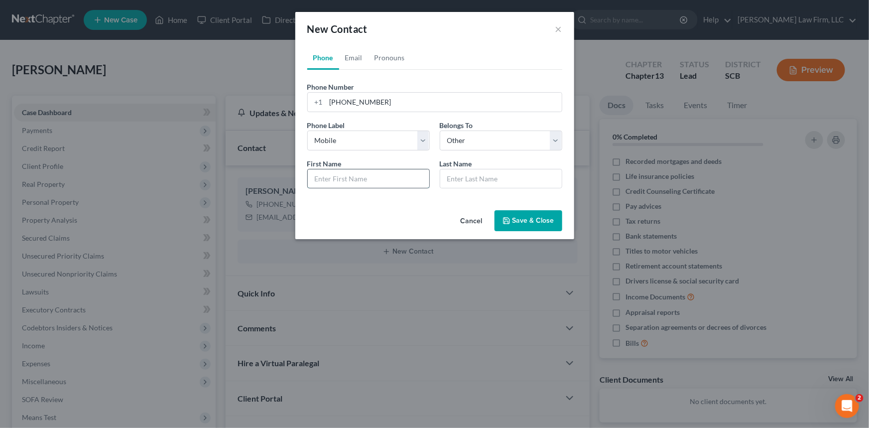
click at [336, 178] on input "text" at bounding box center [369, 178] width 122 height 19
type input "[PERSON_NAME]"
click at [524, 217] on button "Save & Close" at bounding box center [529, 220] width 68 height 21
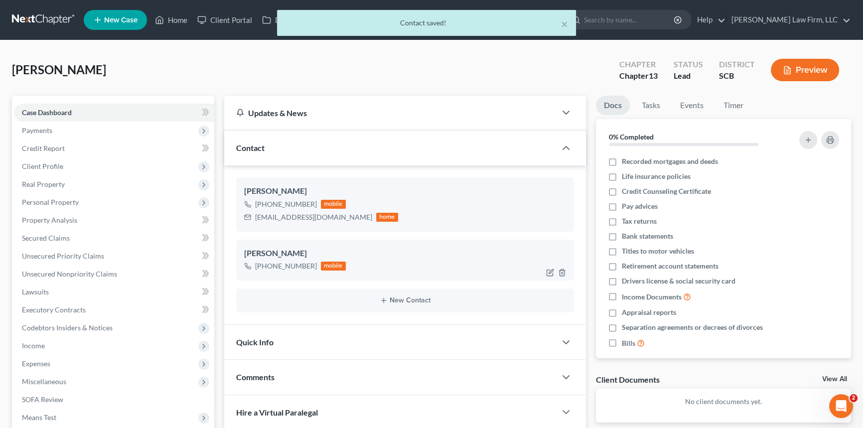
click at [550, 267] on div at bounding box center [558, 273] width 32 height 16
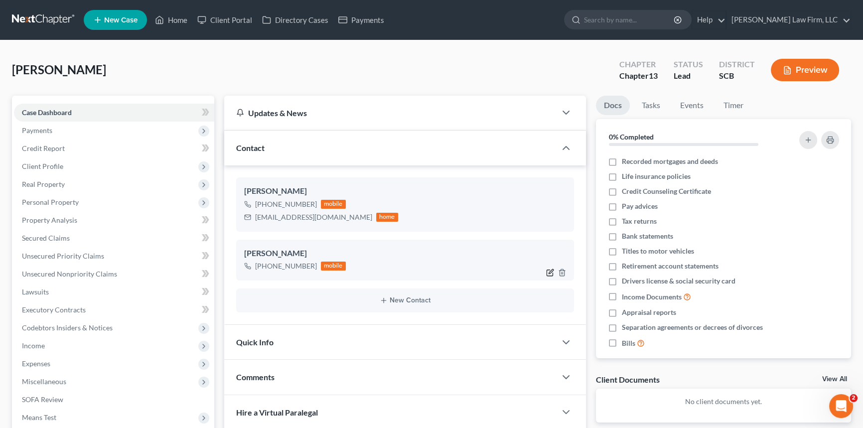
click at [550, 269] on icon "button" at bounding box center [550, 273] width 8 height 8
select select "0"
select select "1"
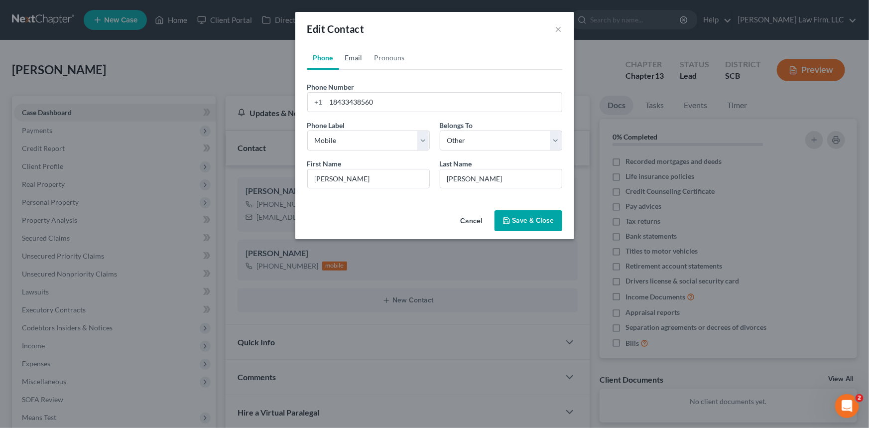
click at [352, 55] on link "Email" at bounding box center [353, 58] width 29 height 24
click at [322, 140] on select "Select Home Work Other" at bounding box center [368, 141] width 123 height 20
click at [334, 104] on input "email" at bounding box center [444, 102] width 236 height 19
click at [417, 105] on input "[EMAIL_ADDRESS][DOMAIN_NAME]" at bounding box center [444, 102] width 236 height 19
click at [415, 101] on input "[EMAIL_ADDRESS][DOMAIN_NAME]" at bounding box center [444, 102] width 236 height 19
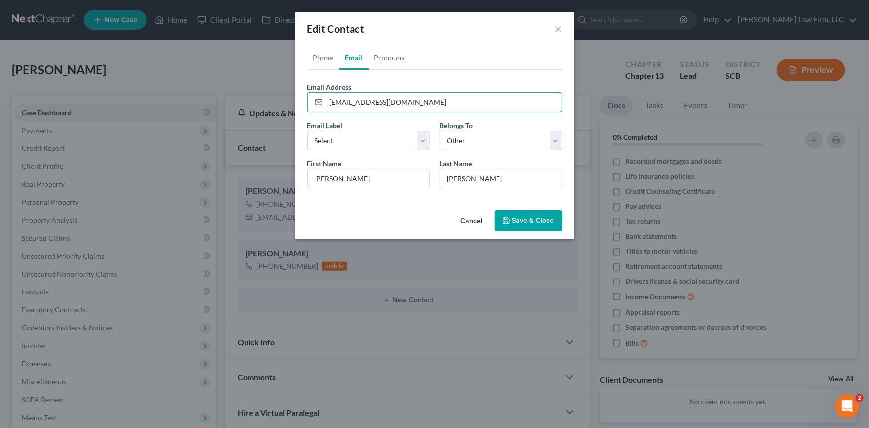
type input "[EMAIL_ADDRESS][DOMAIN_NAME]"
click at [531, 222] on button "Save & Close" at bounding box center [529, 220] width 68 height 21
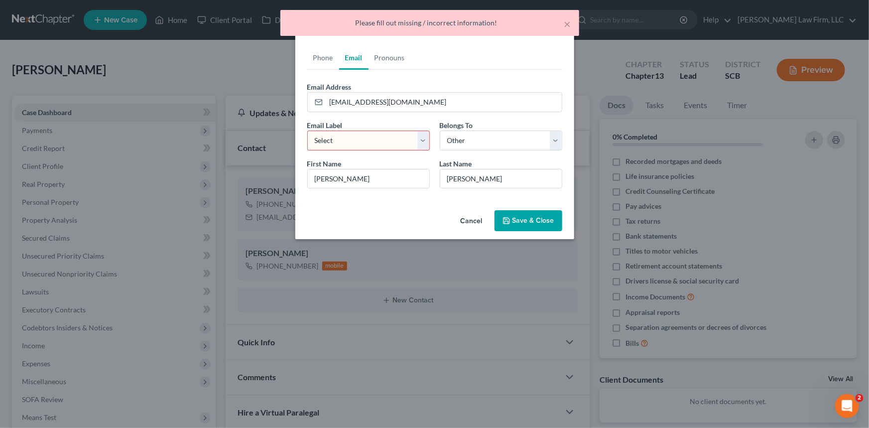
drag, startPoint x: 344, startPoint y: 134, endPoint x: 335, endPoint y: 149, distance: 17.9
click at [343, 134] on select "Select Home Work Other" at bounding box center [368, 141] width 123 height 20
select select "0"
click at [307, 131] on select "Select Home Work Other" at bounding box center [368, 141] width 123 height 20
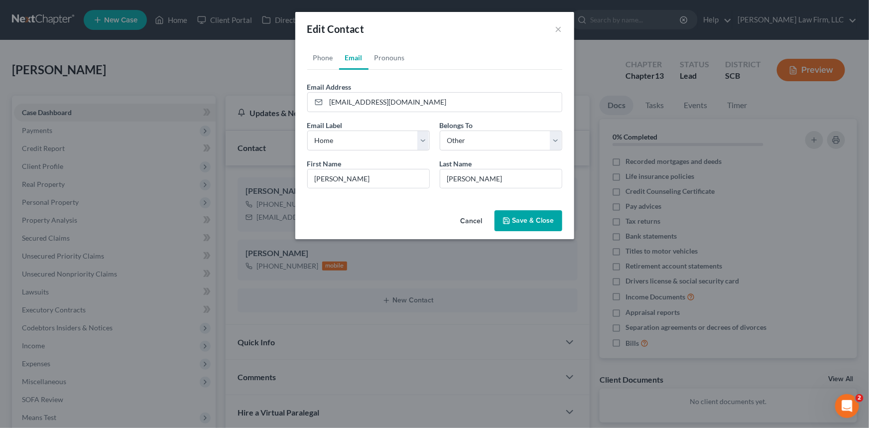
click at [532, 218] on button "Save & Close" at bounding box center [529, 220] width 68 height 21
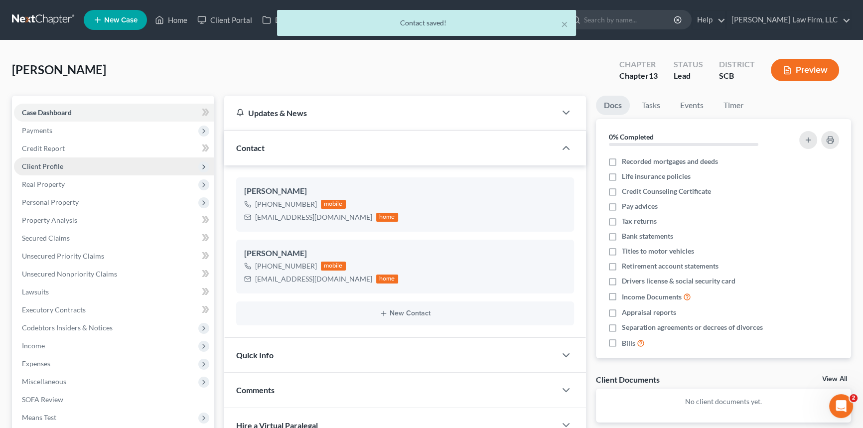
click at [44, 162] on span "Client Profile" at bounding box center [42, 166] width 41 height 8
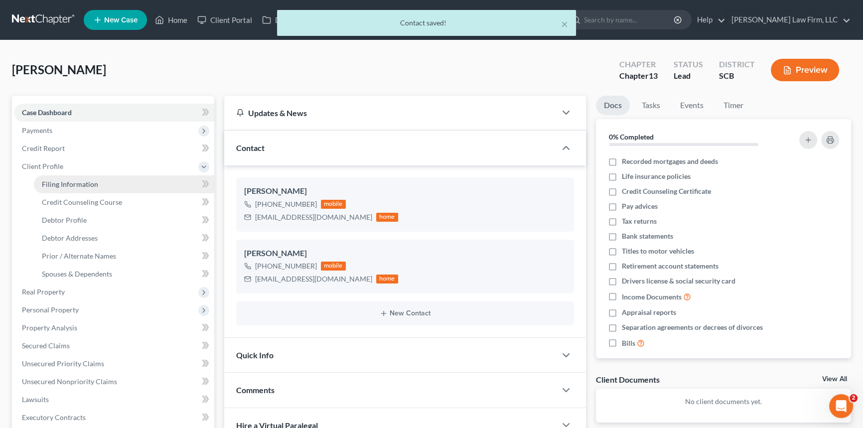
click at [61, 181] on span "Filing Information" at bounding box center [70, 184] width 56 height 8
select select "1"
select select "0"
select select "3"
select select "72"
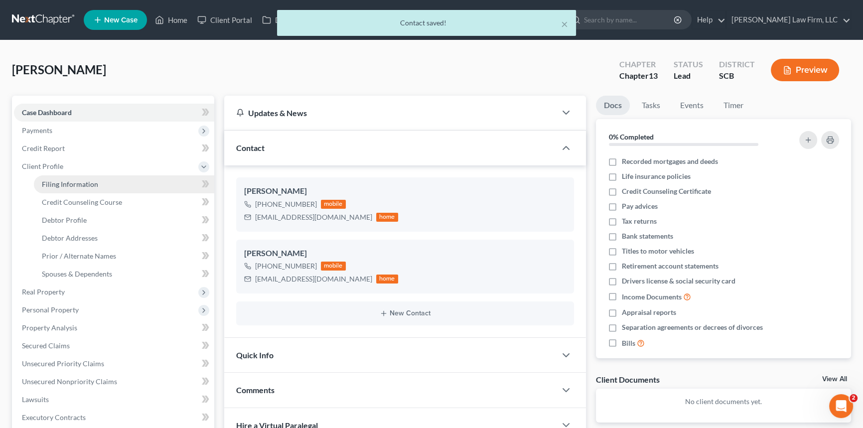
select select "42"
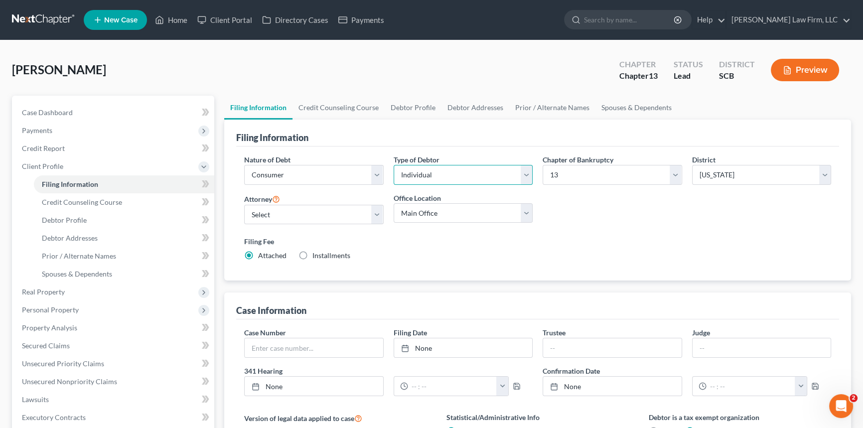
drag, startPoint x: 529, startPoint y: 173, endPoint x: 489, endPoint y: 181, distance: 40.2
click at [529, 173] on select "Select Individual Joint" at bounding box center [463, 175] width 139 height 20
select select "1"
click at [394, 165] on select "Select Individual Joint" at bounding box center [463, 175] width 139 height 20
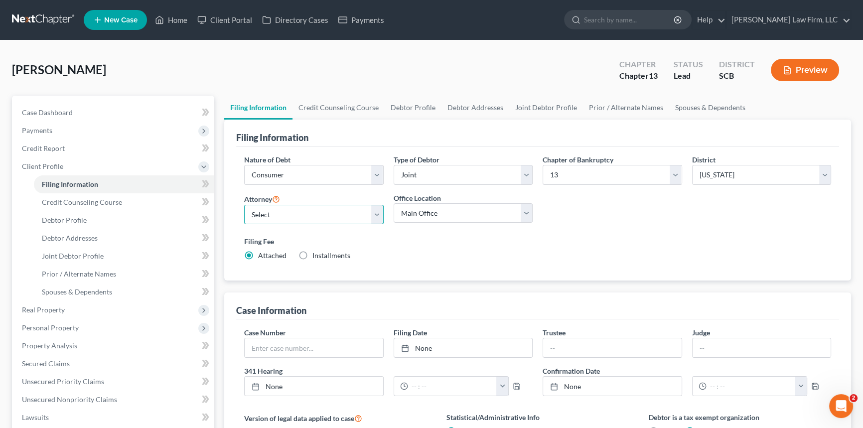
click at [377, 217] on select "Select [PERSON_NAME] - SCB [PERSON_NAME] - SCB" at bounding box center [313, 215] width 139 height 20
select select "1"
click at [244, 205] on select "Select [PERSON_NAME] - SCB [PERSON_NAME] - SCB" at bounding box center [313, 215] width 139 height 20
click at [76, 214] on link "Debtor Profile" at bounding box center [124, 220] width 180 height 18
select select "1"
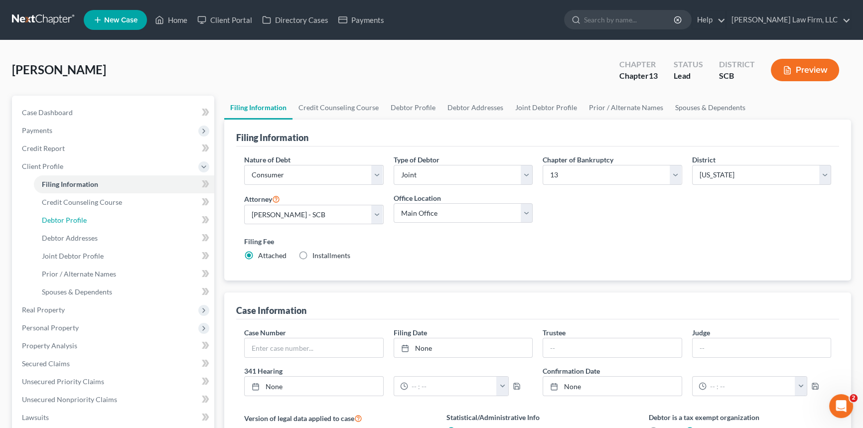
select select "0"
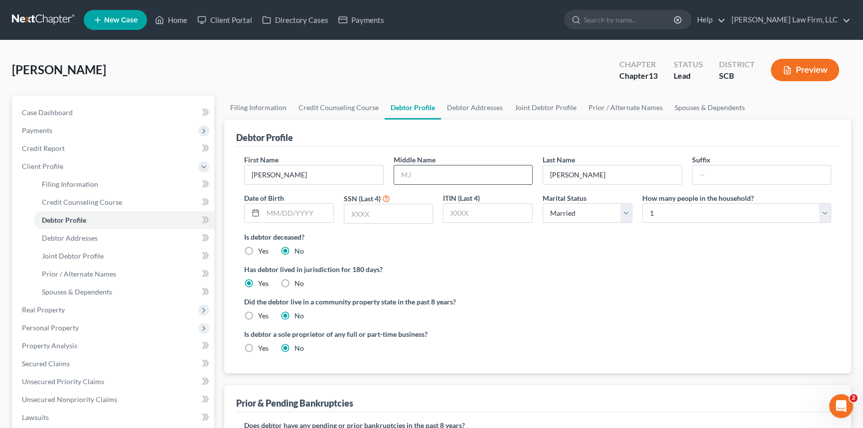
click at [404, 171] on input "text" at bounding box center [463, 174] width 138 height 19
type input "[PERSON_NAME]"
click at [70, 235] on span "Debtor Addresses" at bounding box center [70, 238] width 56 height 8
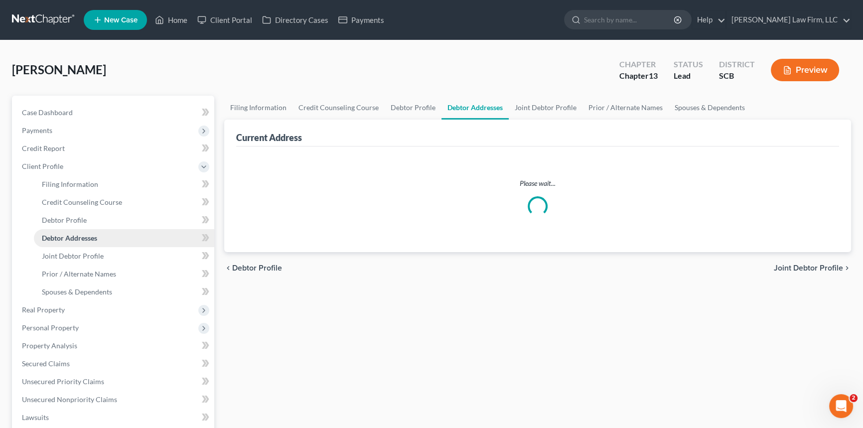
select select "0"
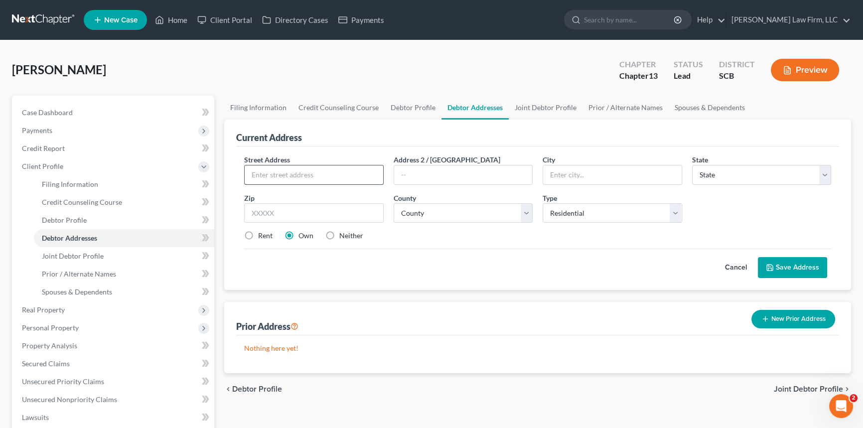
click at [253, 175] on input "text" at bounding box center [314, 174] width 138 height 19
type input "[STREET_ADDRESS][PERSON_NAME]"
type input "[GEOGRAPHIC_DATA]"
click at [826, 169] on select "State [US_STATE] AK AR AZ CA CO CT DE DC [GEOGRAPHIC_DATA] [GEOGRAPHIC_DATA] GU…" at bounding box center [761, 175] width 139 height 20
select select "42"
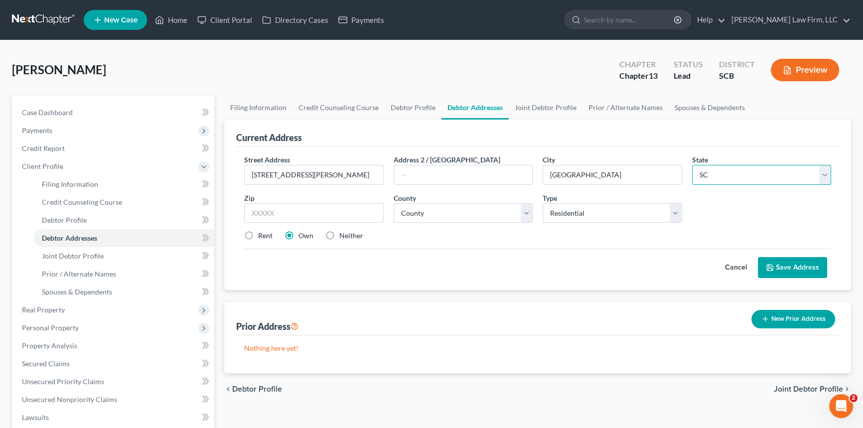
click at [692, 165] on select "State [US_STATE] AK AR AZ CA CO CT DE DC [GEOGRAPHIC_DATA] [GEOGRAPHIC_DATA] GU…" at bounding box center [761, 175] width 139 height 20
click at [271, 215] on input "text" at bounding box center [313, 213] width 139 height 20
type input "29405"
click at [406, 213] on select "County [GEOGRAPHIC_DATA] [GEOGRAPHIC_DATA] [GEOGRAPHIC_DATA] [GEOGRAPHIC_DATA] …" at bounding box center [463, 213] width 139 height 20
select select "9"
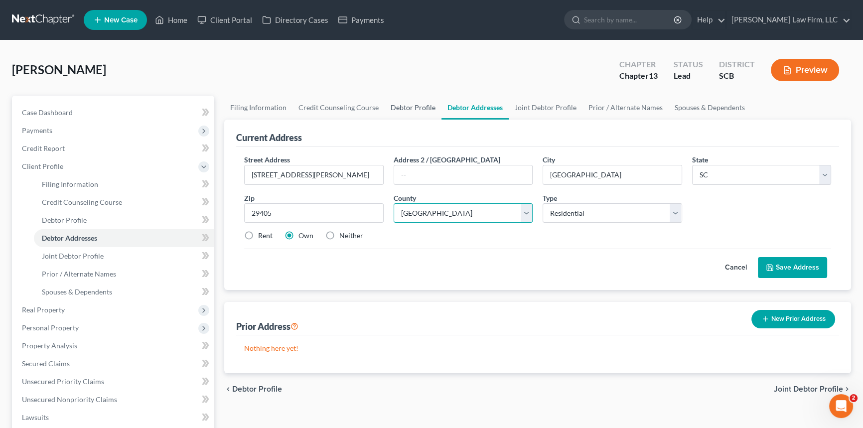
click at [394, 203] on select "County [GEOGRAPHIC_DATA] [GEOGRAPHIC_DATA] [GEOGRAPHIC_DATA] [GEOGRAPHIC_DATA] …" at bounding box center [463, 213] width 139 height 20
click at [258, 233] on label "Rent" at bounding box center [265, 236] width 14 height 10
click at [262, 233] on input "Rent" at bounding box center [265, 234] width 6 height 6
radio input "true"
click at [792, 264] on button "Save Address" at bounding box center [792, 267] width 69 height 21
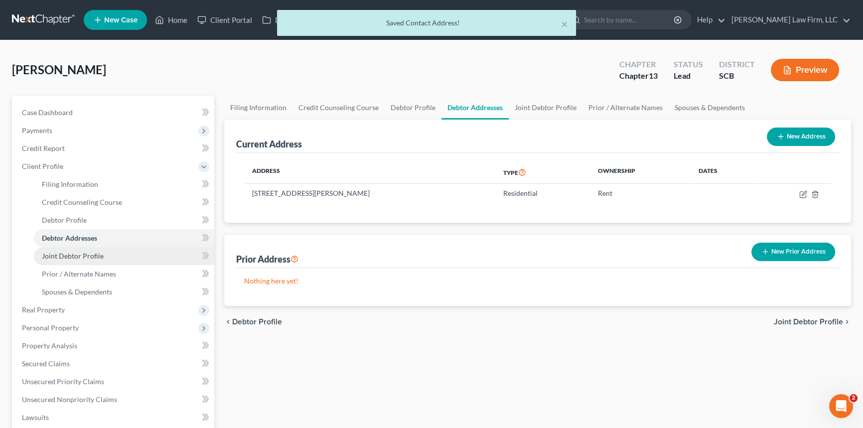
click at [70, 254] on span "Joint Debtor Profile" at bounding box center [73, 256] width 62 height 8
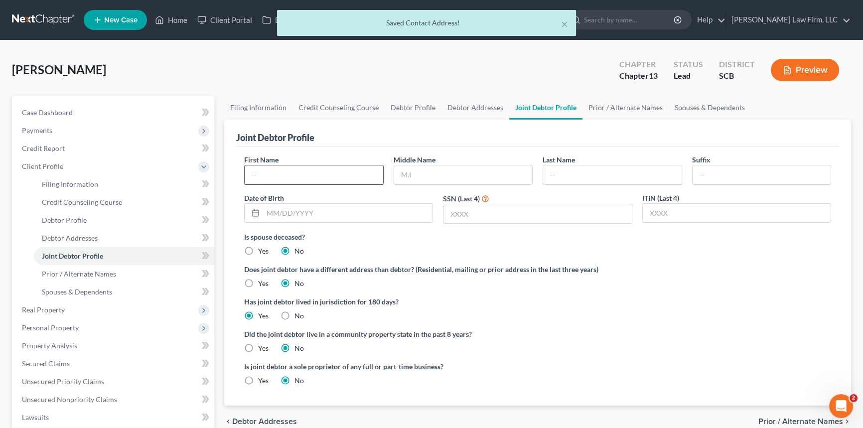
click at [263, 171] on input "text" at bounding box center [314, 174] width 138 height 19
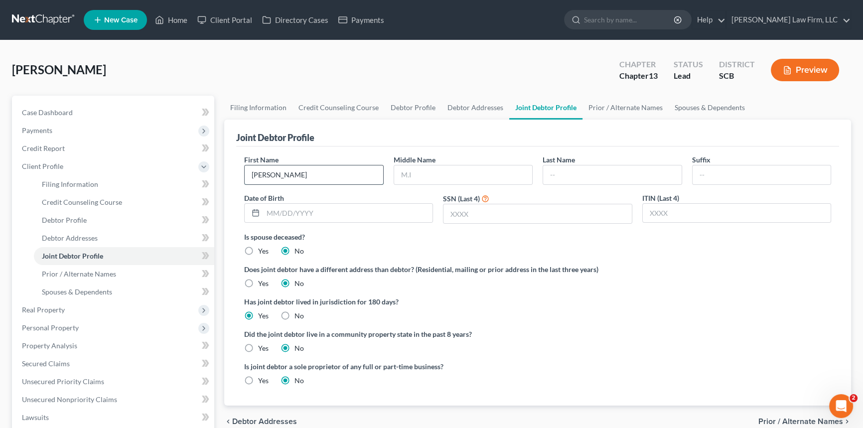
type input "[PERSON_NAME]"
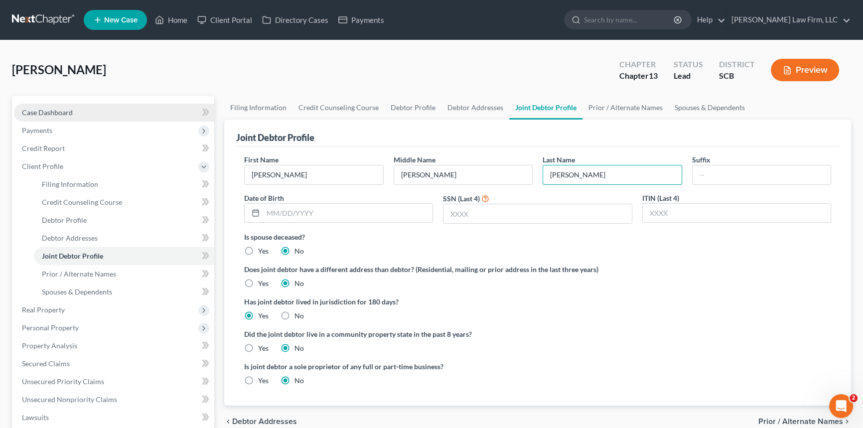
type input "[PERSON_NAME]"
click at [65, 108] on span "Case Dashboard" at bounding box center [47, 112] width 51 height 8
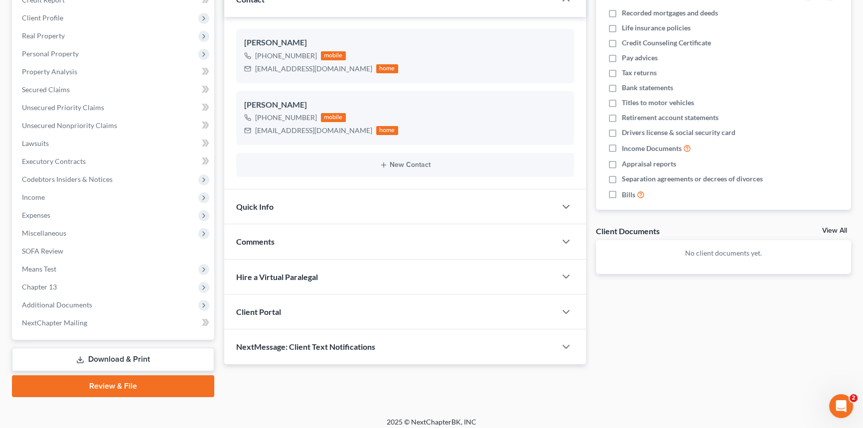
scroll to position [154, 0]
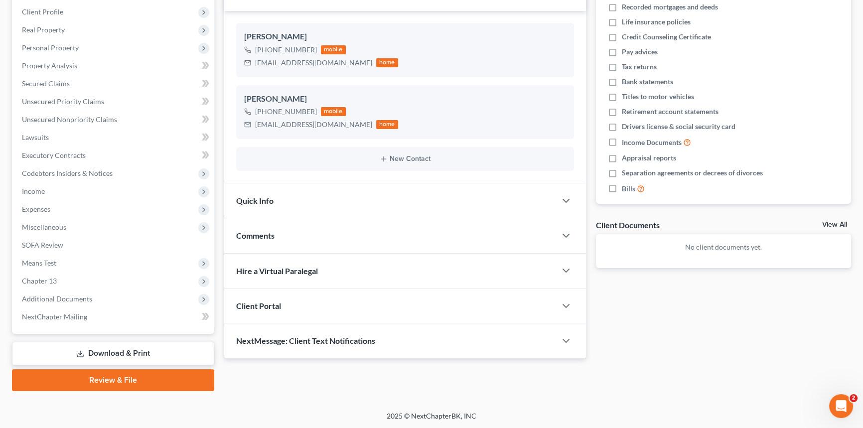
click at [259, 298] on div "Client Portal" at bounding box center [390, 305] width 332 height 34
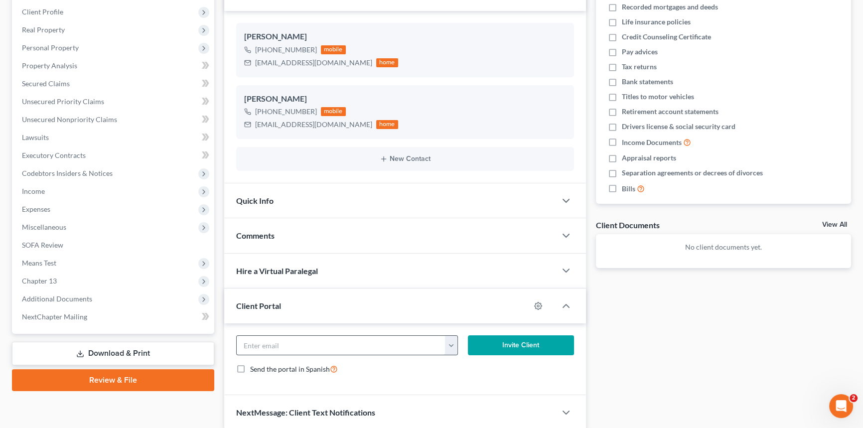
click at [259, 339] on input "email" at bounding box center [341, 345] width 209 height 19
type input "[EMAIL_ADDRESS][DOMAIN_NAME]"
click at [502, 342] on button "Invite Client" at bounding box center [521, 345] width 106 height 20
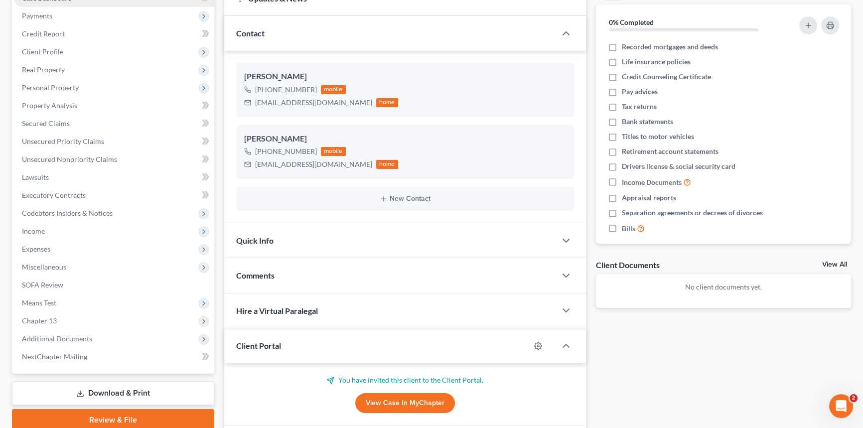
scroll to position [64, 0]
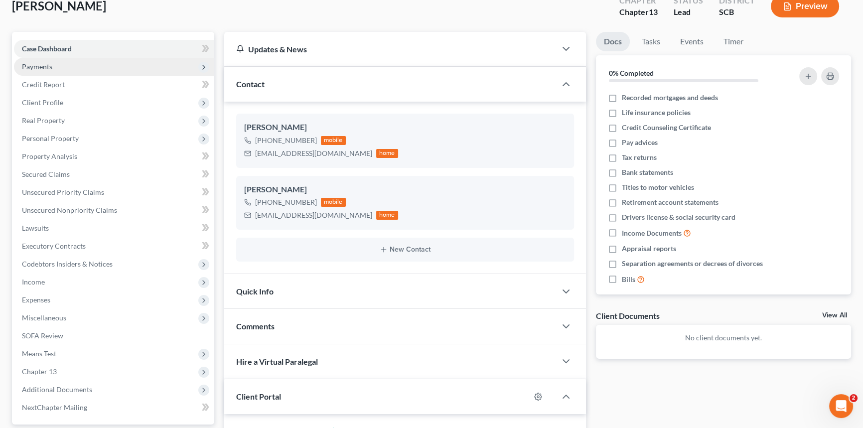
click at [40, 61] on span "Payments" at bounding box center [114, 67] width 200 height 18
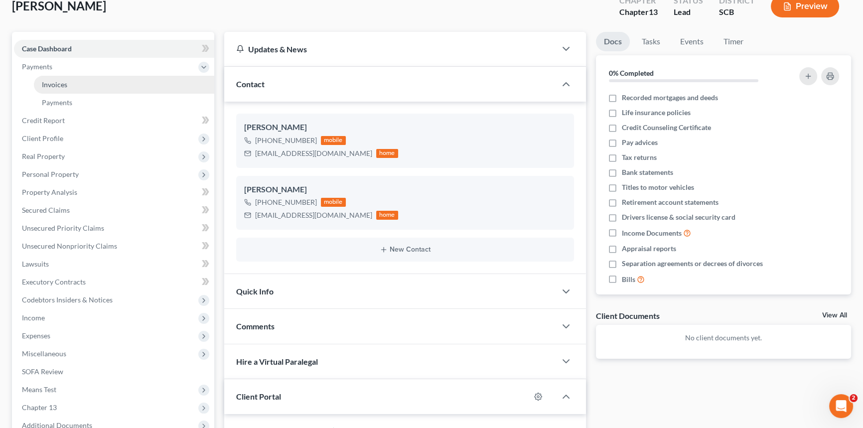
click at [54, 84] on span "Invoices" at bounding box center [54, 84] width 25 height 8
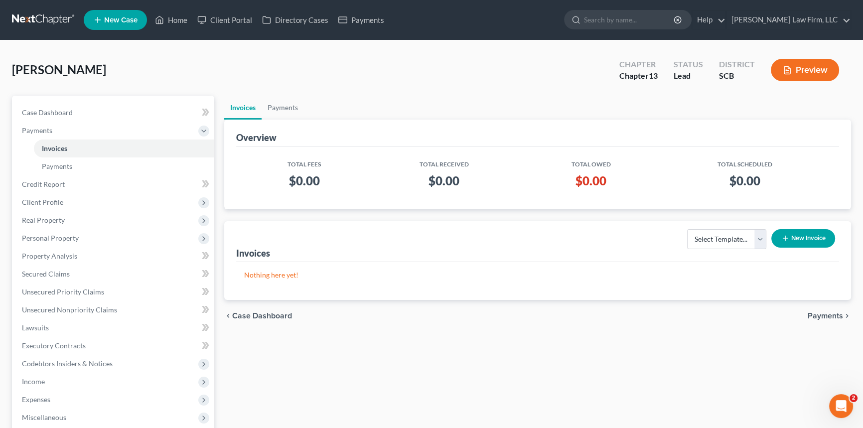
click at [807, 235] on button "New Invoice" at bounding box center [803, 238] width 64 height 18
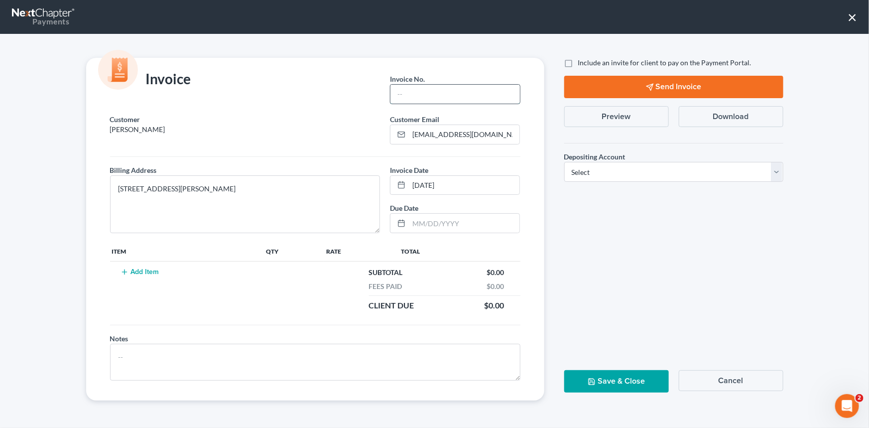
click at [407, 90] on input "text" at bounding box center [455, 94] width 129 height 19
type input "00000"
click at [149, 269] on button "Add Item" at bounding box center [140, 272] width 44 height 8
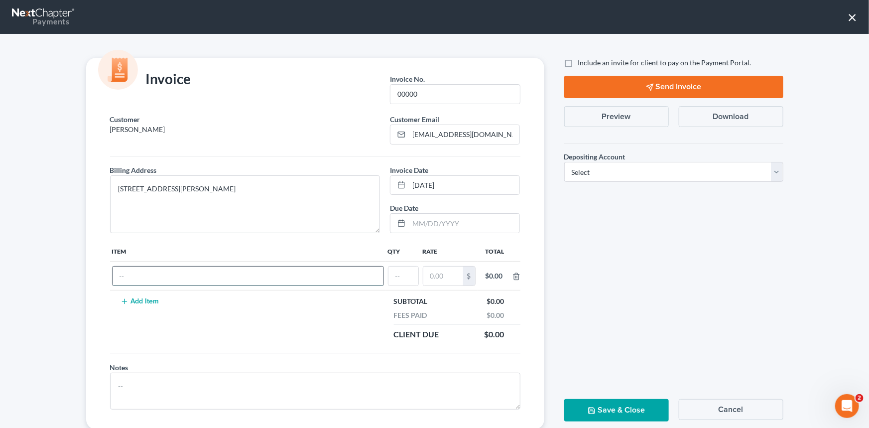
click at [145, 275] on input "text" at bounding box center [248, 276] width 271 height 19
type input "Chapter 13 fees"
type input "1"
type input "1,000.00"
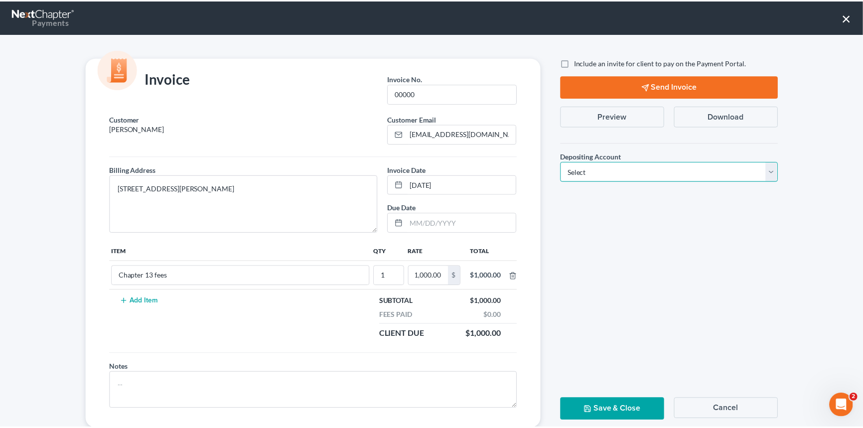
scroll to position [0, 0]
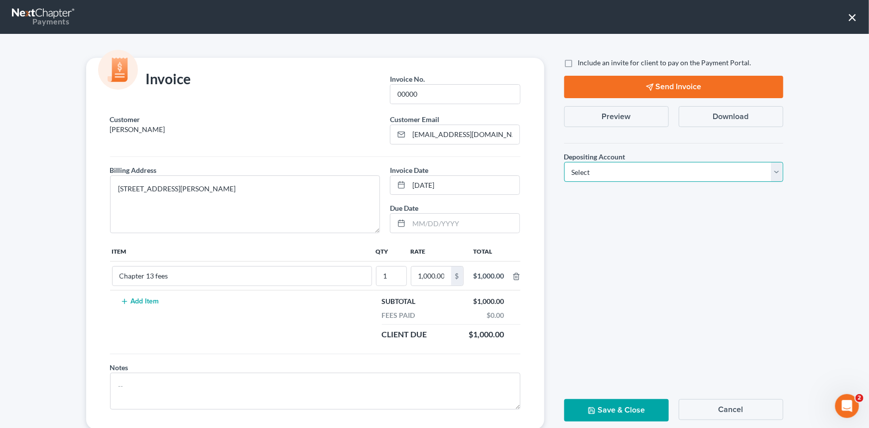
click at [771, 166] on select "Select Operation Trust" at bounding box center [673, 172] width 219 height 20
select select "1"
click at [564, 162] on select "Select Operation Trust" at bounding box center [673, 172] width 219 height 20
click at [624, 408] on button "Save & Close" at bounding box center [616, 410] width 105 height 22
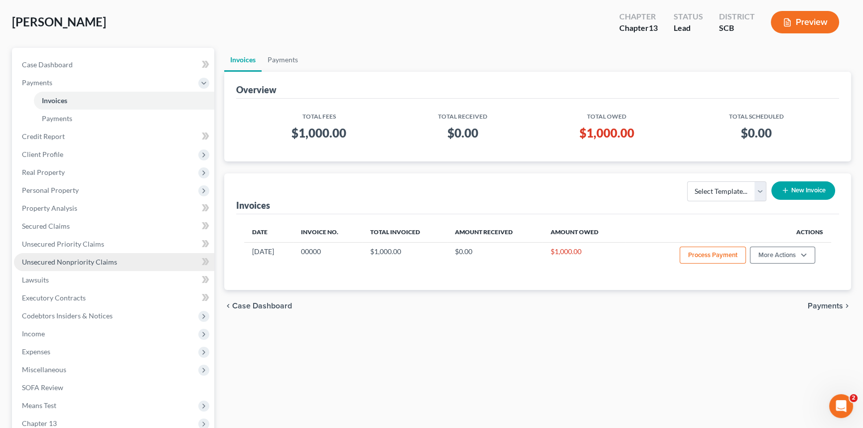
scroll to position [135, 0]
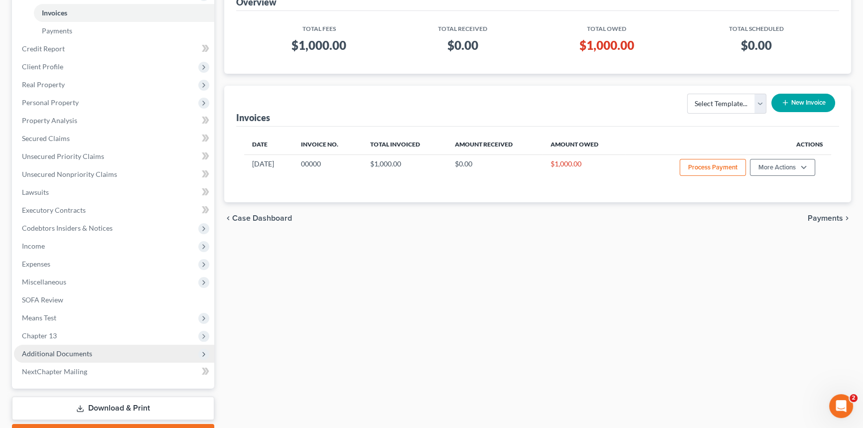
click at [51, 351] on span "Additional Documents" at bounding box center [57, 353] width 70 height 8
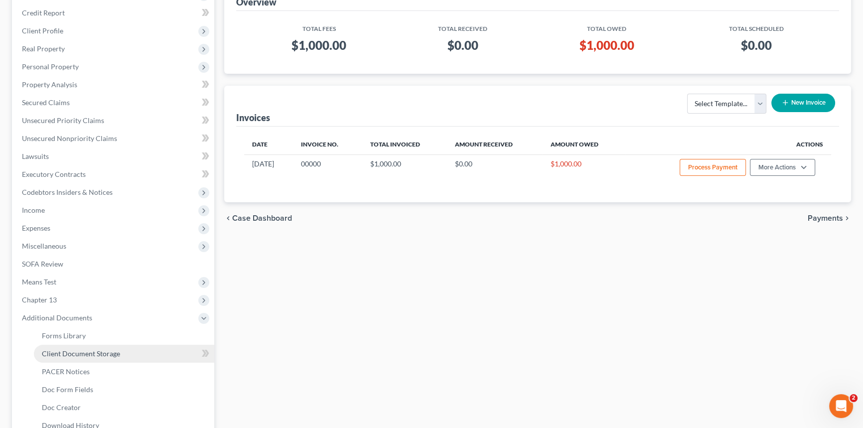
click at [82, 354] on span "Client Document Storage" at bounding box center [81, 353] width 78 height 8
